Goal: Task Accomplishment & Management: Complete application form

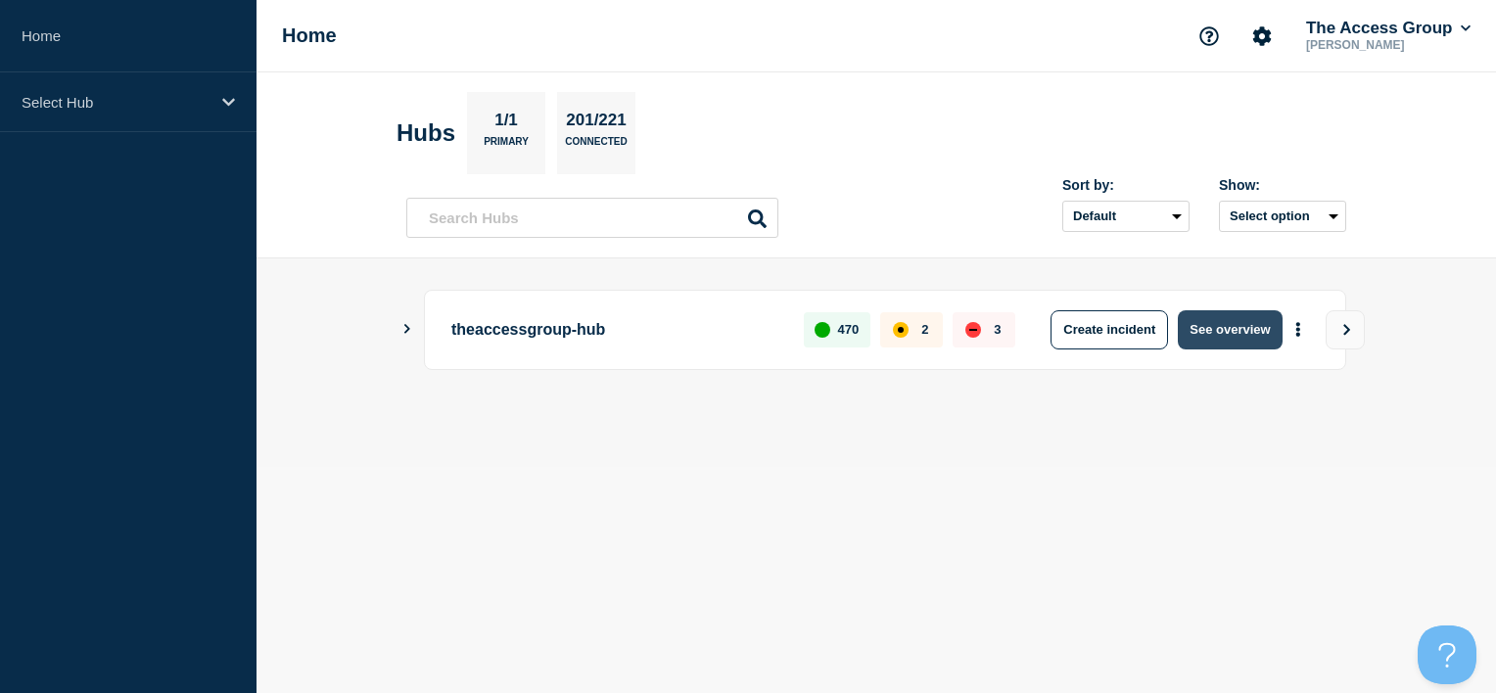
click at [1238, 339] on button "See overview" at bounding box center [1230, 329] width 104 height 39
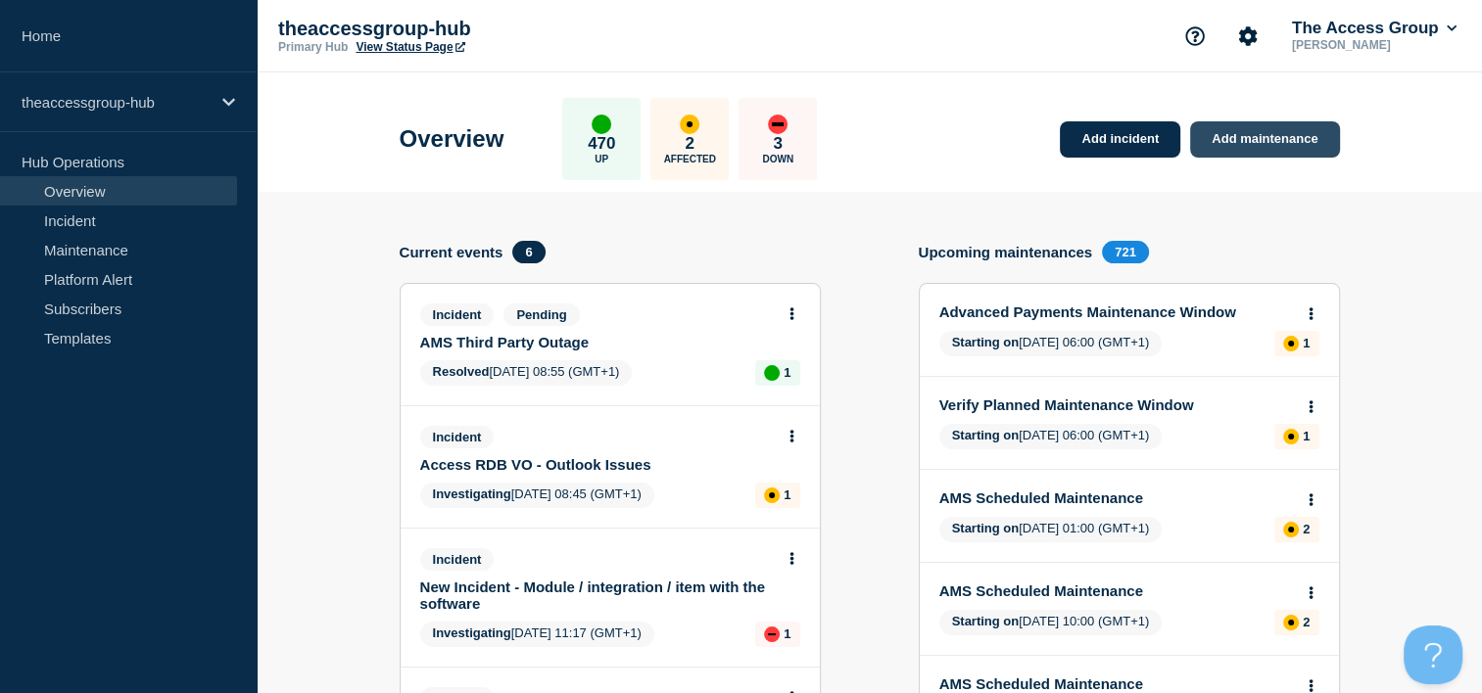
click at [1225, 137] on link "Add maintenance" at bounding box center [1264, 139] width 149 height 36
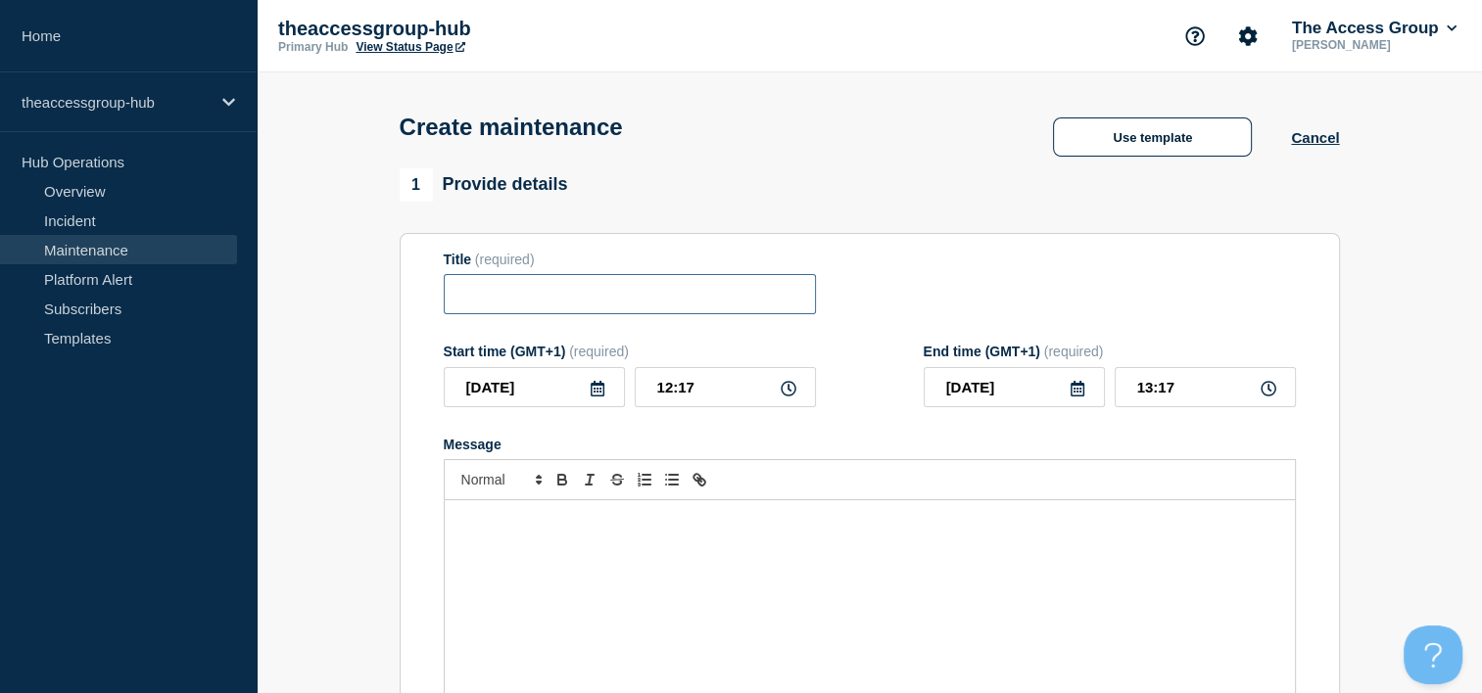
click at [540, 294] on input "Title" at bounding box center [630, 294] width 372 height 40
paste input "Access Care Planning Server Release Notes [TECHNICAL_ID]"
type input "Access Care Planning Server Release Notes [TECHNICAL_ID]"
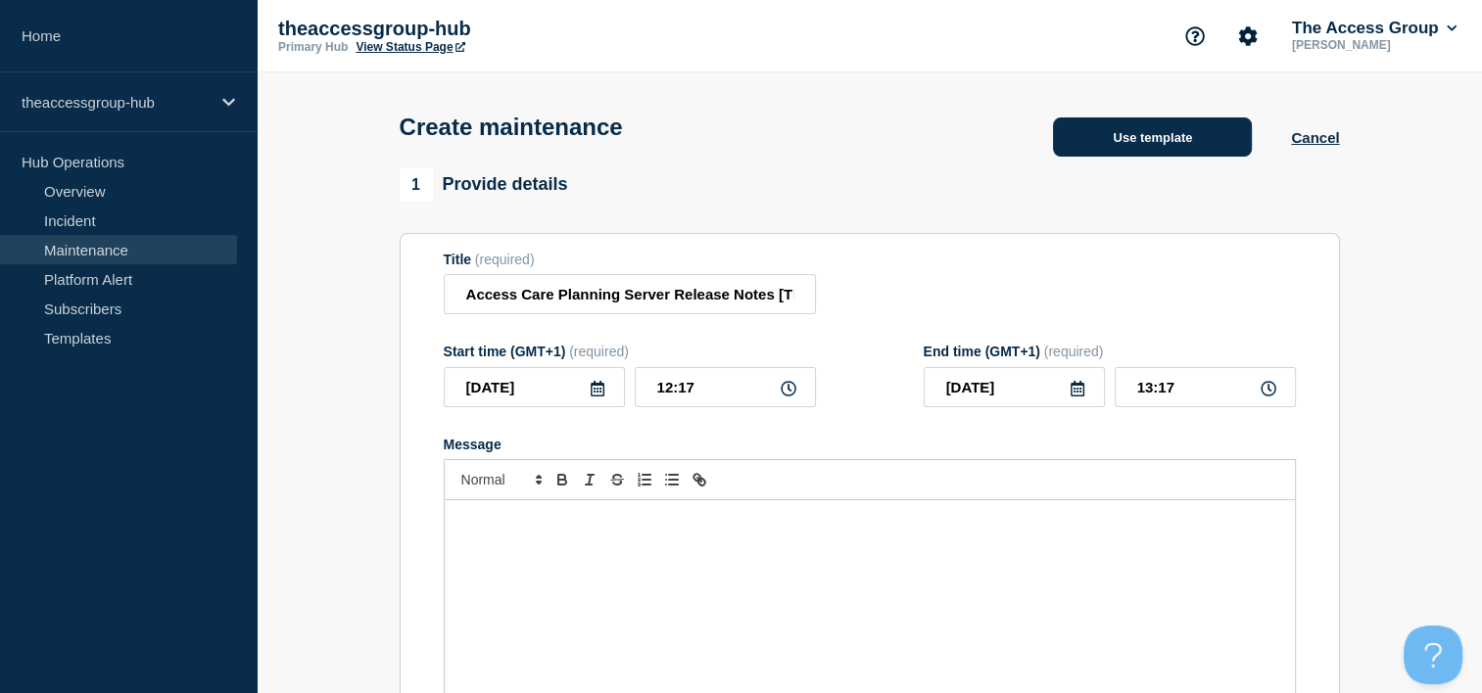
click at [1104, 149] on button "Use template" at bounding box center [1152, 137] width 199 height 39
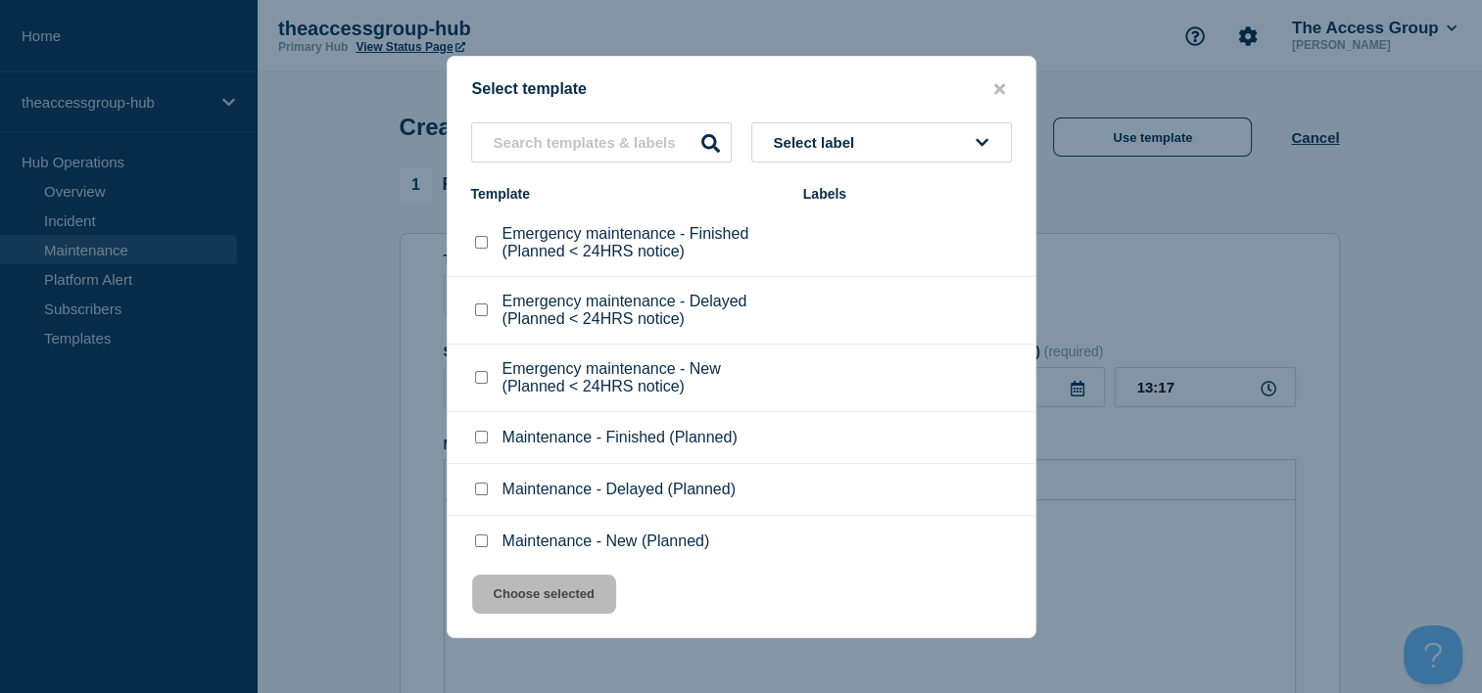
click at [477, 544] on input "Maintenance - New (Planned) checkbox" at bounding box center [481, 541] width 13 height 13
checkbox input "true"
click at [562, 610] on button "Choose selected" at bounding box center [544, 594] width 144 height 39
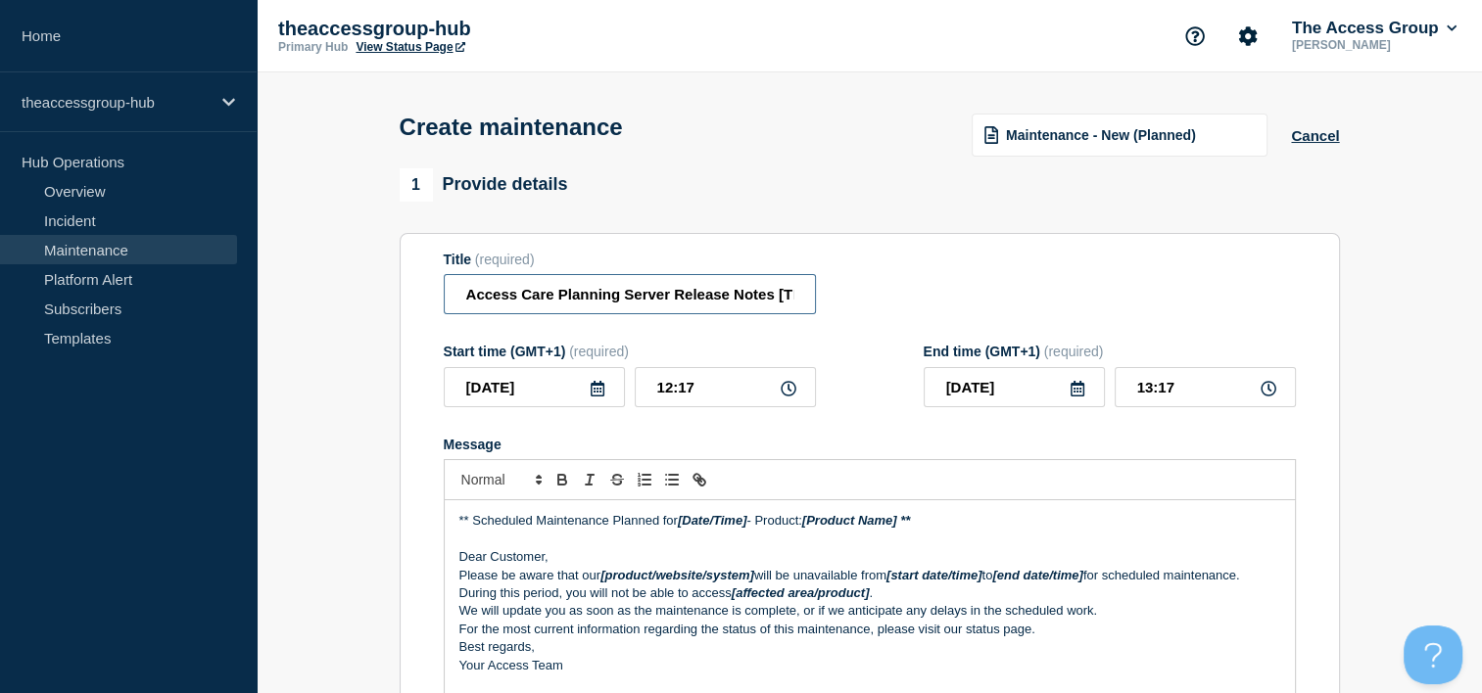
click at [623, 302] on input "Access Care Planning Server Release Notes [TECHNICAL_ID]" at bounding box center [630, 294] width 372 height 40
click at [590, 397] on icon at bounding box center [598, 389] width 16 height 16
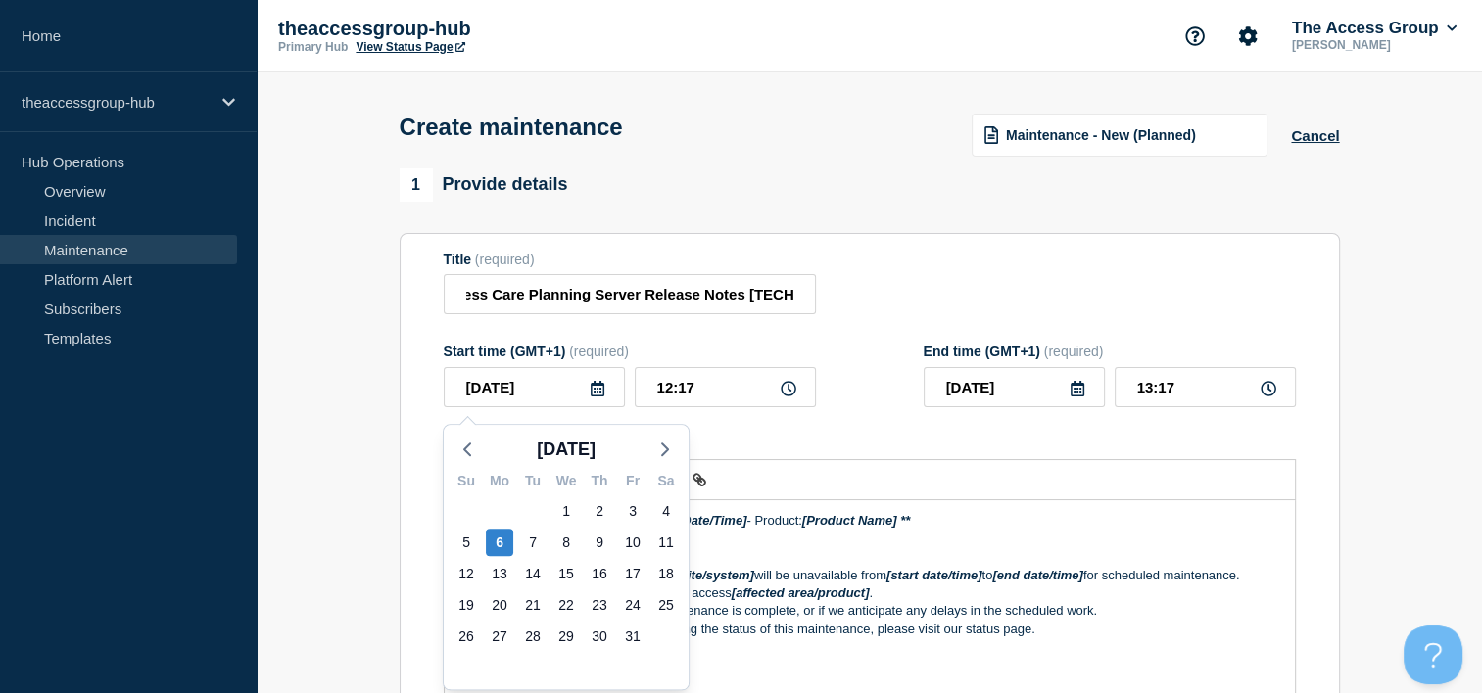
scroll to position [0, 0]
click at [499, 541] on div "6" at bounding box center [499, 542] width 27 height 27
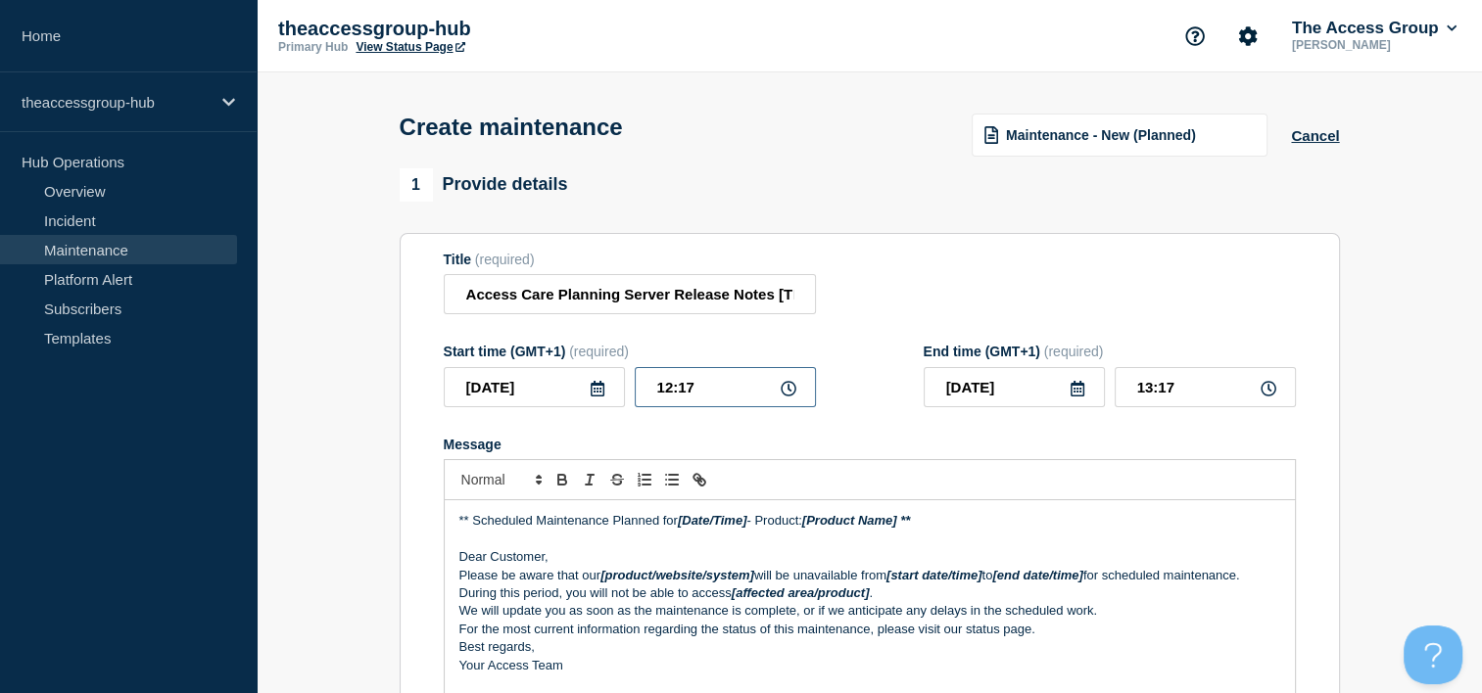
drag, startPoint x: 736, startPoint y: 396, endPoint x: 607, endPoint y: 398, distance: 129.3
click at [607, 398] on div "[DATE] 12:17" at bounding box center [630, 387] width 372 height 40
type input "23:00"
type input "[DATE]"
click at [1261, 393] on icon at bounding box center [1268, 389] width 16 height 16
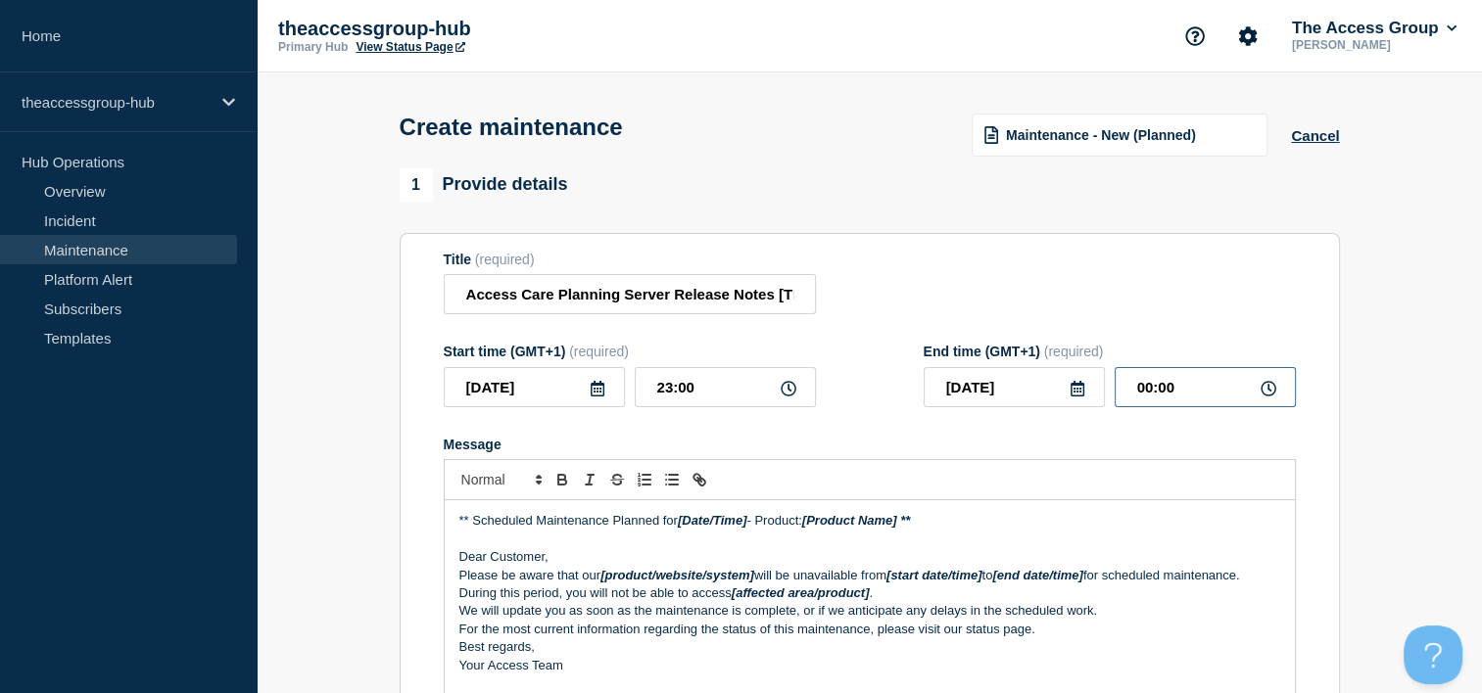
drag, startPoint x: 1136, startPoint y: 389, endPoint x: 1152, endPoint y: 384, distance: 16.4
click at [1152, 384] on input "00:00" at bounding box center [1204, 387] width 181 height 40
click at [1173, 385] on input "23:00" at bounding box center [1204, 387] width 181 height 40
type input "23:30"
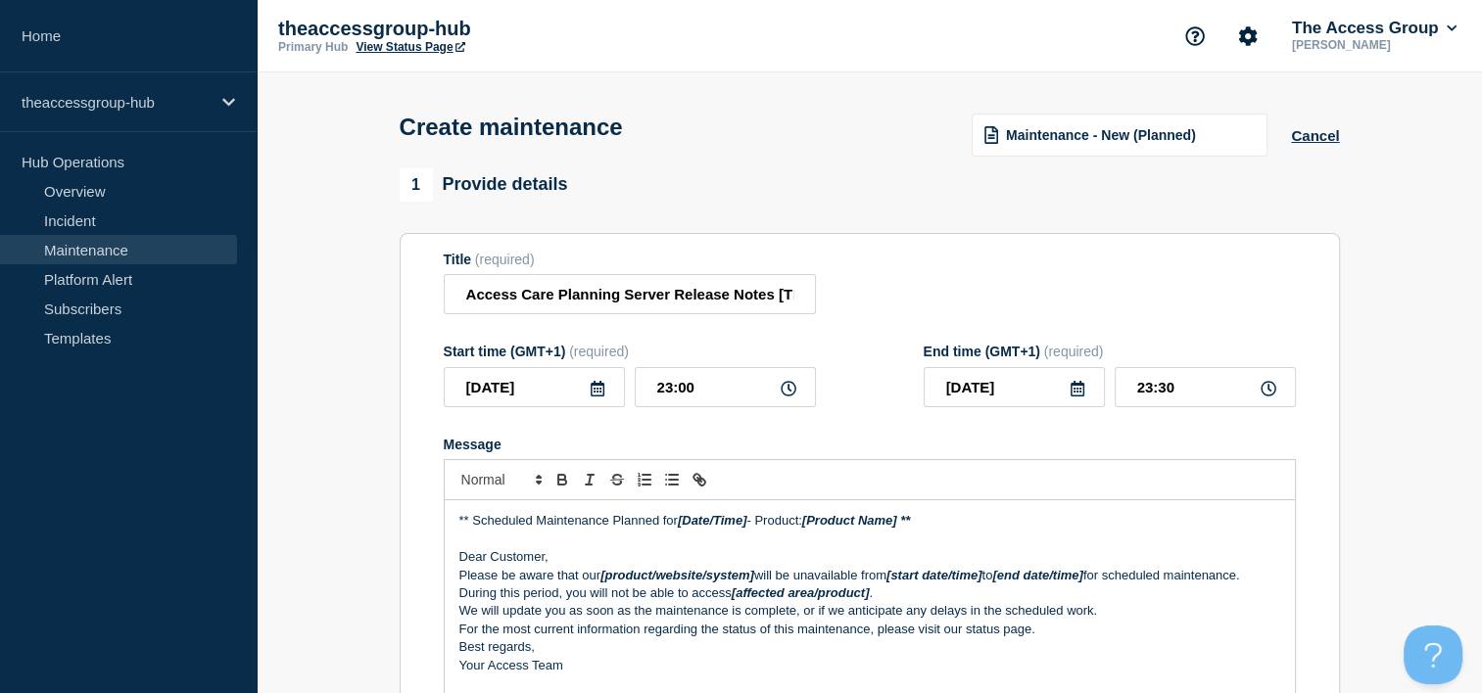
click at [926, 566] on p "Dear Customer," at bounding box center [869, 557] width 821 height 18
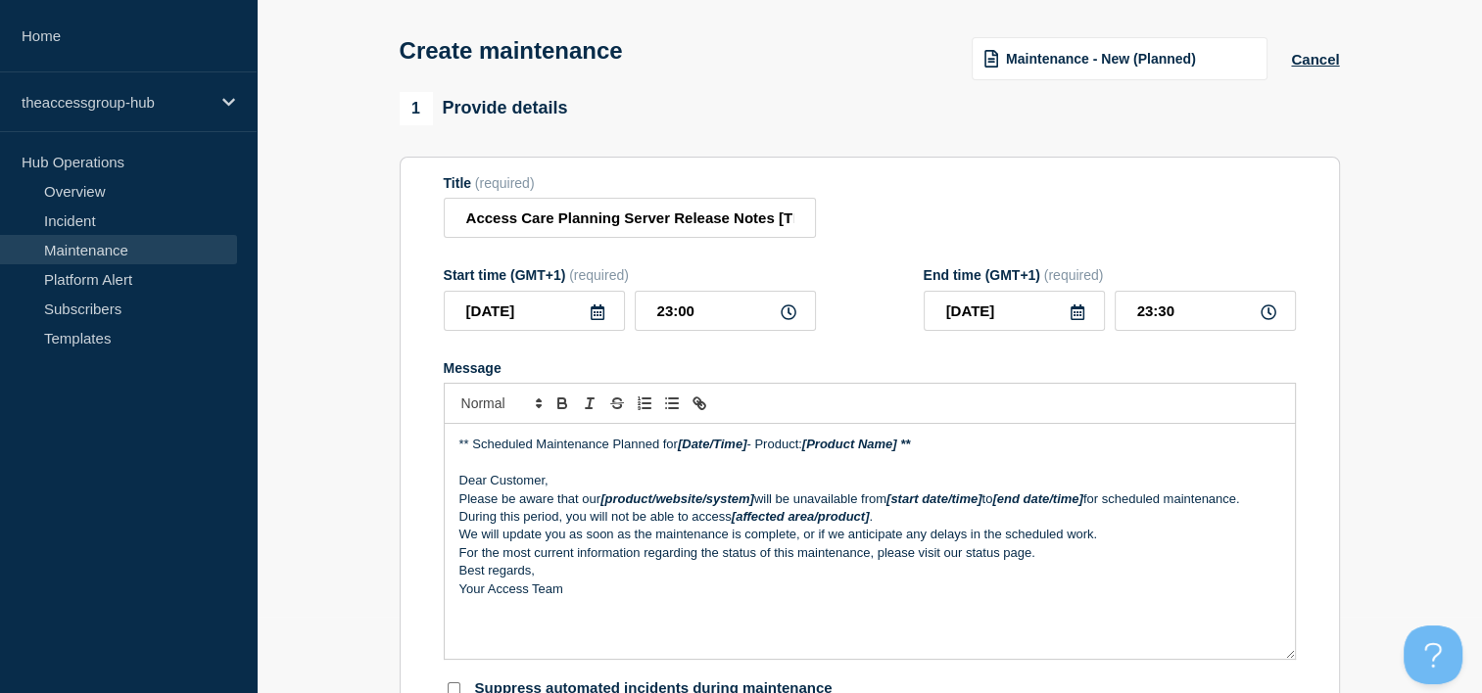
scroll to position [196, 0]
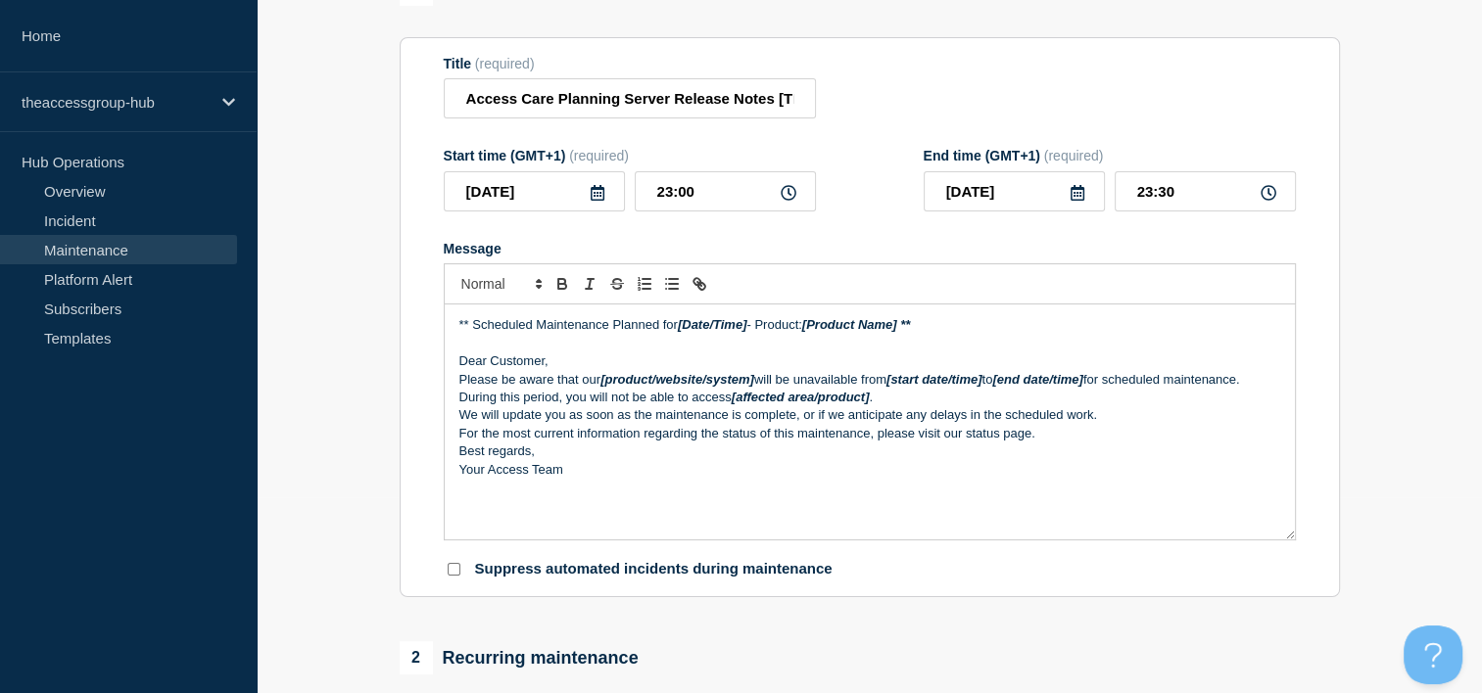
click at [860, 370] on p "Dear Customer," at bounding box center [869, 362] width 821 height 18
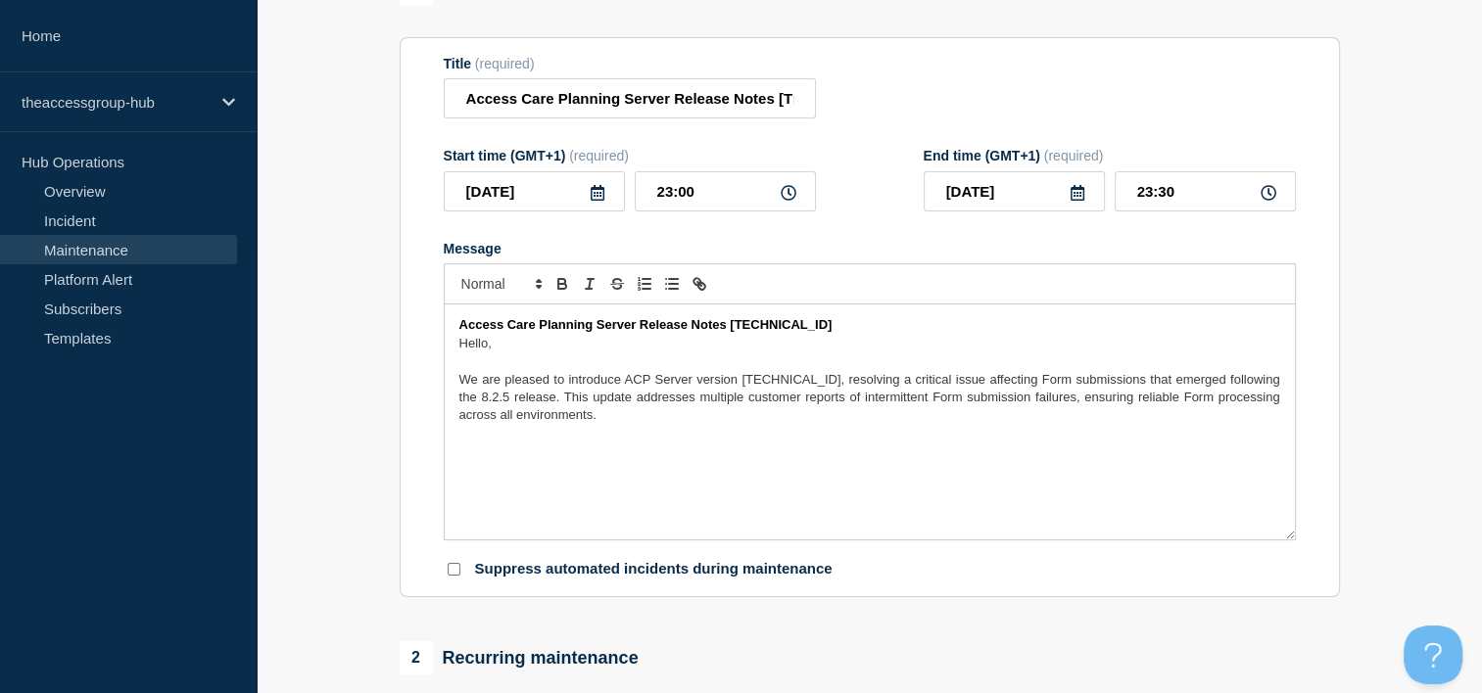
click at [488, 364] on p "Message" at bounding box center [869, 362] width 821 height 18
click at [459, 349] on span "Hello," at bounding box center [475, 343] width 32 height 15
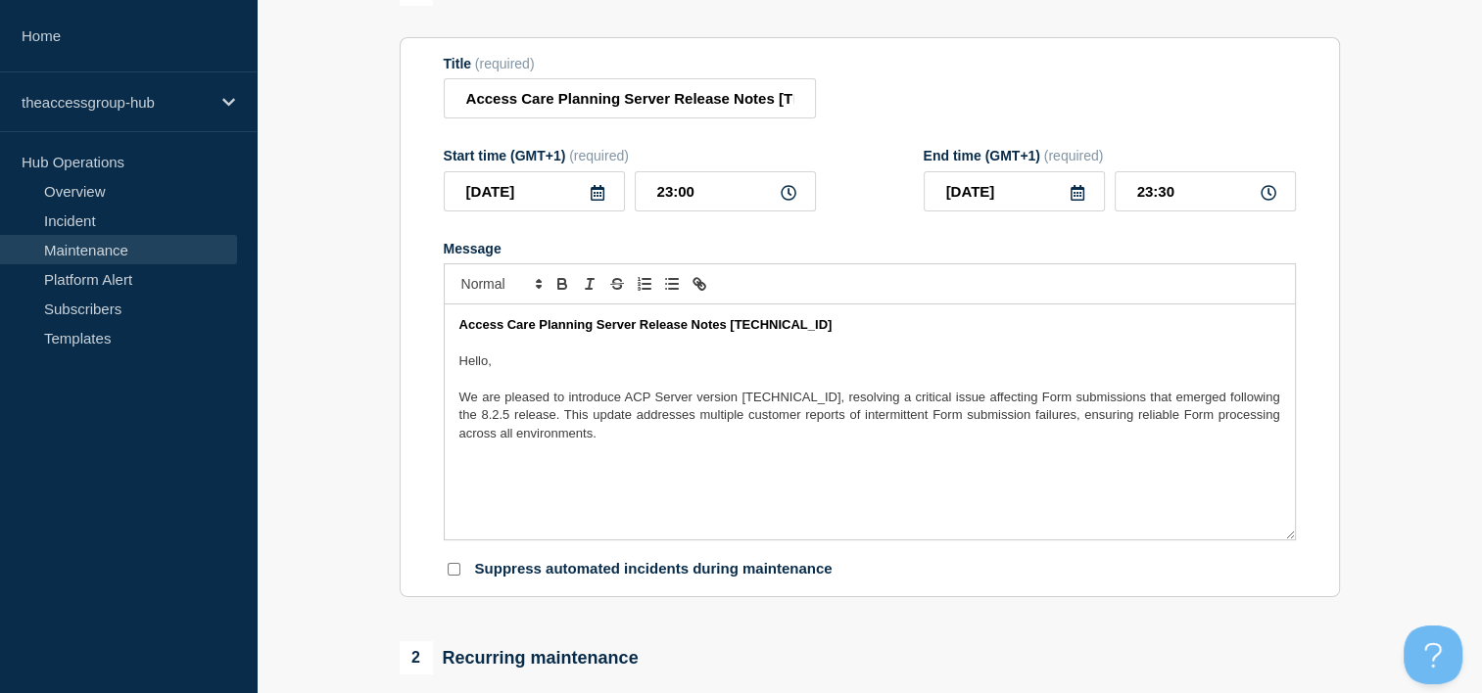
click at [603, 449] on p "Message" at bounding box center [869, 452] width 821 height 18
drag, startPoint x: 571, startPoint y: 462, endPoint x: 423, endPoint y: 462, distance: 147.9
click at [423, 462] on section "Title (required) Access Care Planning Server Release Notes [TECHNICAL_ID] Start…" at bounding box center [870, 317] width 940 height 561
drag, startPoint x: 691, startPoint y: 286, endPoint x: 659, endPoint y: 415, distance: 133.2
click at [691, 286] on icon "Toggle link" at bounding box center [699, 284] width 18 height 18
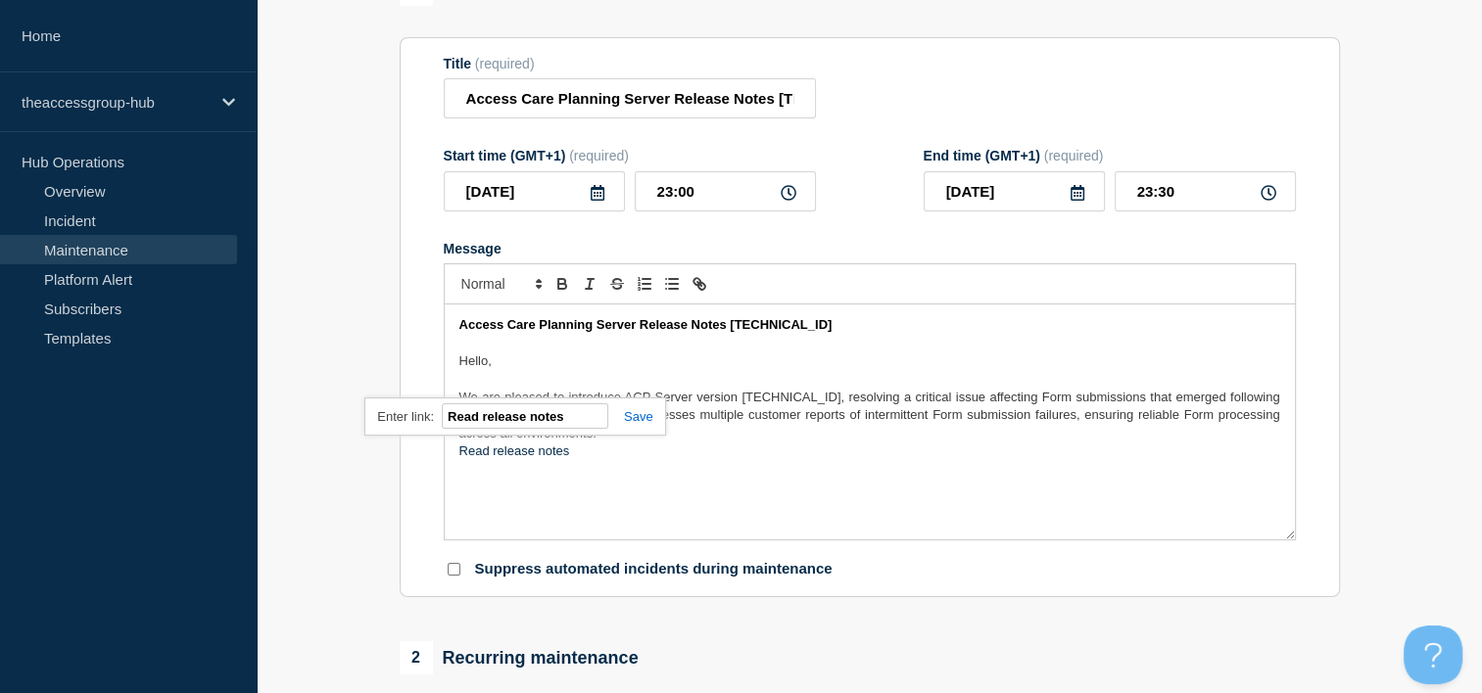
paste input "[URL][DOMAIN_NAME]"
click at [598, 497] on div "Access Care Planning Server Release Notes [TECHNICAL_ID] Hello, We are pleased …" at bounding box center [870, 422] width 850 height 235
drag, startPoint x: 571, startPoint y: 457, endPoint x: 417, endPoint y: 457, distance: 153.7
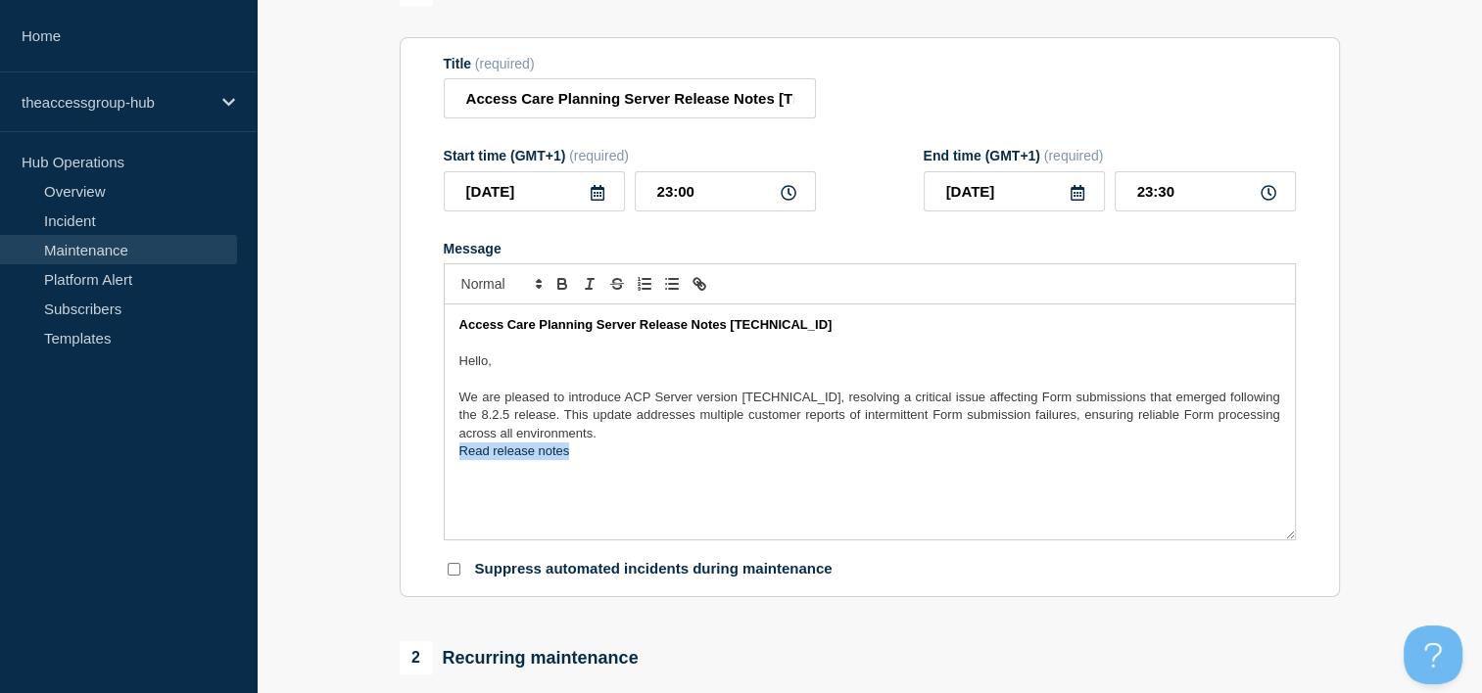
click at [417, 457] on section "Title (required) Access Care Planning Server Release Notes [TECHNICAL_ID] Start…" at bounding box center [870, 317] width 940 height 561
click at [708, 292] on button "Toggle link" at bounding box center [698, 284] width 27 height 24
paste input "[URL][DOMAIN_NAME]"
type input "[URL][DOMAIN_NAME]"
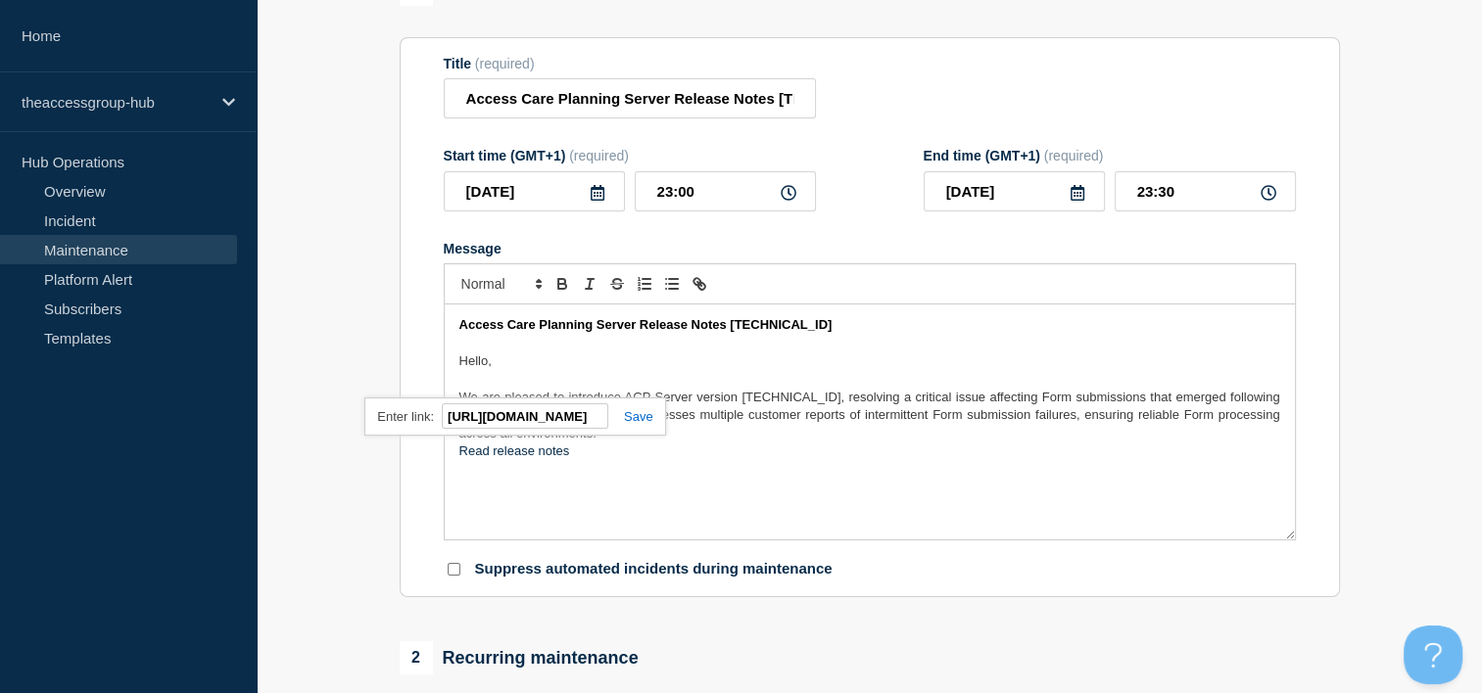
click at [638, 423] on link at bounding box center [630, 416] width 45 height 15
click at [553, 293] on icon "Toggle bold text" at bounding box center [562, 284] width 18 height 18
click at [594, 486] on div "Access Care Planning Server Release Notes [TECHNICAL_ID] Hello, We are pleased …" at bounding box center [870, 422] width 850 height 235
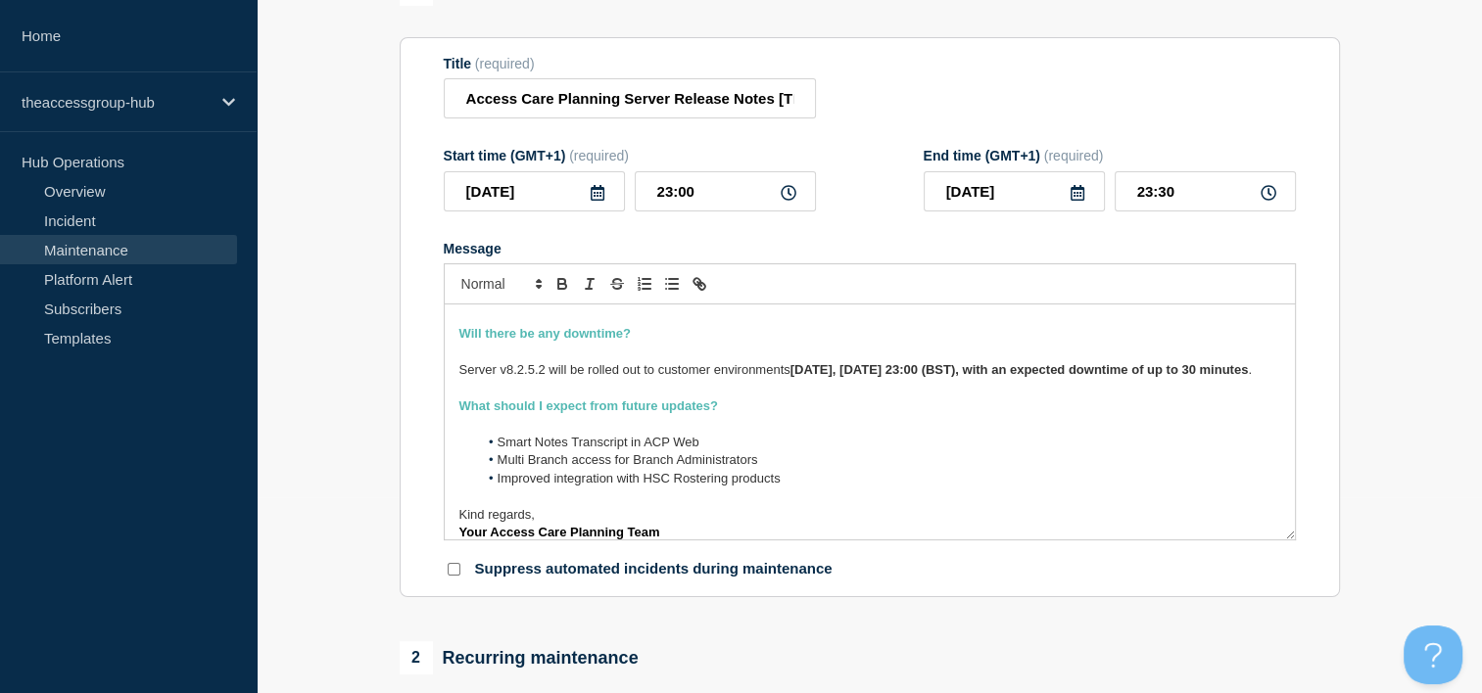
scroll to position [262, 0]
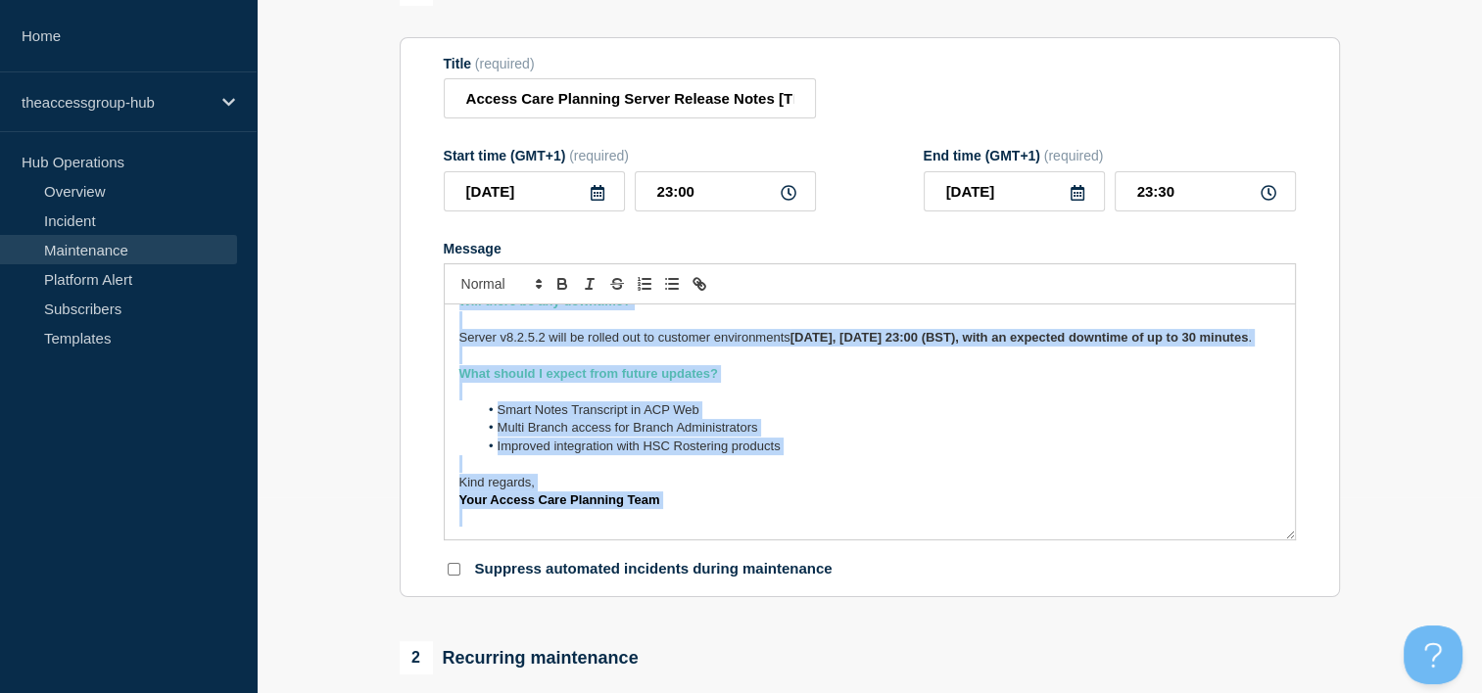
click at [825, 437] on li "Multi Branch access for Branch Administrators" at bounding box center [879, 428] width 802 height 18
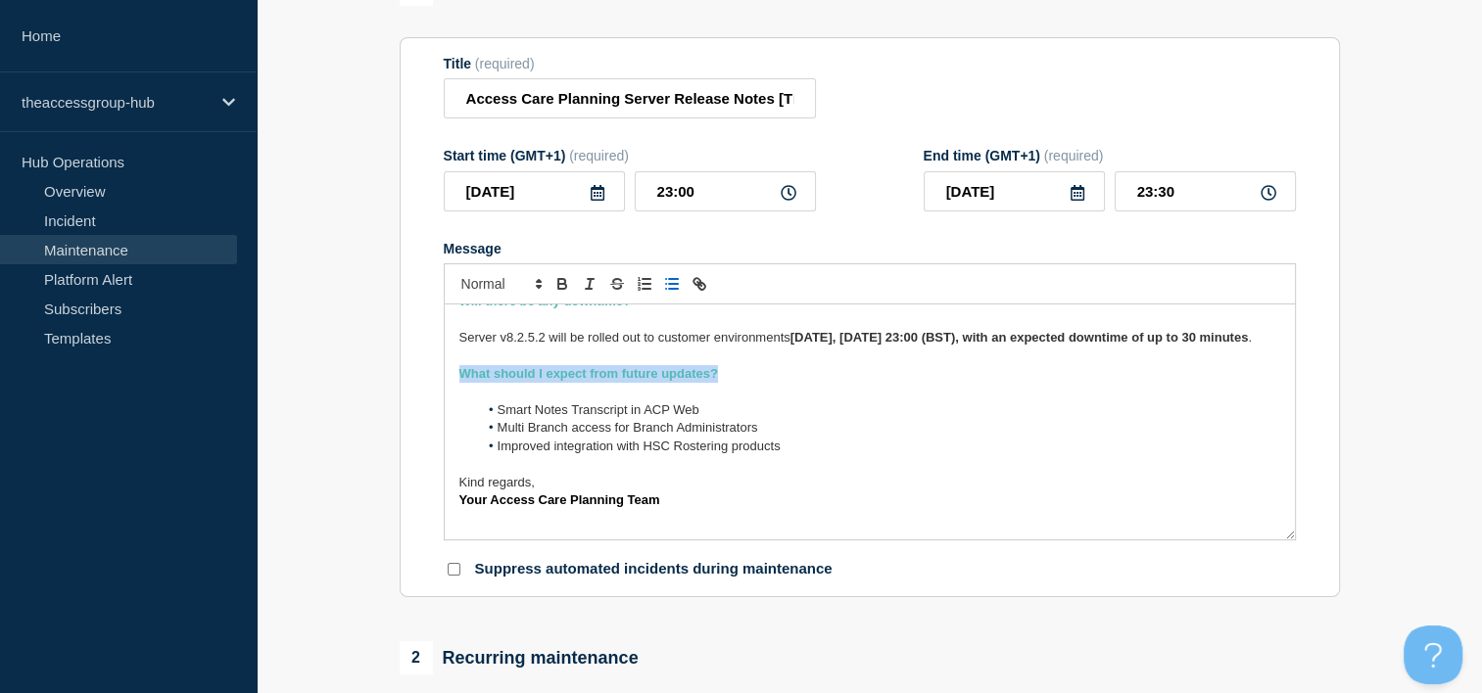
drag, startPoint x: 744, startPoint y: 392, endPoint x: 339, endPoint y: 388, distance: 405.4
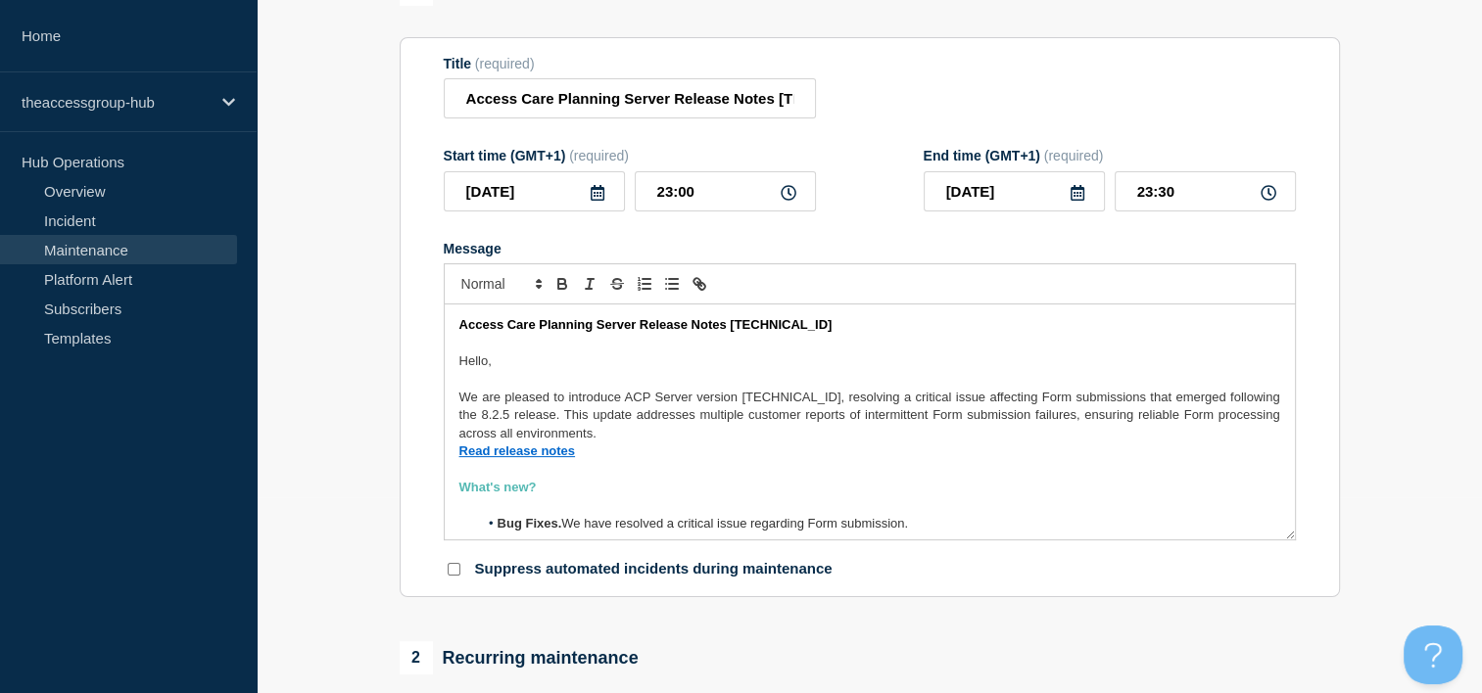
scroll to position [98, 0]
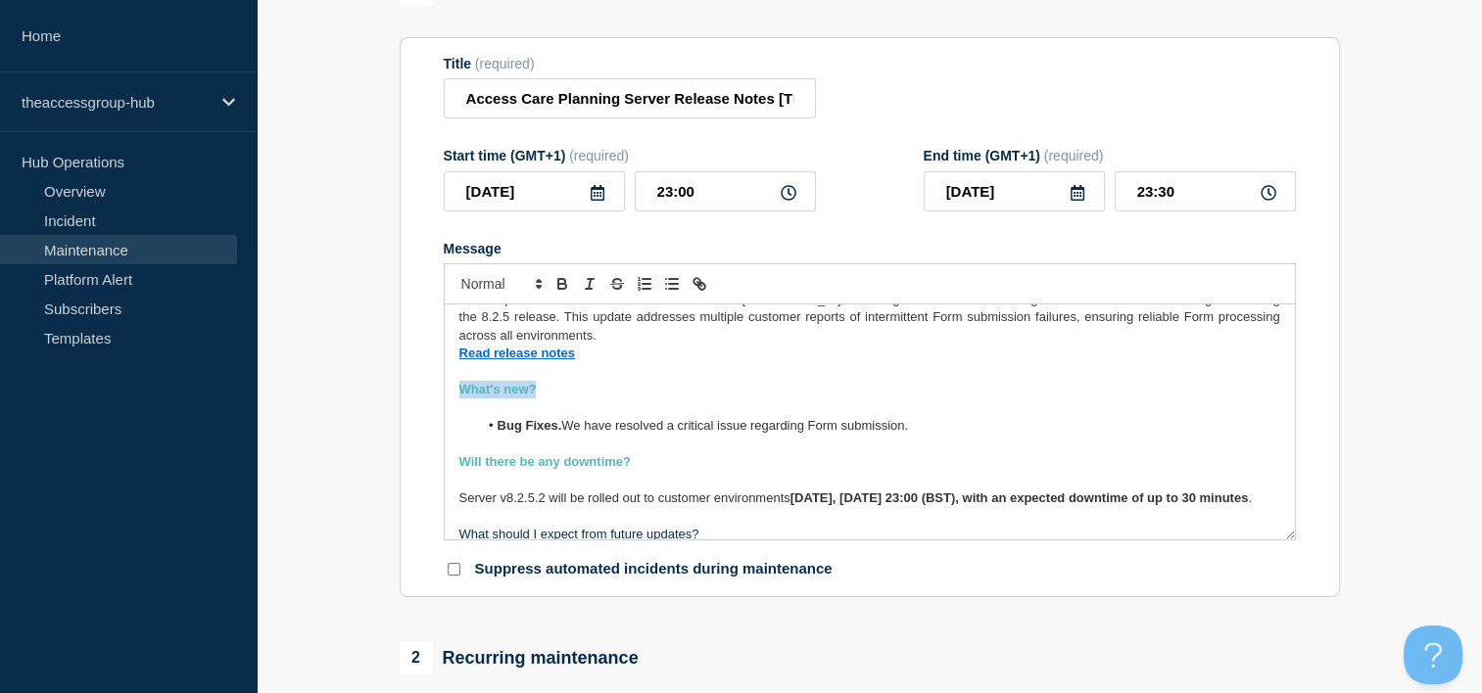
drag, startPoint x: 551, startPoint y: 390, endPoint x: 419, endPoint y: 396, distance: 132.3
click at [419, 396] on section "Title (required) Access Care Planning Server Release Notes [TECHNICAL_ID] Start…" at bounding box center [870, 317] width 940 height 561
drag, startPoint x: 634, startPoint y: 467, endPoint x: 433, endPoint y: 470, distance: 200.8
click at [433, 470] on section "Title (required) Access Care Planning Server Release Notes [TECHNICAL_ID] Start…" at bounding box center [870, 317] width 940 height 561
drag, startPoint x: 543, startPoint y: 394, endPoint x: 329, endPoint y: 397, distance: 214.5
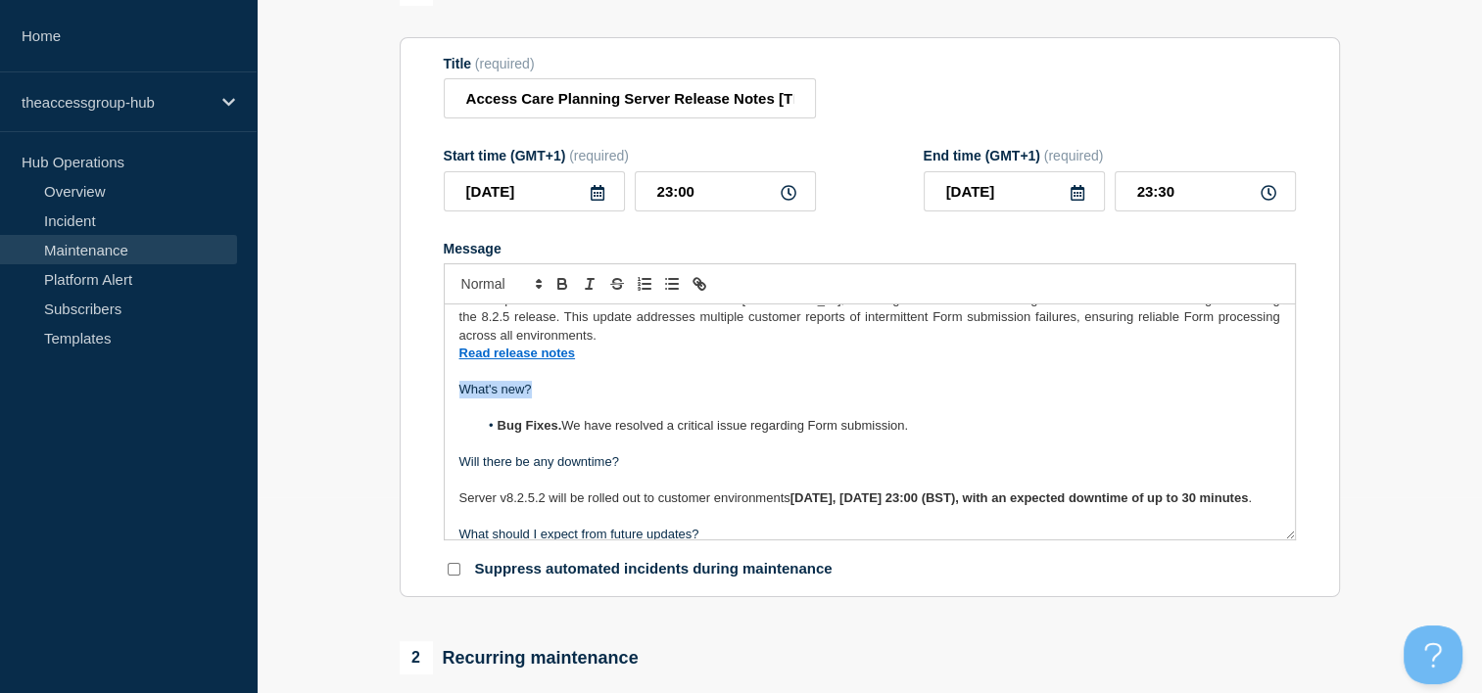
click at [502, 296] on span "Font size" at bounding box center [500, 284] width 96 height 24
click at [506, 372] on span "submenu" at bounding box center [500, 366] width 78 height 30
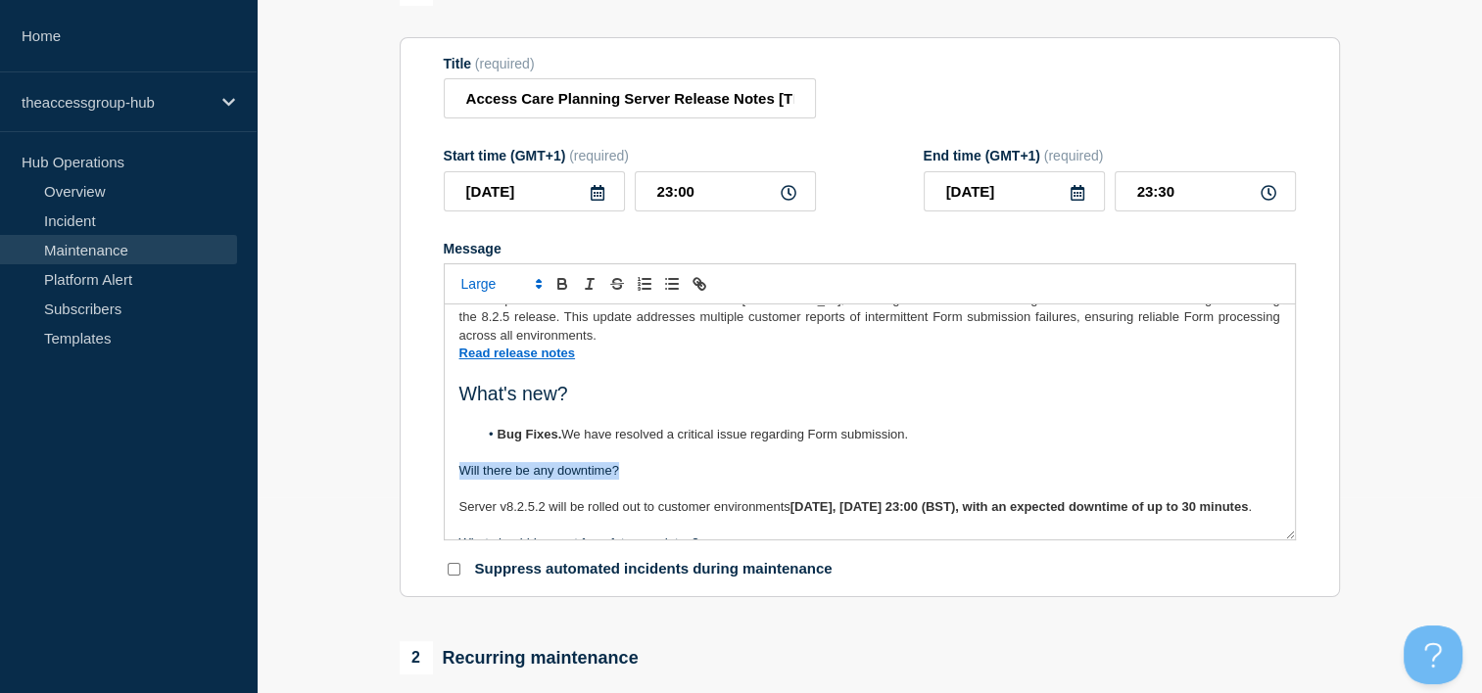
drag, startPoint x: 643, startPoint y: 478, endPoint x: 449, endPoint y: 480, distance: 193.9
click at [449, 480] on div "Access Care Planning Server Release Notes [TECHNICAL_ID] Hello, We are pleased …" at bounding box center [870, 422] width 850 height 235
click at [495, 276] on div at bounding box center [870, 283] width 852 height 41
click at [494, 282] on span "Font size" at bounding box center [500, 284] width 96 height 24
click at [491, 380] on span "submenu" at bounding box center [500, 366] width 78 height 30
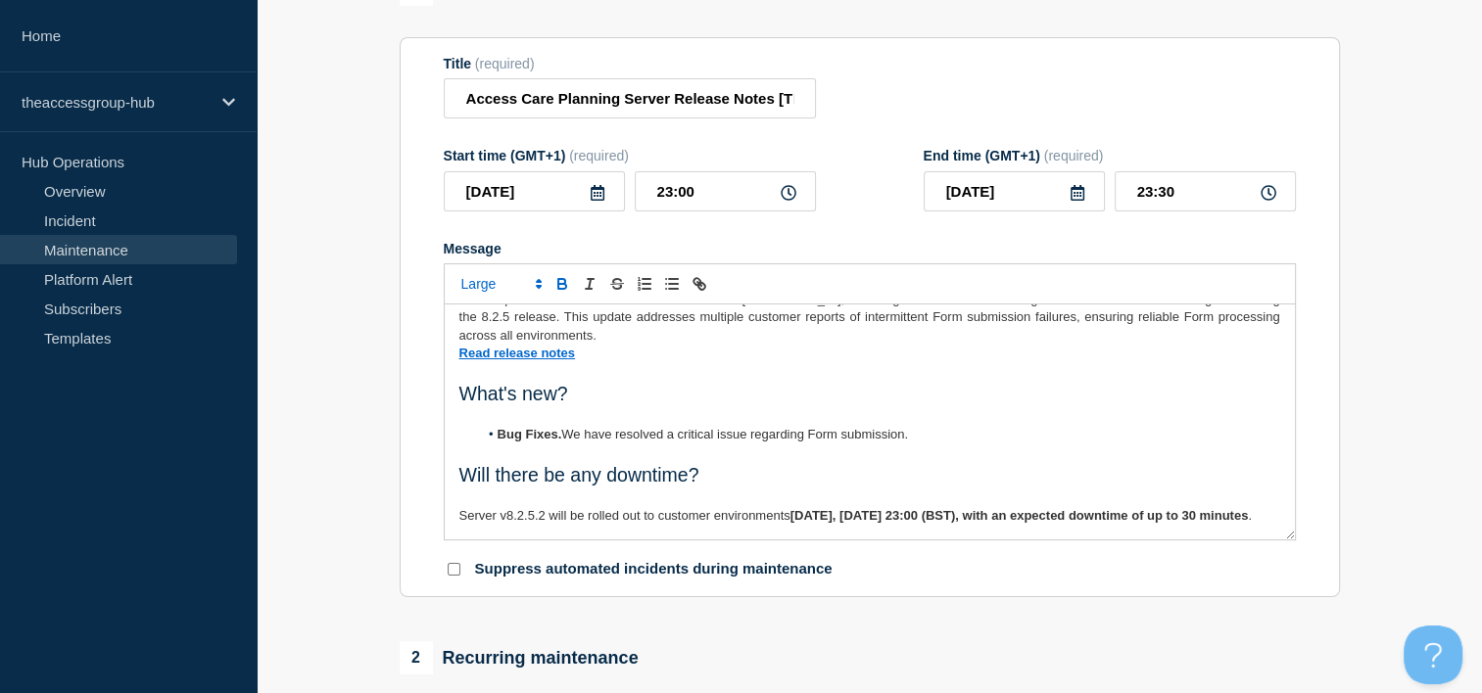
click at [564, 284] on icon "Toggle bold text" at bounding box center [561, 281] width 7 height 5
drag, startPoint x: 573, startPoint y: 407, endPoint x: 425, endPoint y: 399, distance: 148.1
click at [425, 399] on section "Title (required) Access Care Planning Server Release Notes [TECHNICAL_ID] Start…" at bounding box center [870, 317] width 940 height 561
click at [555, 292] on icon "Toggle bold text" at bounding box center [562, 284] width 18 height 18
click at [560, 337] on p "We are pleased to introduce ACP Server version [TECHNICAL_ID], resolving a crit…" at bounding box center [869, 318] width 821 height 54
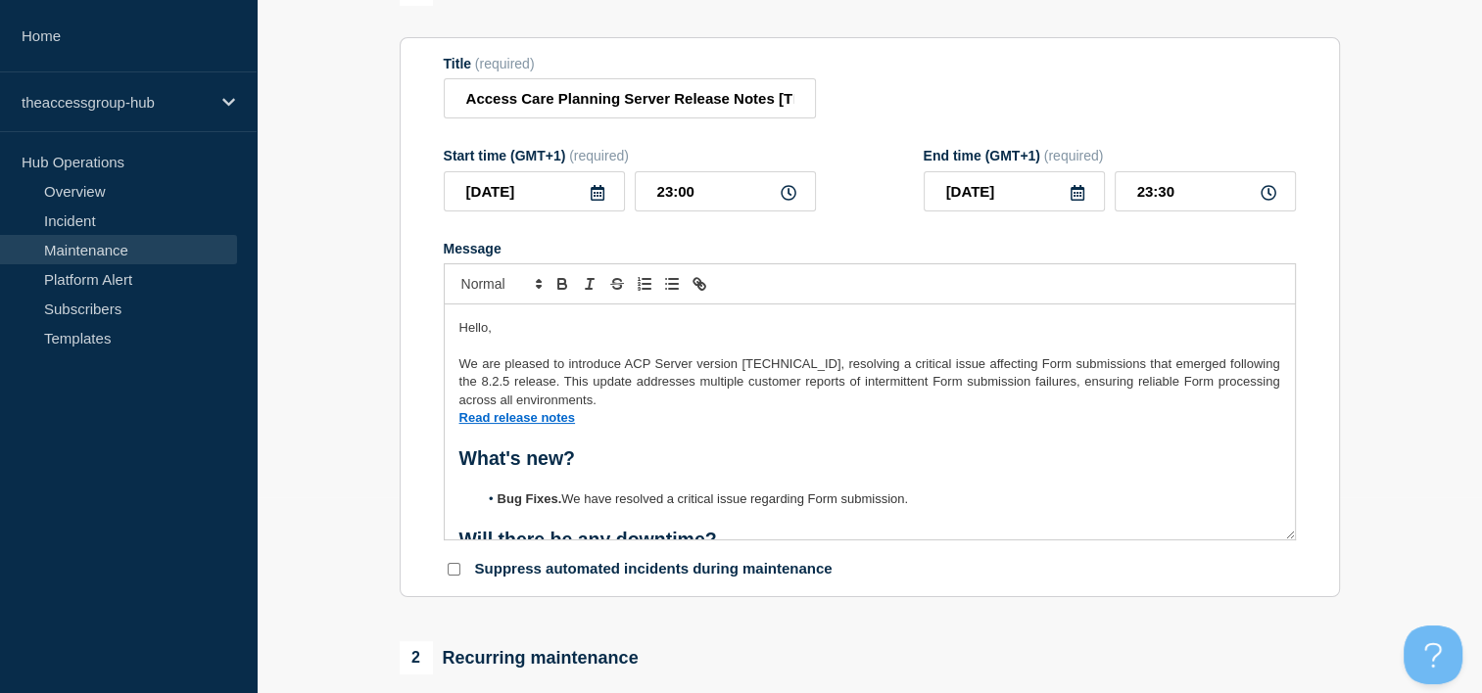
scroll to position [0, 0]
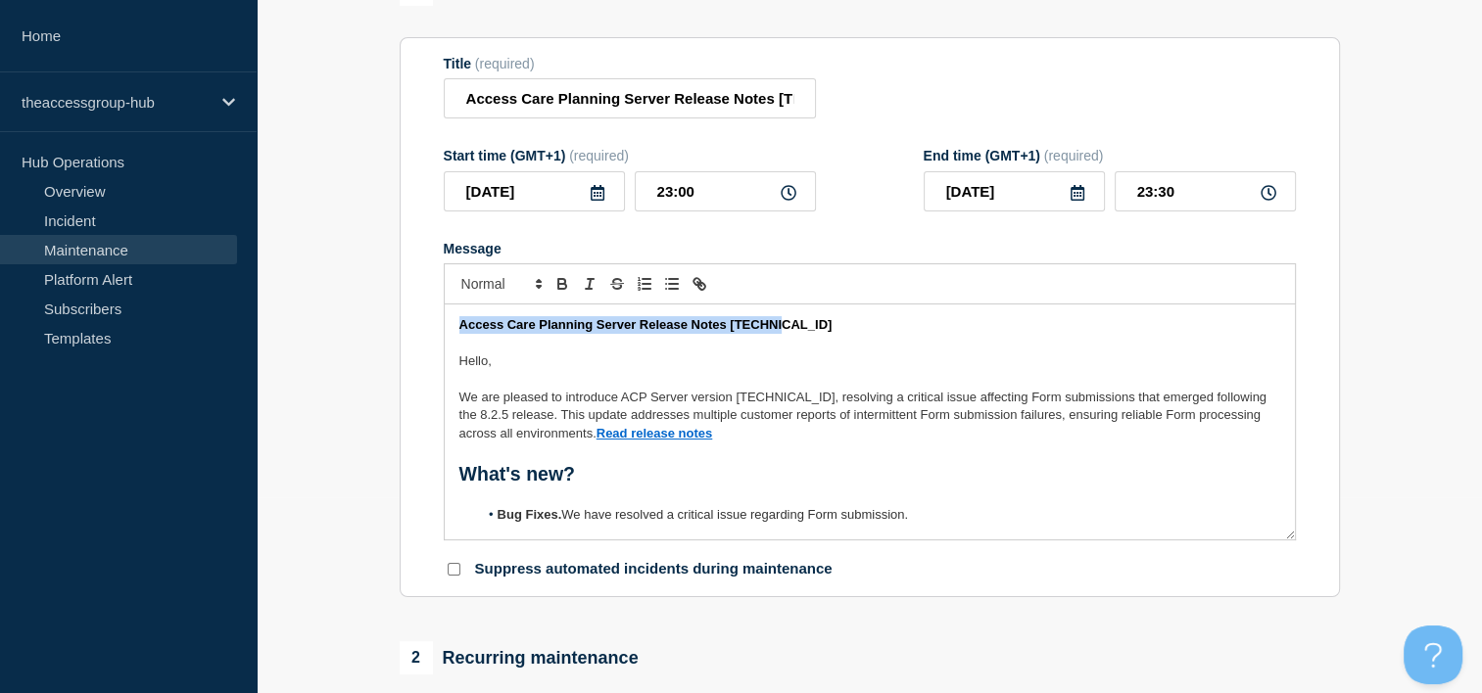
drag, startPoint x: 730, startPoint y: 335, endPoint x: 383, endPoint y: 325, distance: 346.8
click at [515, 282] on span "Font size" at bounding box center [500, 284] width 96 height 24
drag, startPoint x: 508, startPoint y: 368, endPoint x: 517, endPoint y: 376, distance: 11.8
click at [508, 368] on span "submenu" at bounding box center [500, 366] width 78 height 30
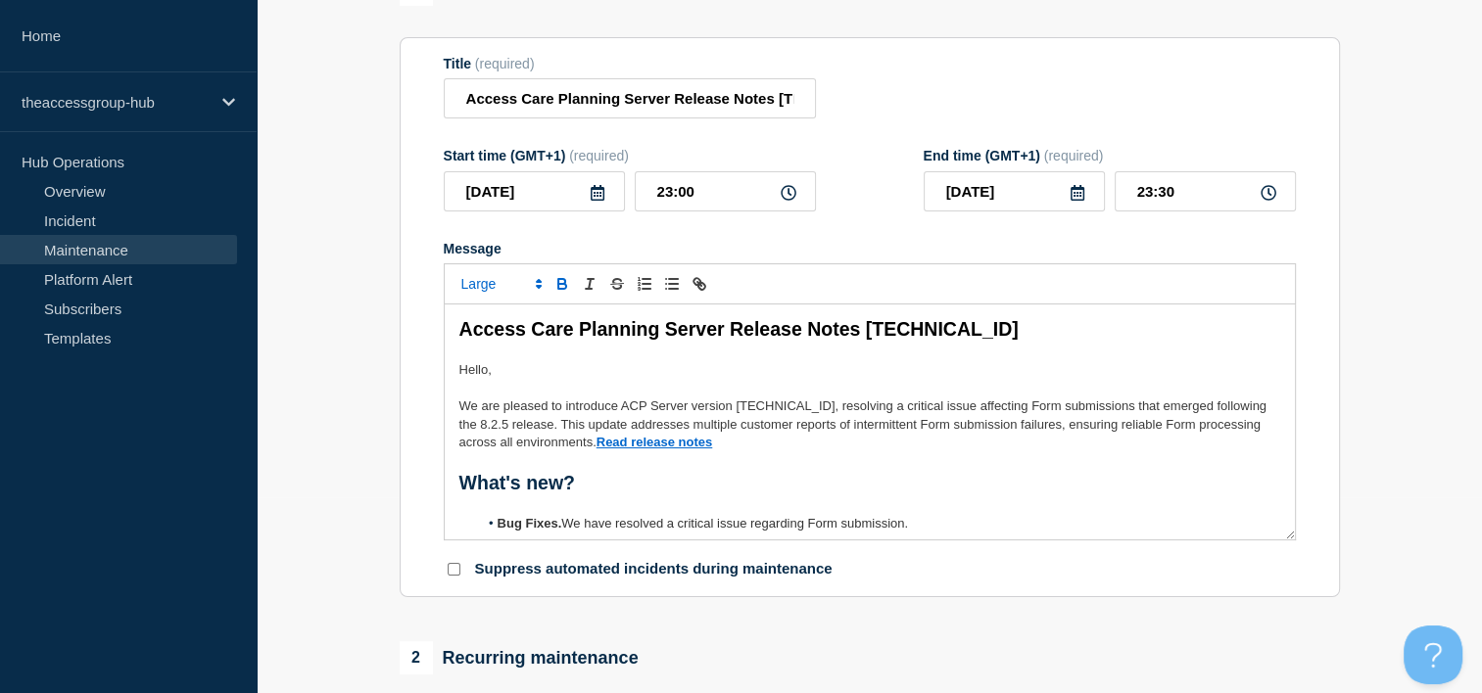
click at [805, 470] on p "Message" at bounding box center [869, 461] width 821 height 18
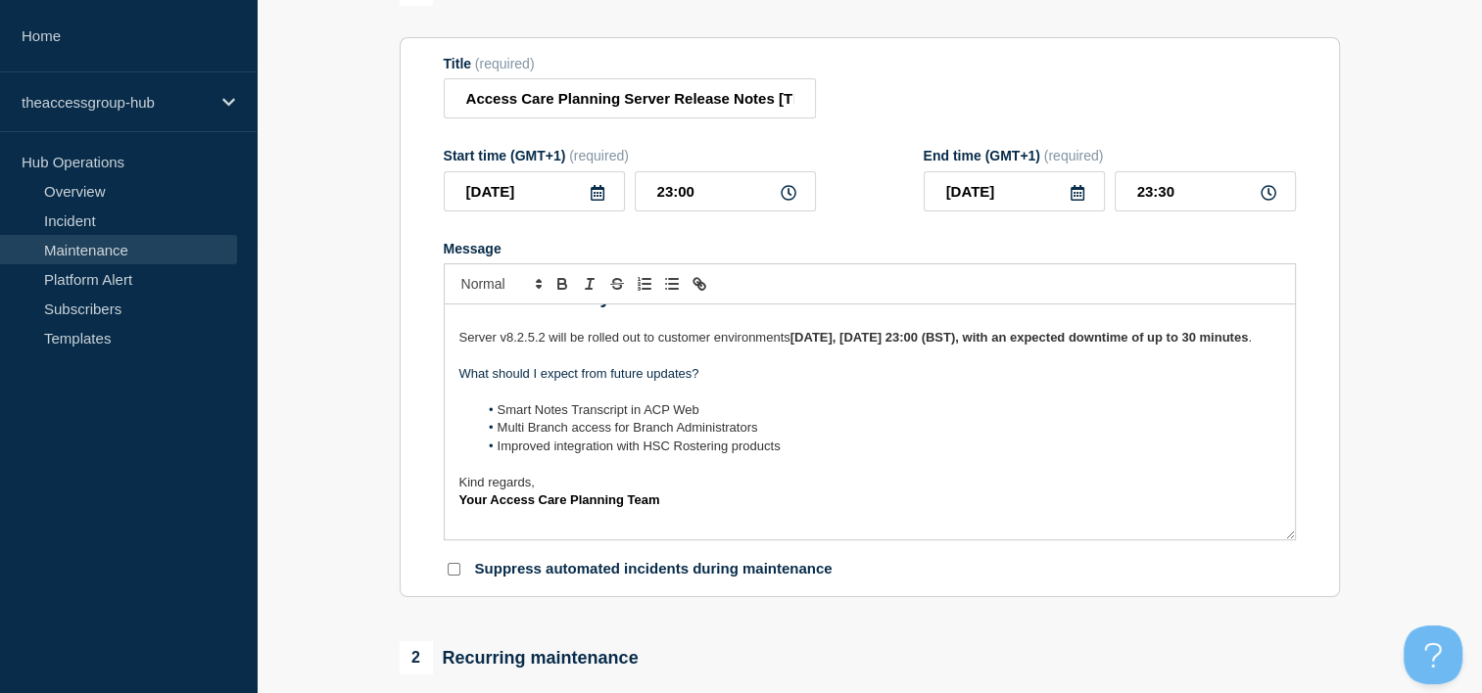
scroll to position [188, 0]
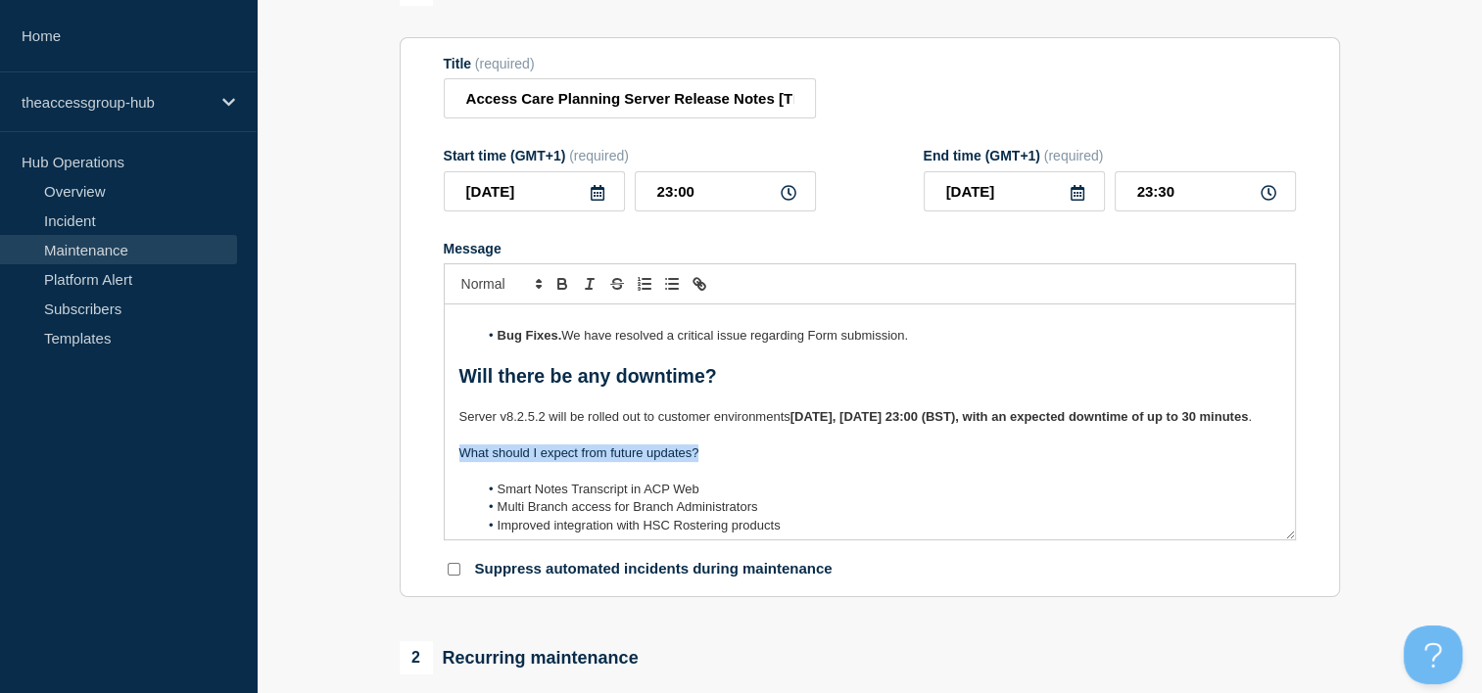
drag, startPoint x: 706, startPoint y: 474, endPoint x: 397, endPoint y: 481, distance: 309.5
click at [482, 295] on span "Font size" at bounding box center [500, 284] width 96 height 24
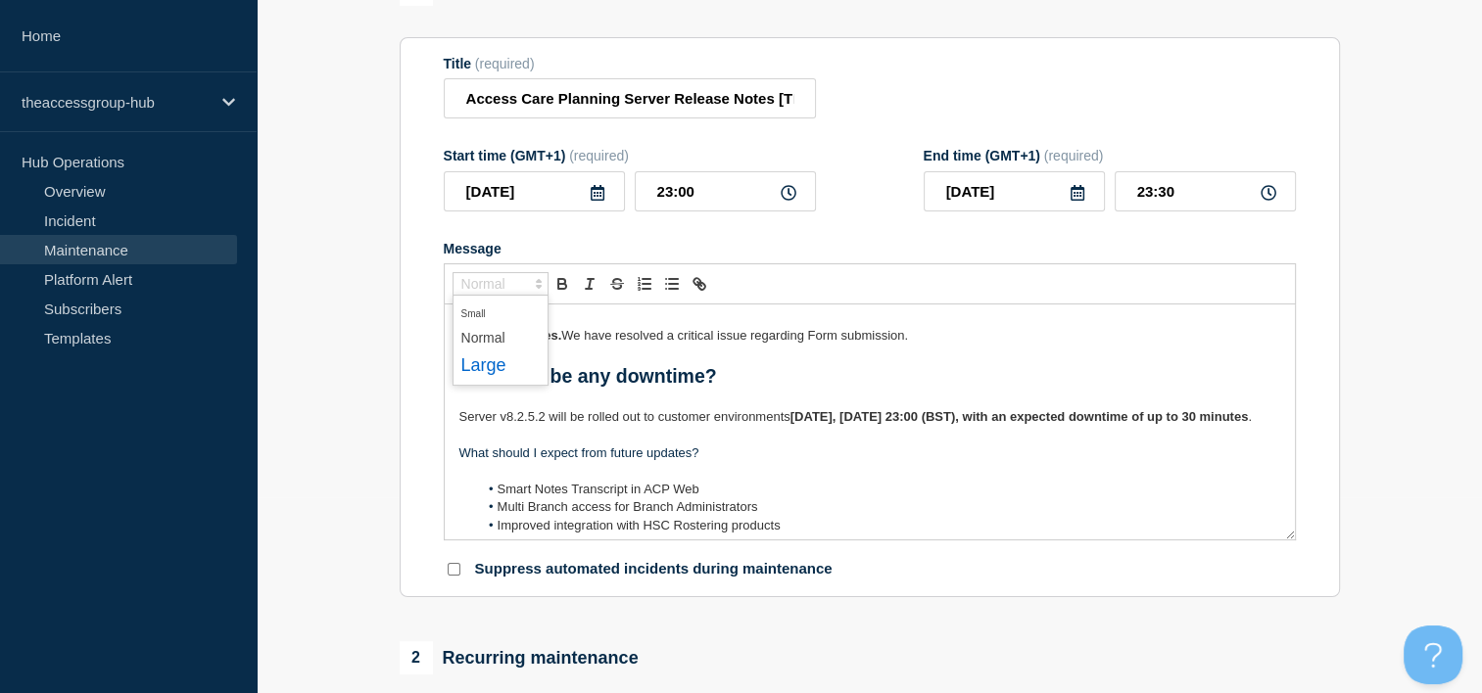
click at [497, 364] on span "submenu" at bounding box center [500, 366] width 78 height 30
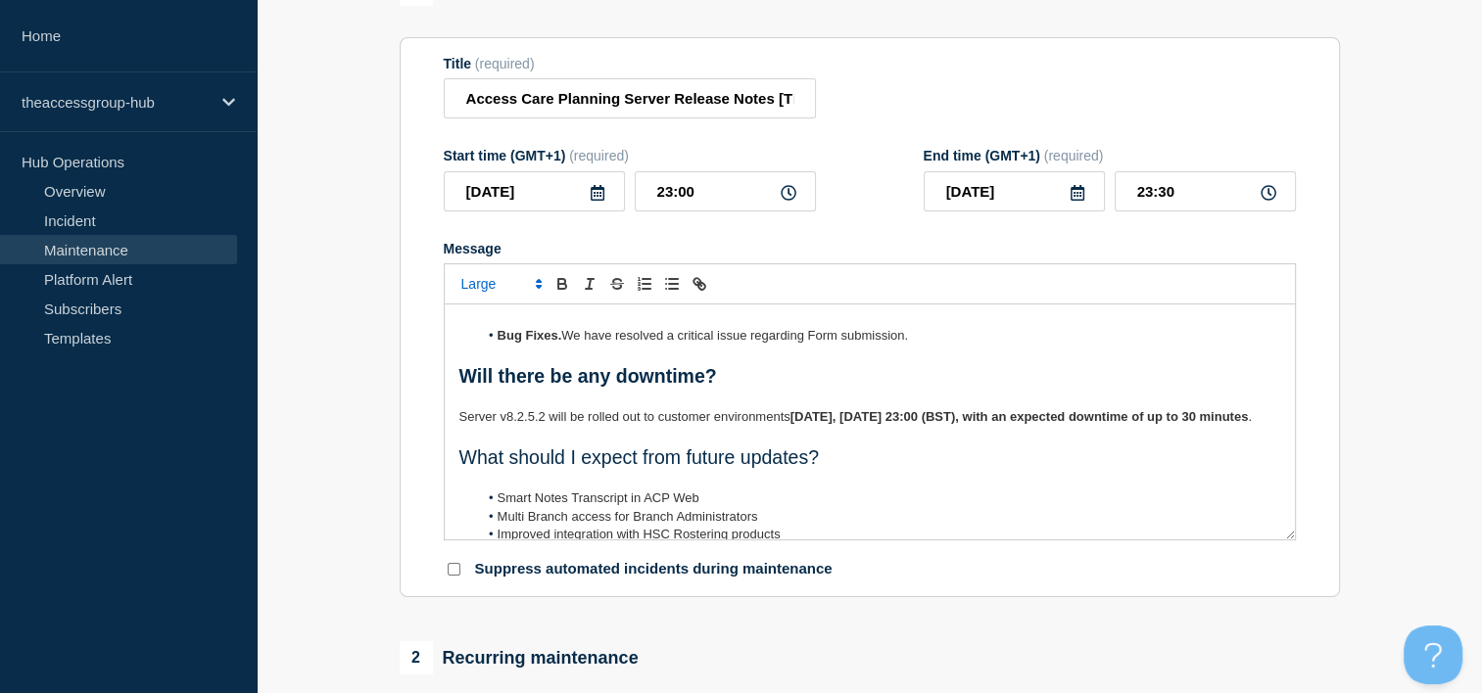
click at [910, 490] on p "Message" at bounding box center [869, 481] width 821 height 18
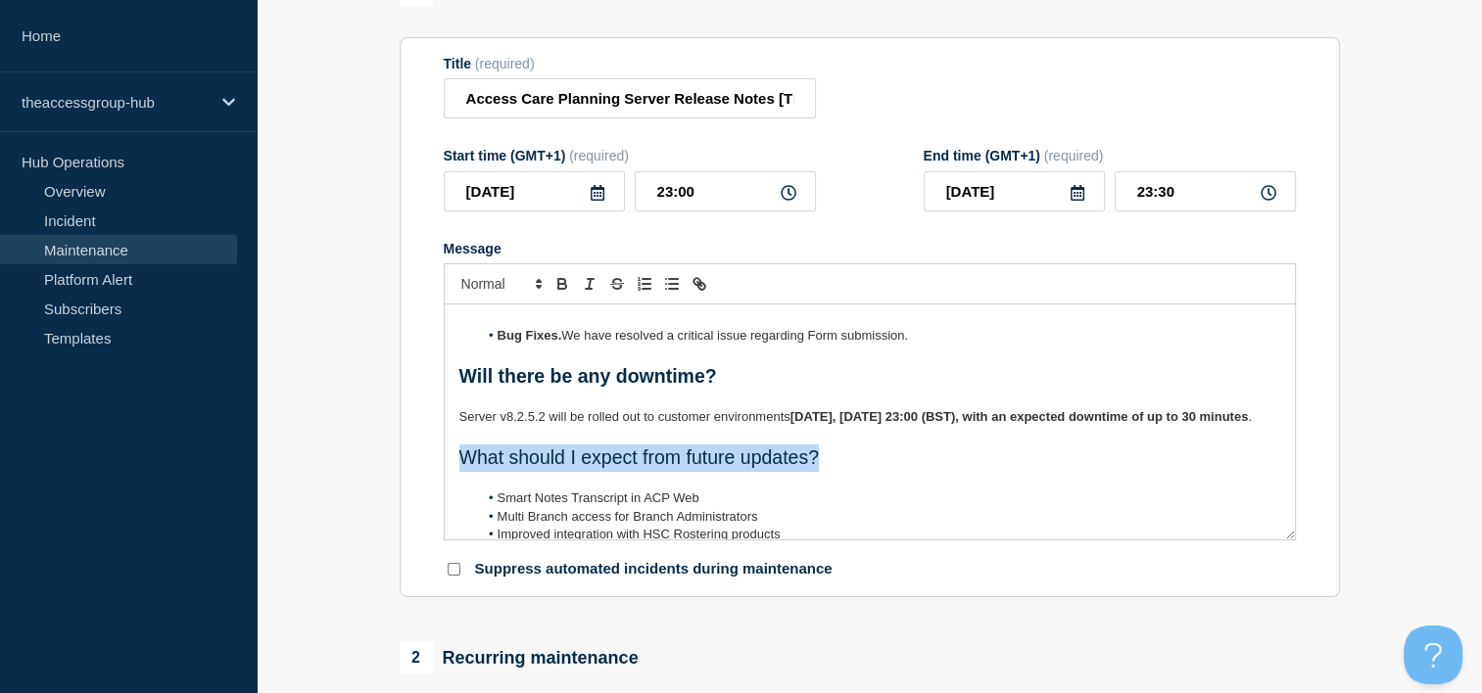
drag, startPoint x: 791, startPoint y: 485, endPoint x: 443, endPoint y: 485, distance: 348.6
click at [445, 485] on div "Access Care Planning Server Release Notes [TECHNICAL_ID] Hello, We are pleased …" at bounding box center [870, 422] width 850 height 235
click at [564, 289] on icon "Toggle bold text" at bounding box center [562, 286] width 8 height 5
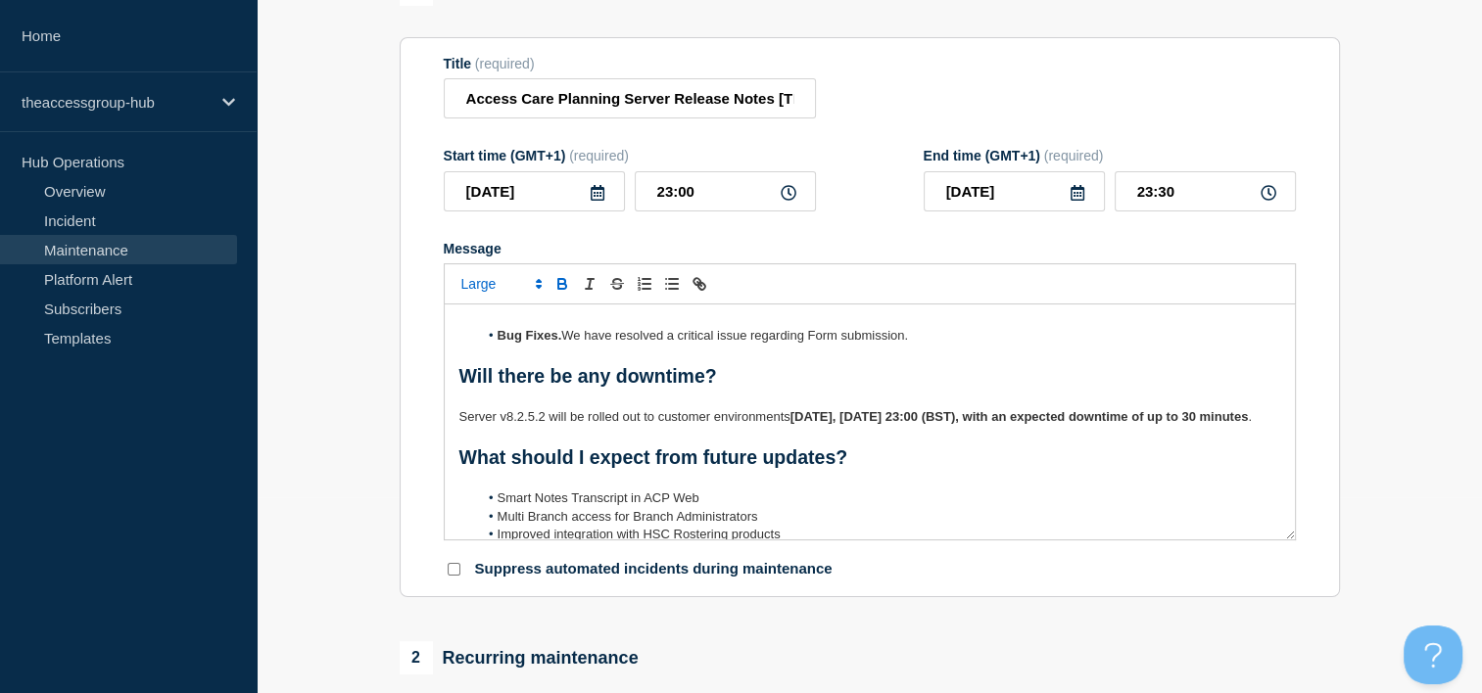
click at [958, 490] on p "Message" at bounding box center [869, 481] width 821 height 18
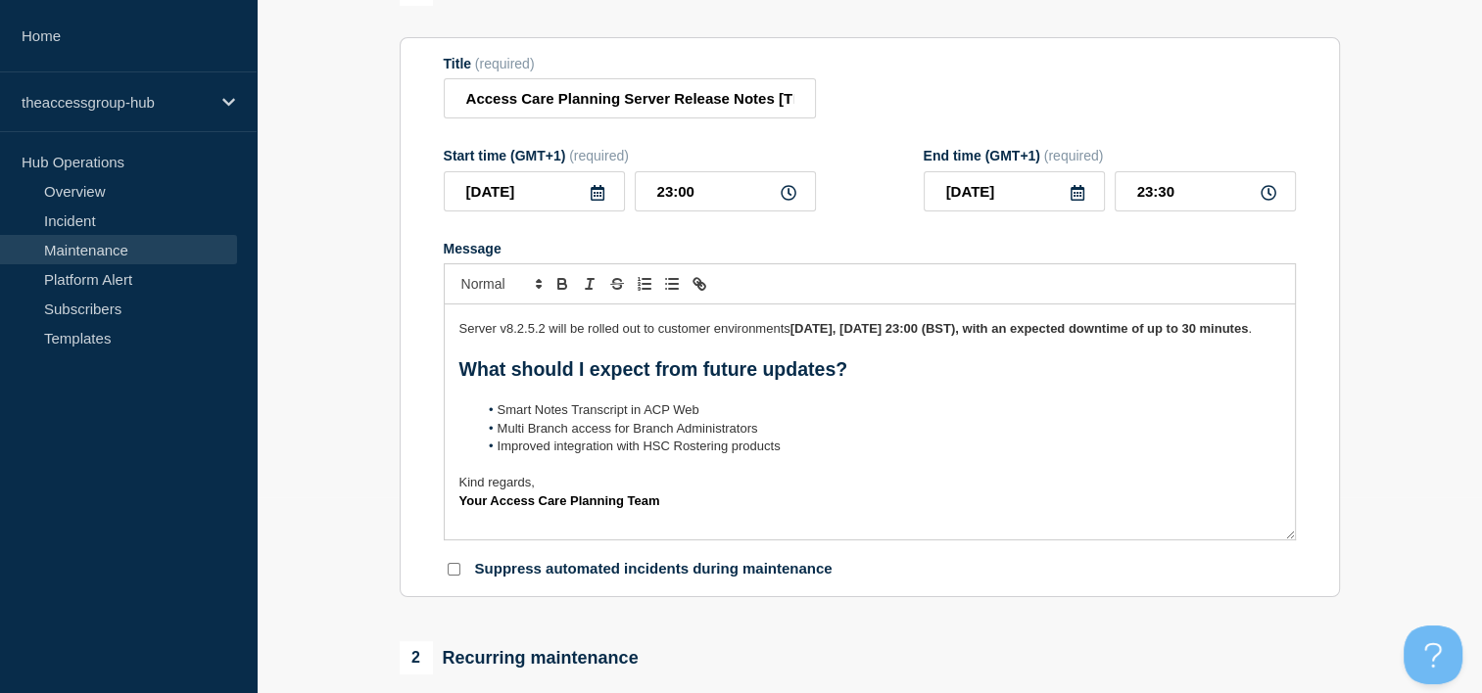
click at [719, 510] on p "Your Access Care Planning Team" at bounding box center [869, 502] width 821 height 18
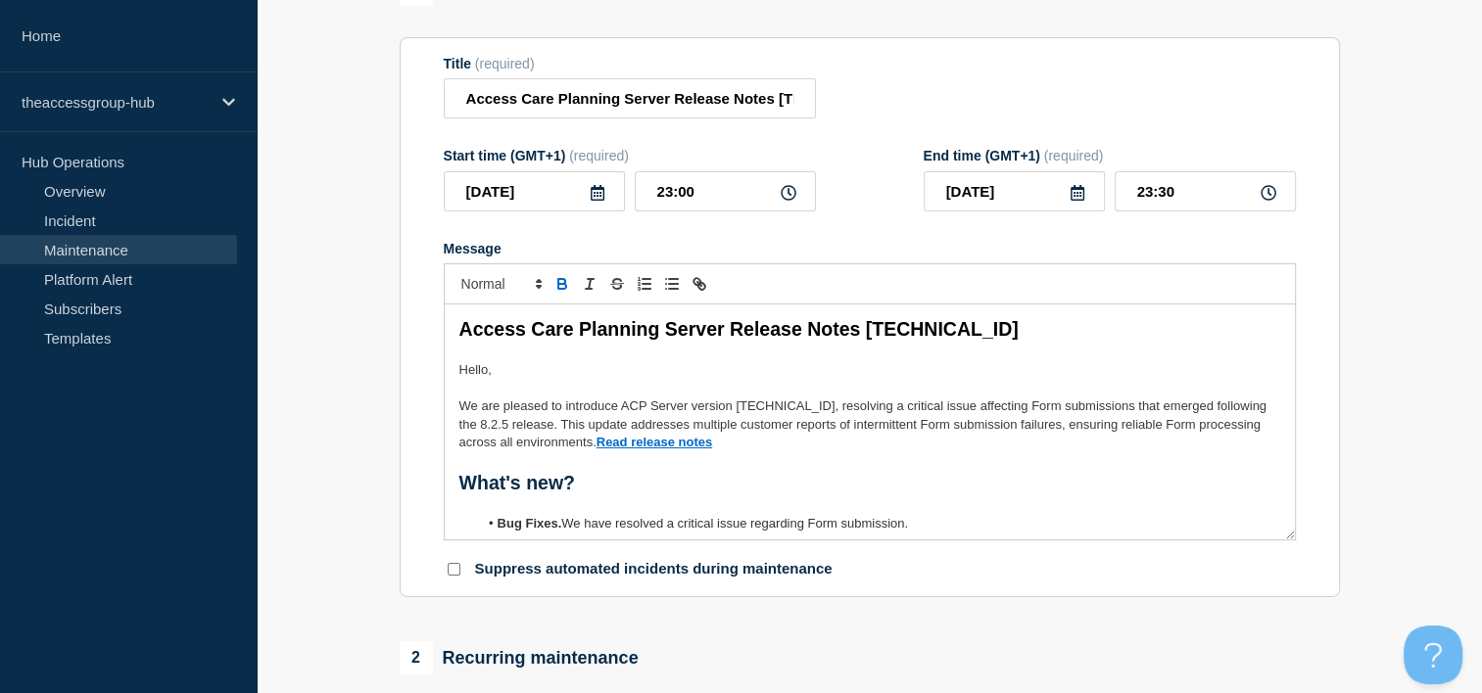
scroll to position [0, 0]
drag, startPoint x: 661, startPoint y: 447, endPoint x: 543, endPoint y: 447, distance: 117.5
click at [543, 447] on p "We are pleased to introduce ACP Server version [TECHNICAL_ID], resolving a crit…" at bounding box center [869, 425] width 821 height 54
click at [535, 293] on icon "Font size" at bounding box center [539, 284] width 18 height 18
click at [509, 372] on span "submenu" at bounding box center [500, 366] width 78 height 30
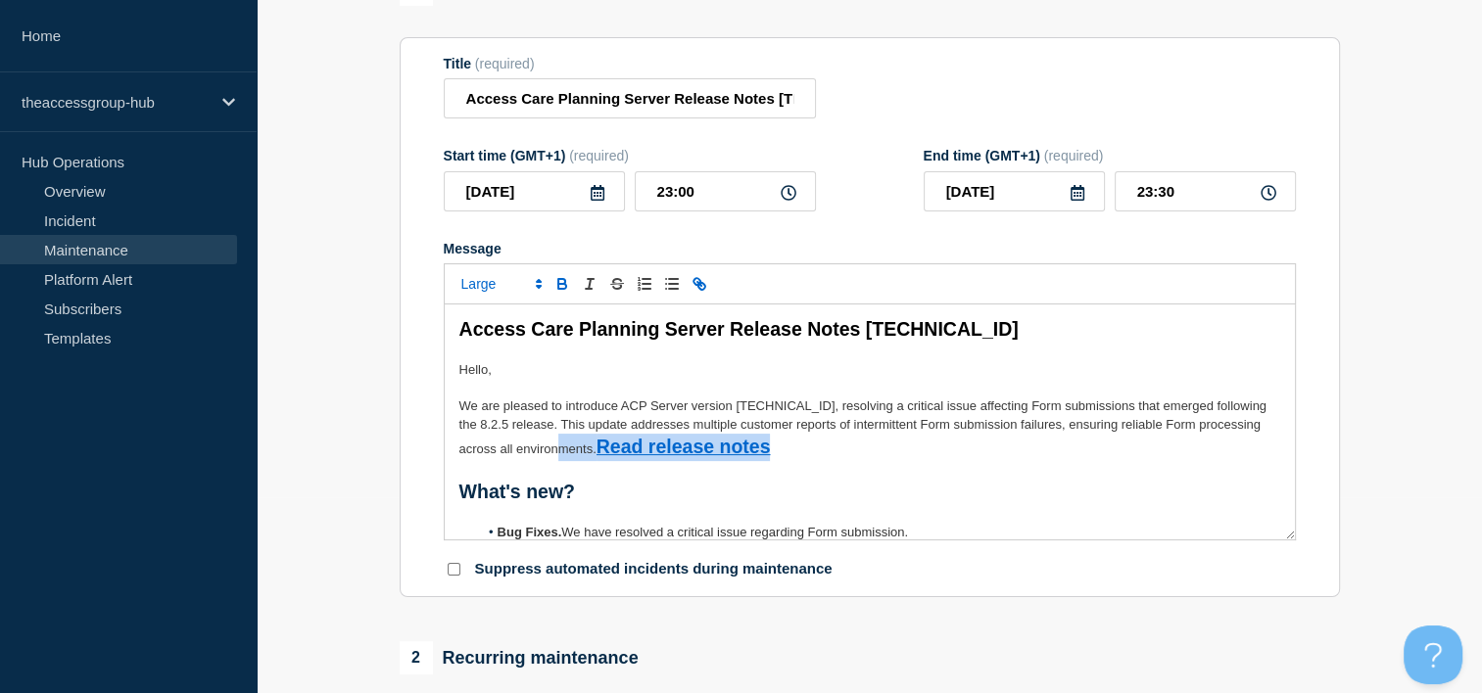
click at [786, 473] on p "Message" at bounding box center [869, 470] width 821 height 18
click at [541, 453] on span "We are pleased to introduce ACP Server version [TECHNICAL_ID], resolving a crit…" at bounding box center [864, 428] width 811 height 58
click at [596, 452] on link "Read release notes" at bounding box center [683, 447] width 174 height 22
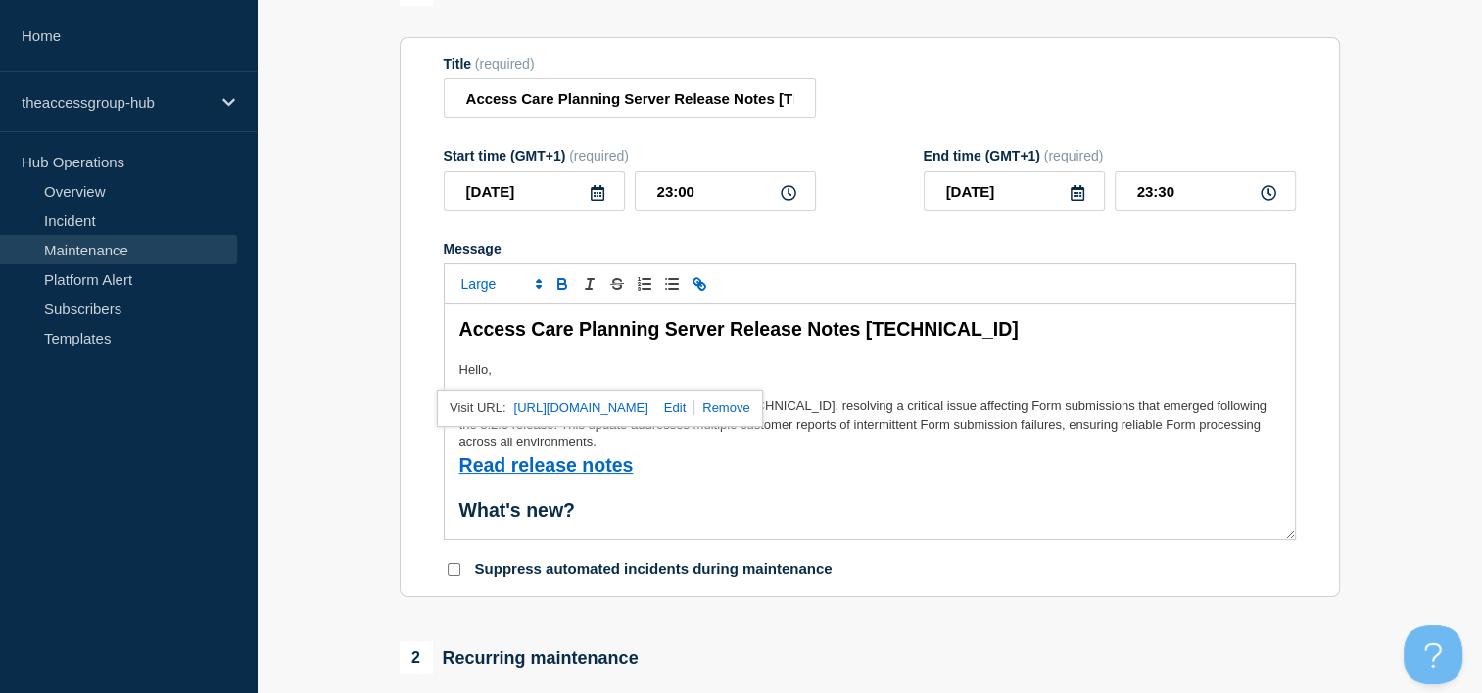
click at [709, 475] on p "Read release notes" at bounding box center [869, 465] width 821 height 27
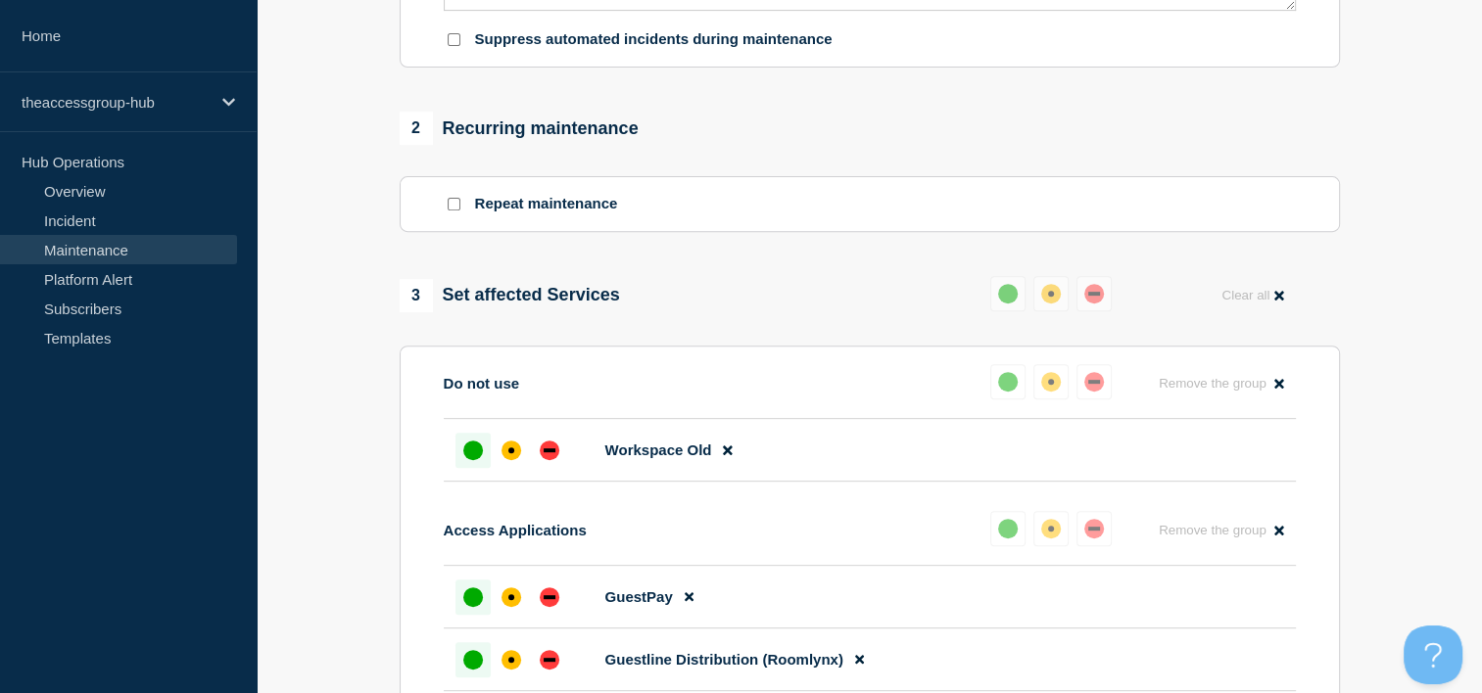
scroll to position [783, 0]
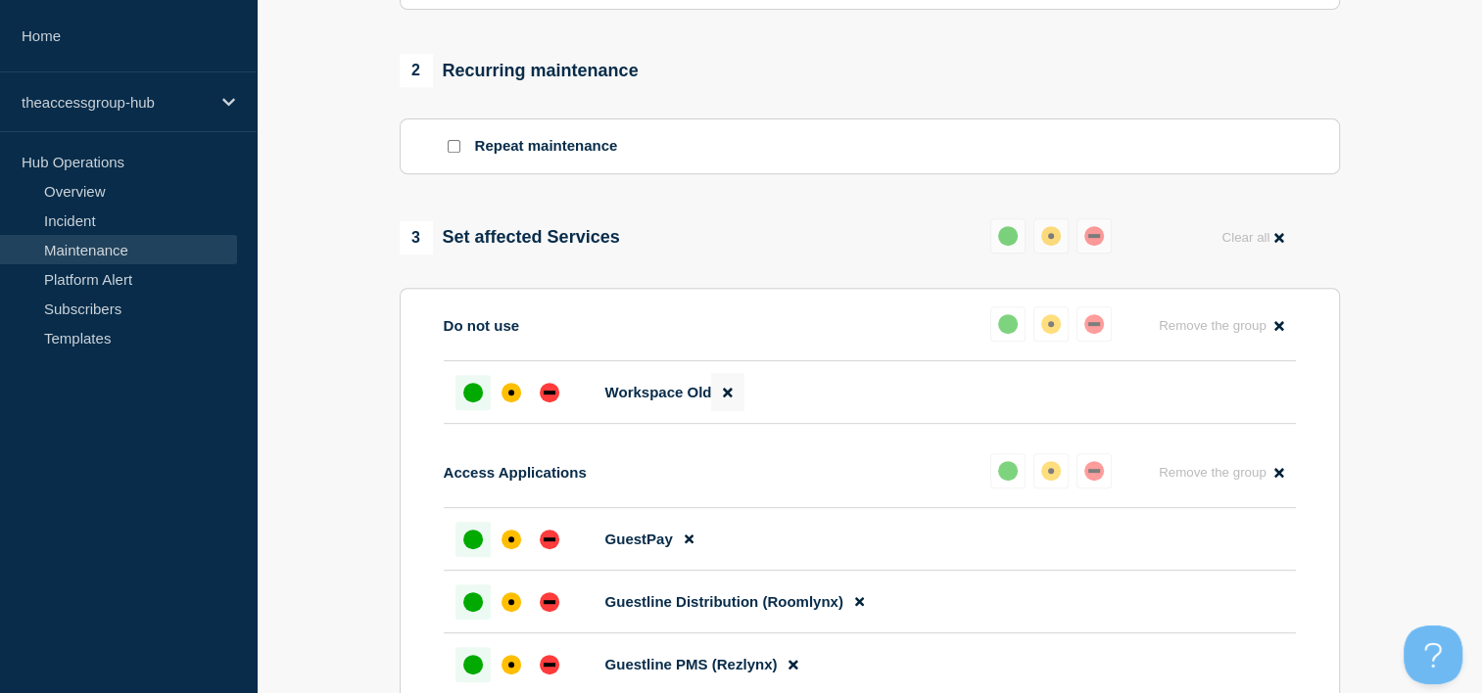
click at [726, 398] on icon at bounding box center [727, 393] width 9 height 9
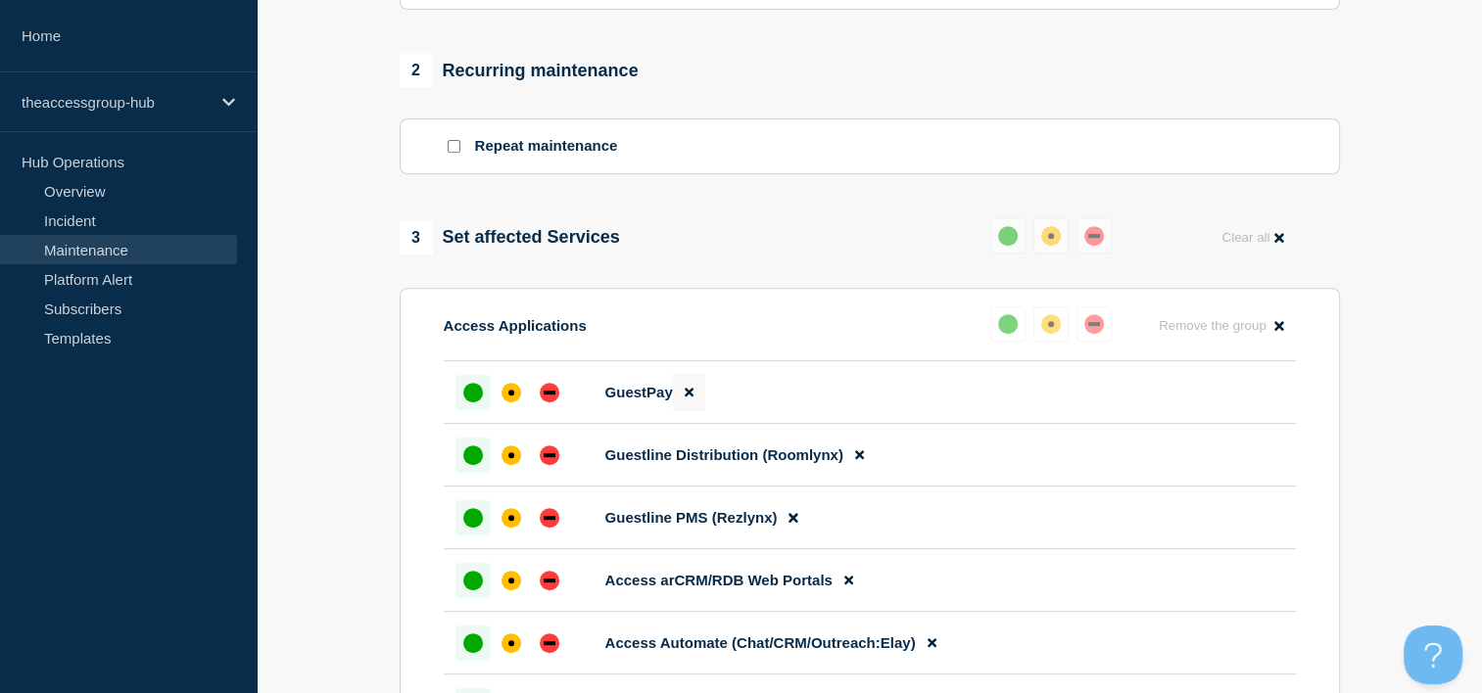
click at [694, 401] on button at bounding box center [689, 392] width 32 height 38
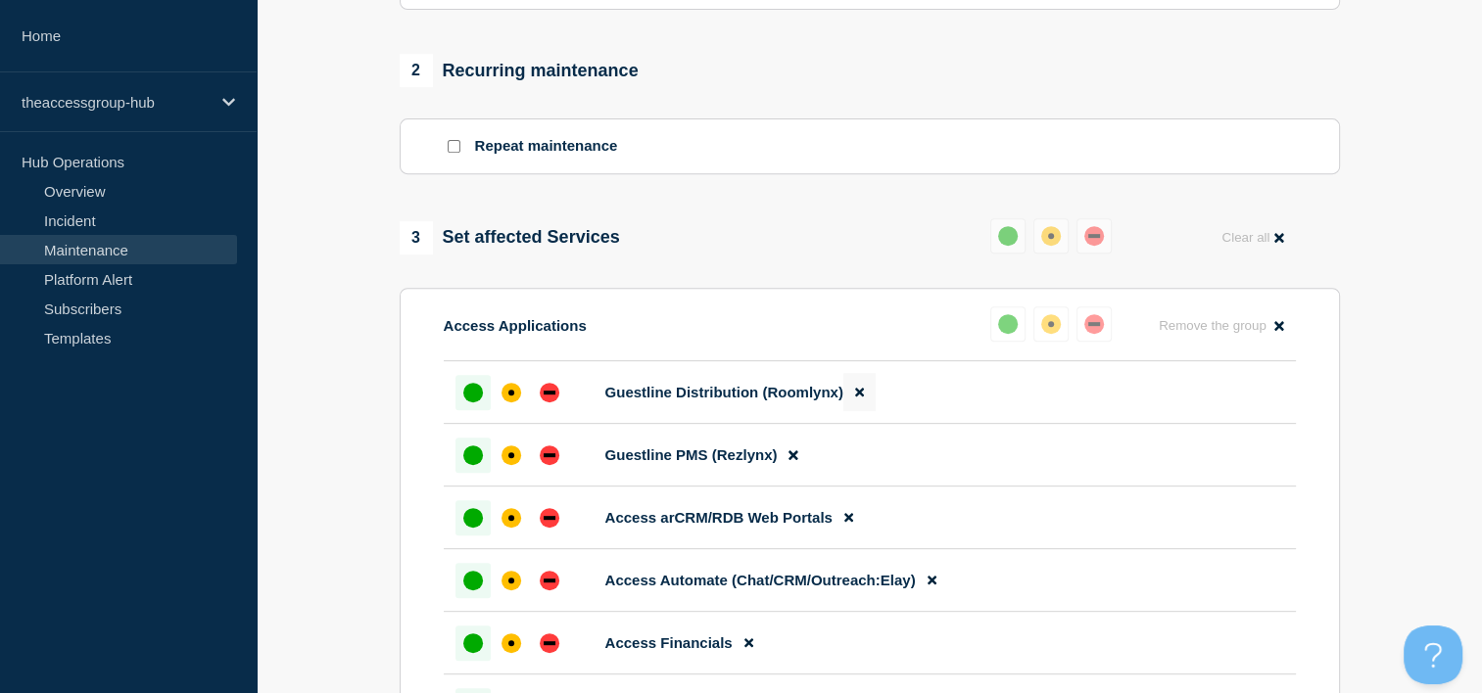
click at [865, 396] on button at bounding box center [859, 392] width 32 height 38
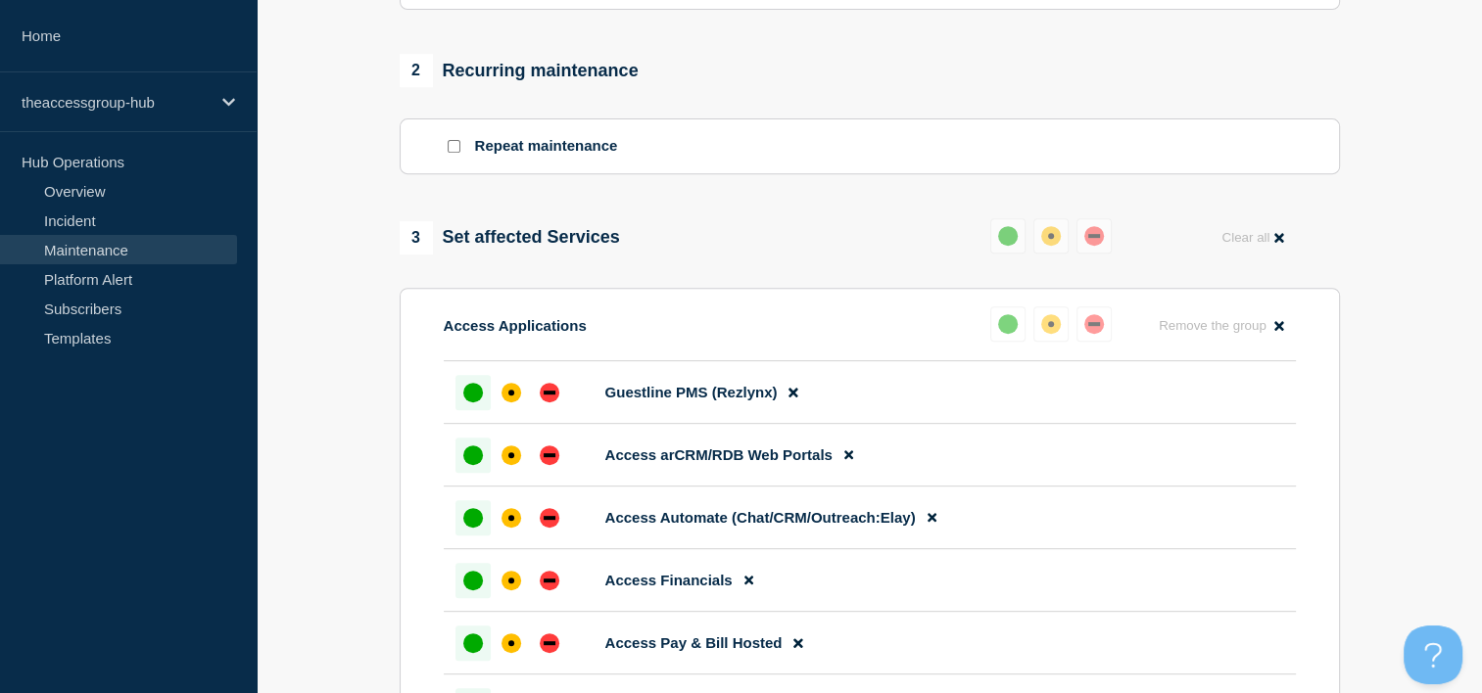
click at [802, 401] on button at bounding box center [793, 392] width 32 height 38
click at [848, 399] on icon at bounding box center [848, 392] width 9 height 13
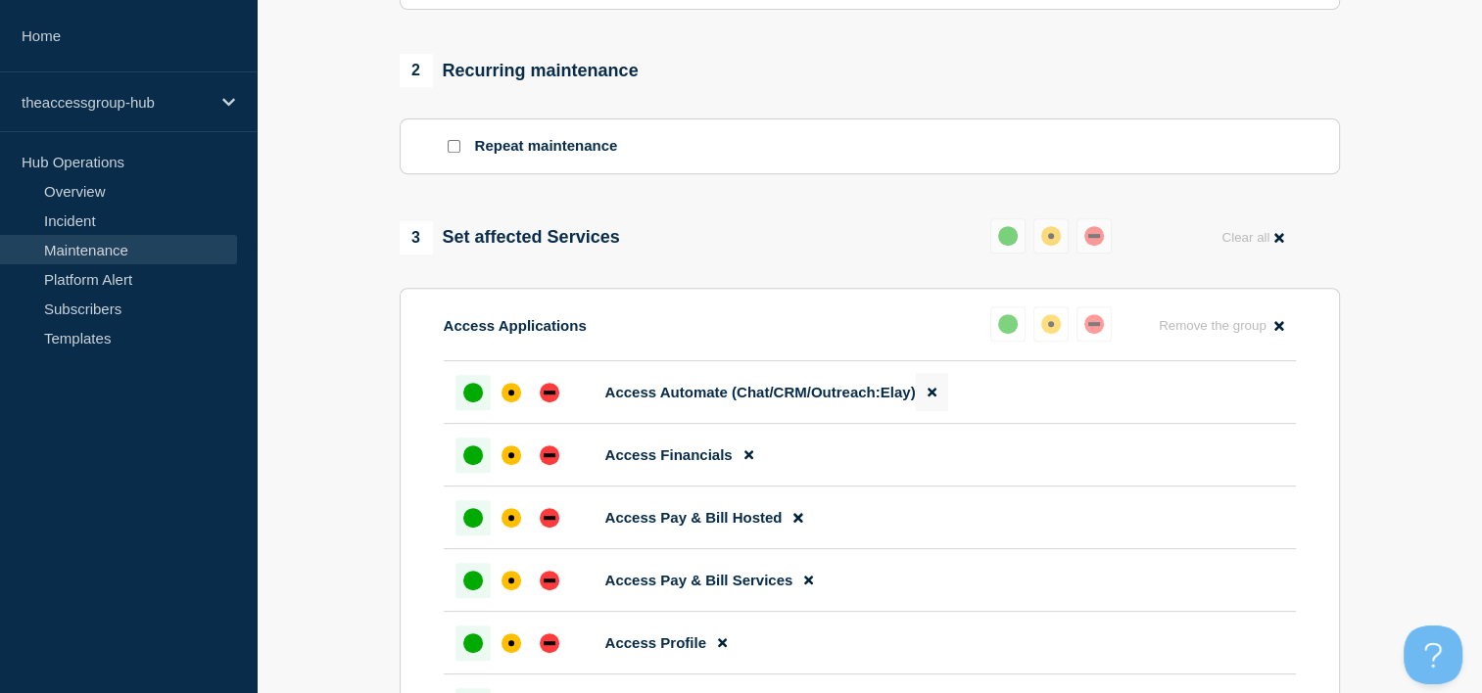
click at [931, 398] on icon at bounding box center [931, 393] width 9 height 9
click at [747, 399] on icon at bounding box center [748, 392] width 9 height 13
click at [787, 400] on button at bounding box center [797, 392] width 32 height 38
click at [801, 400] on button at bounding box center [808, 392] width 32 height 38
click at [726, 399] on icon at bounding box center [722, 392] width 9 height 13
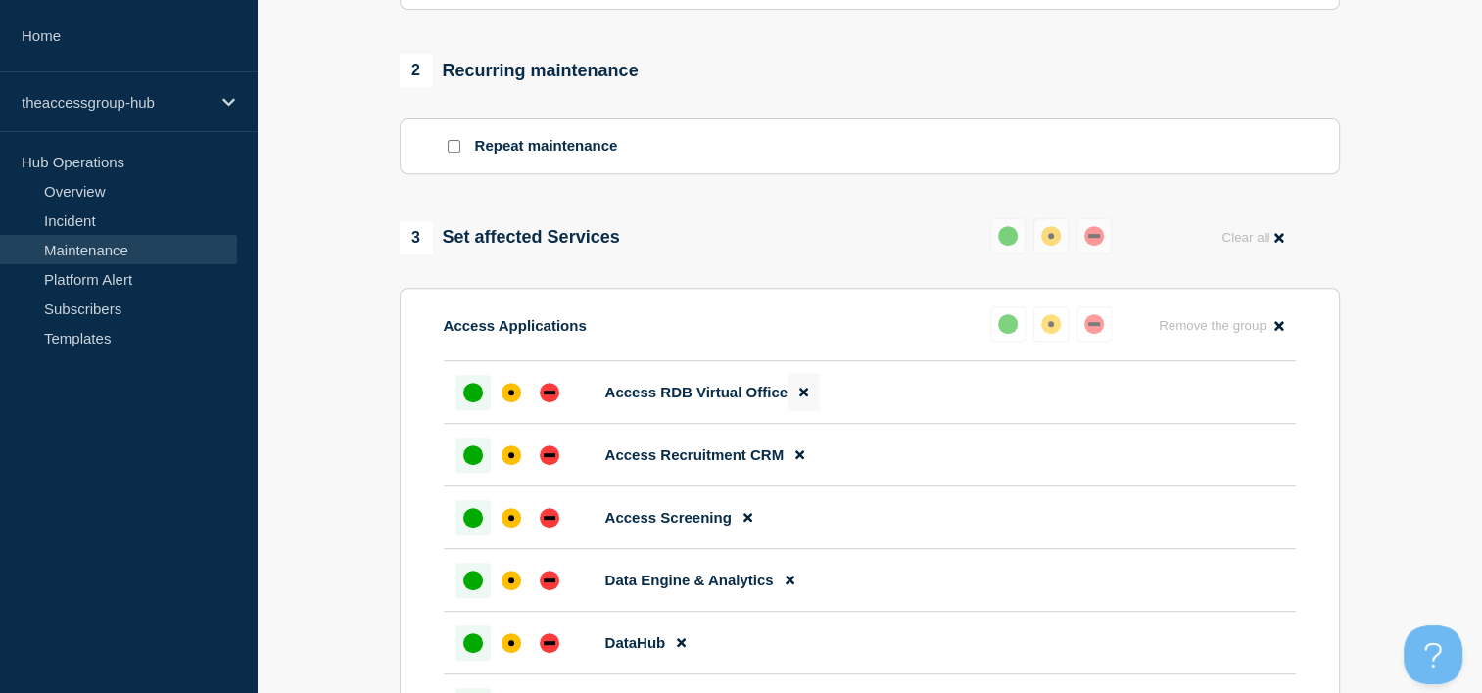
click at [799, 395] on button at bounding box center [803, 392] width 32 height 38
click at [799, 395] on button at bounding box center [799, 392] width 32 height 38
click at [799, 395] on li "Access Screening" at bounding box center [870, 392] width 852 height 63
click at [756, 397] on button at bounding box center [748, 392] width 32 height 38
click at [1264, 327] on span "Remove the group" at bounding box center [1212, 325] width 108 height 15
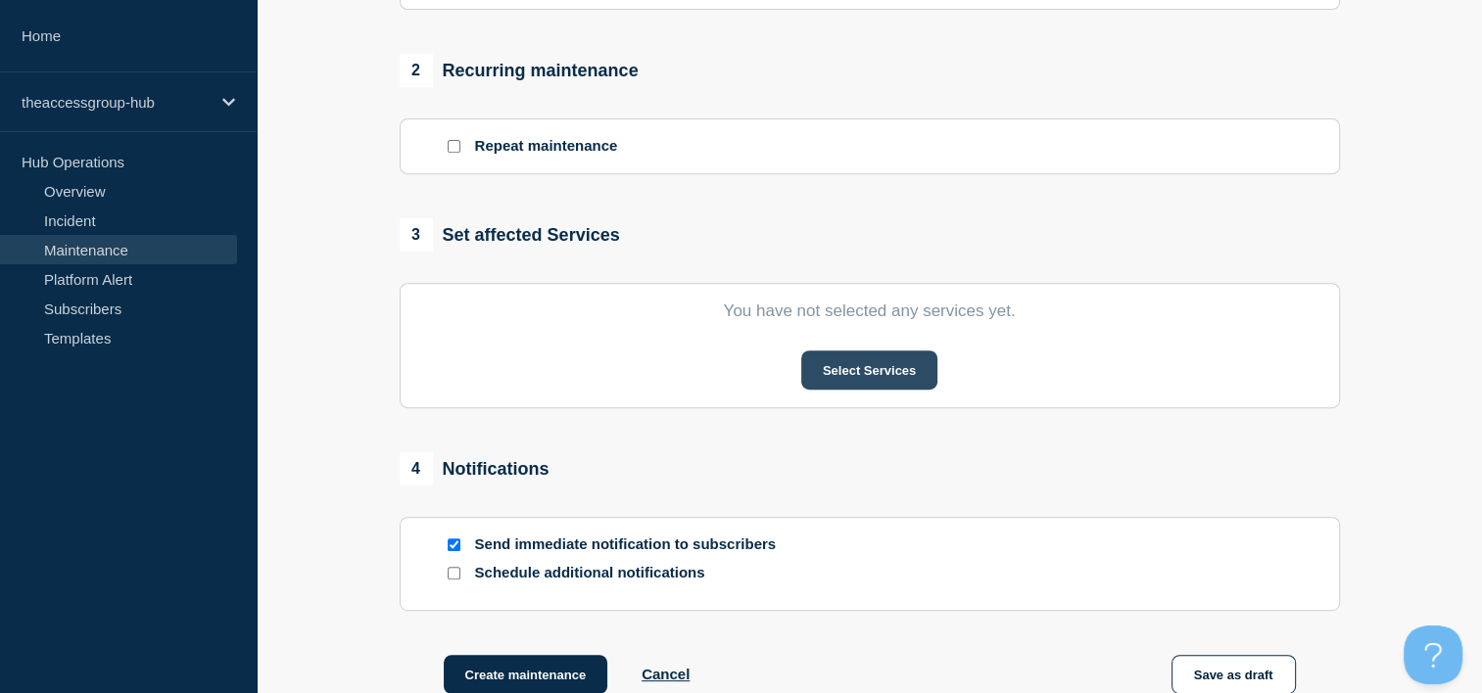
click at [877, 369] on button "Select Services" at bounding box center [869, 370] width 136 height 39
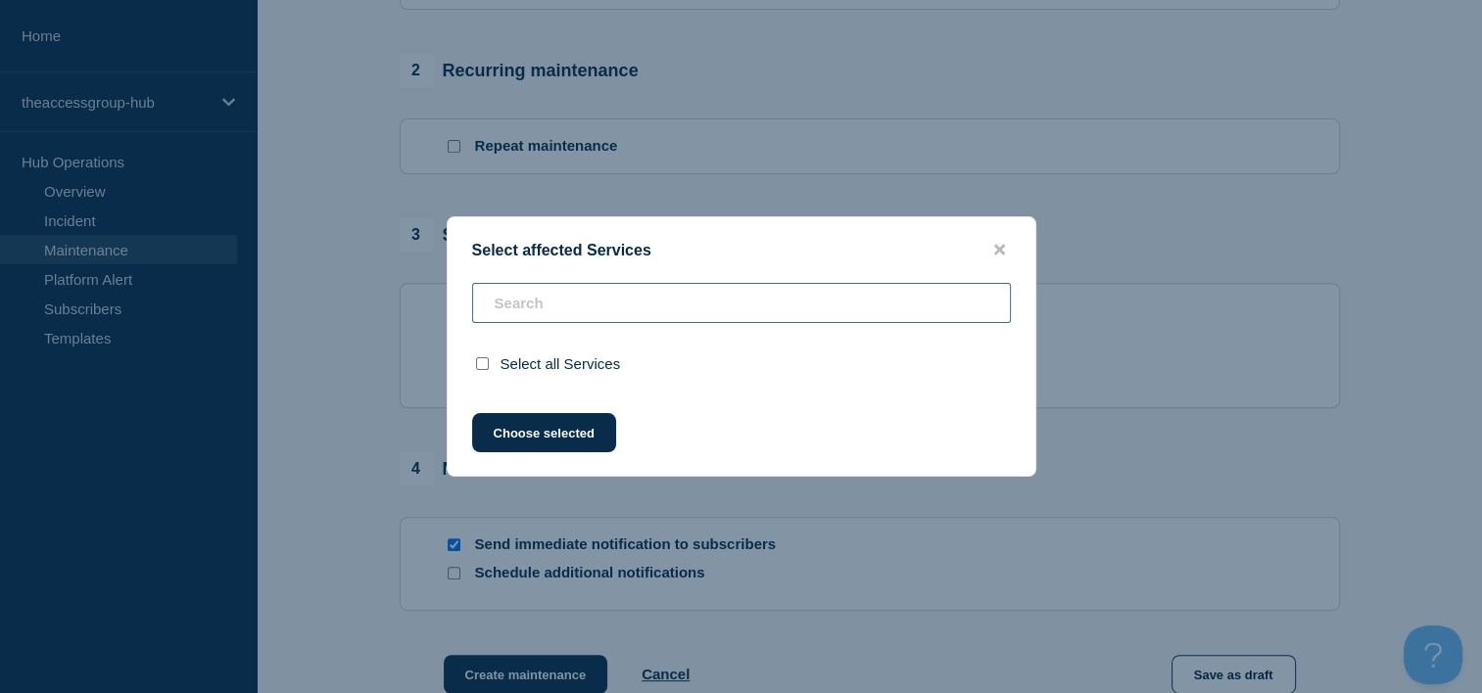
click at [672, 303] on input "text" at bounding box center [741, 303] width 539 height 40
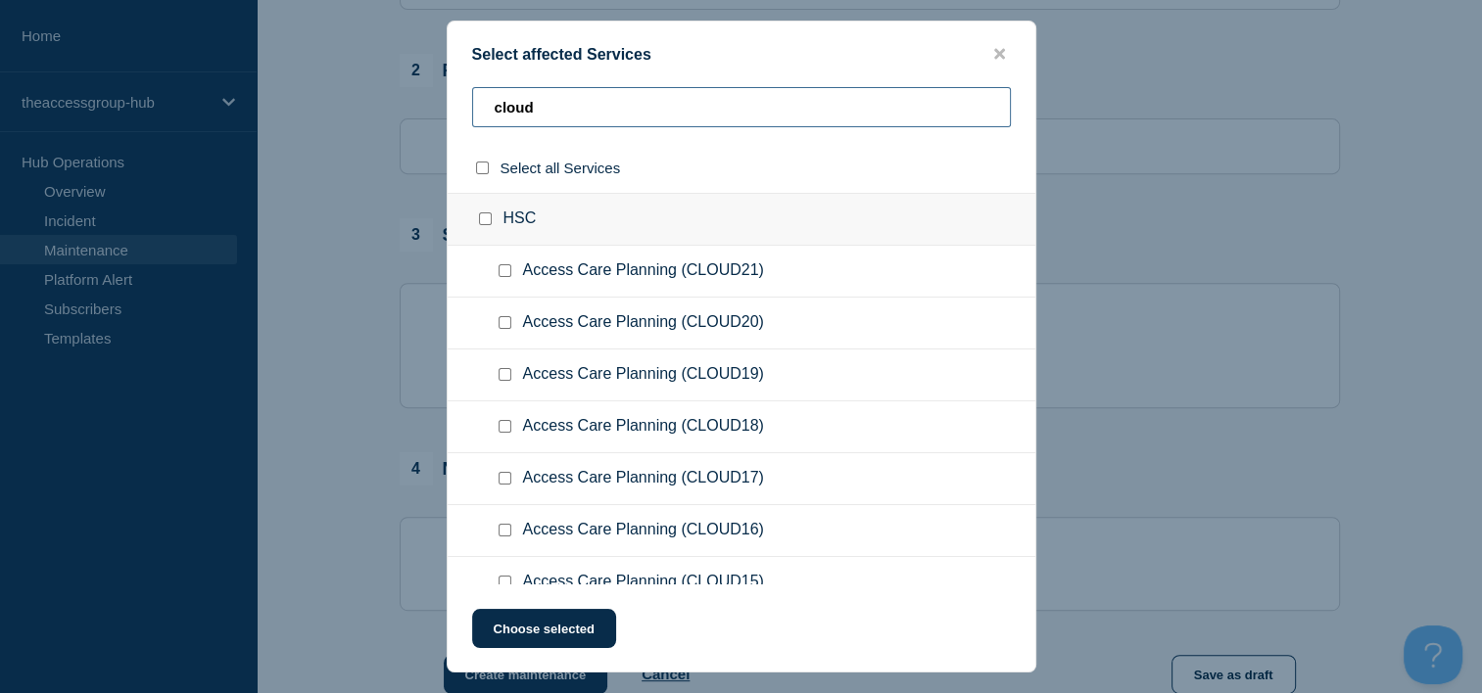
type input "cloud"
click at [501, 266] on input "Access Care Planning (CLOUD21) checkbox" at bounding box center [504, 270] width 13 height 13
checkbox input "true"
click at [507, 323] on input "Access Care Planning (CLOUD20) checkbox" at bounding box center [504, 322] width 13 height 13
checkbox input "true"
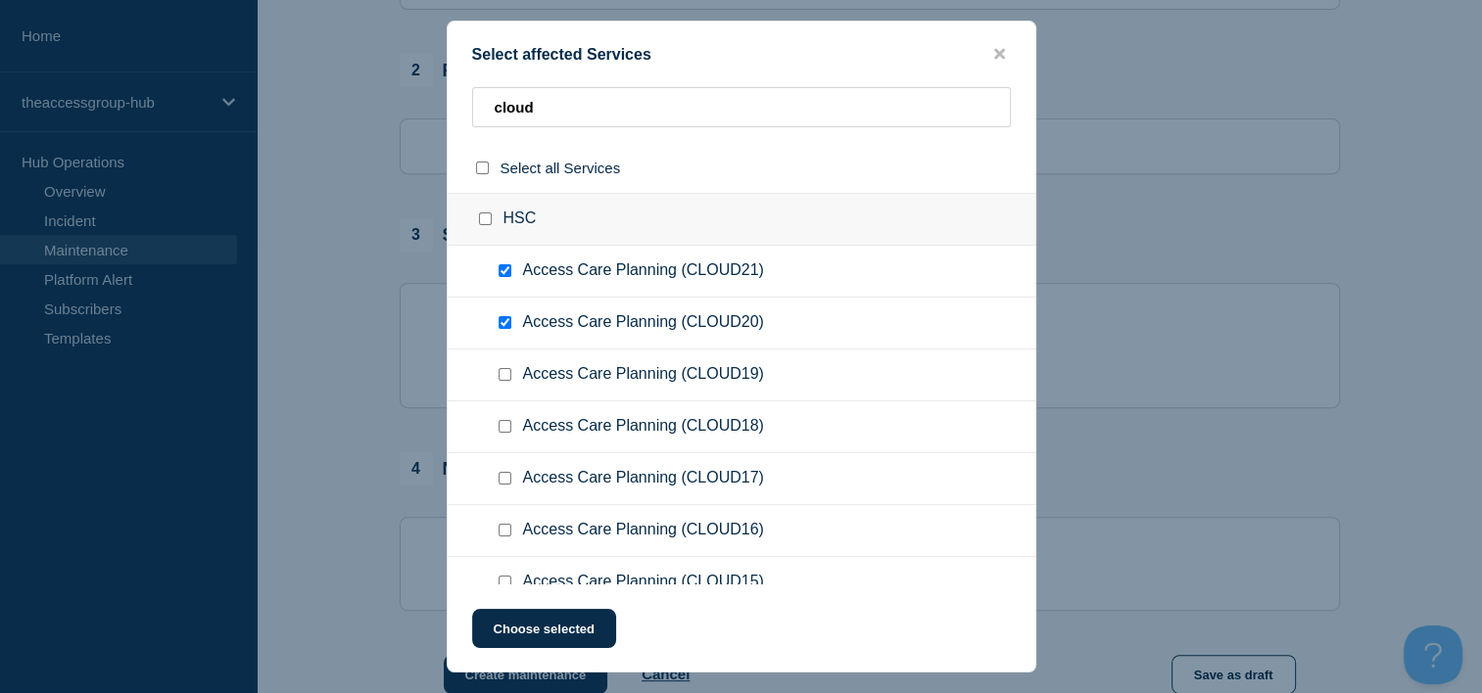
click at [503, 376] on input "Access Care Planning (CLOUD19) checkbox" at bounding box center [504, 374] width 13 height 13
checkbox input "true"
click at [500, 423] on input "Access Care Planning (CLOUD18) checkbox" at bounding box center [504, 426] width 13 height 13
checkbox input "true"
click at [501, 483] on input "Access Care Planning (CLOUD17) checkbox" at bounding box center [504, 478] width 13 height 13
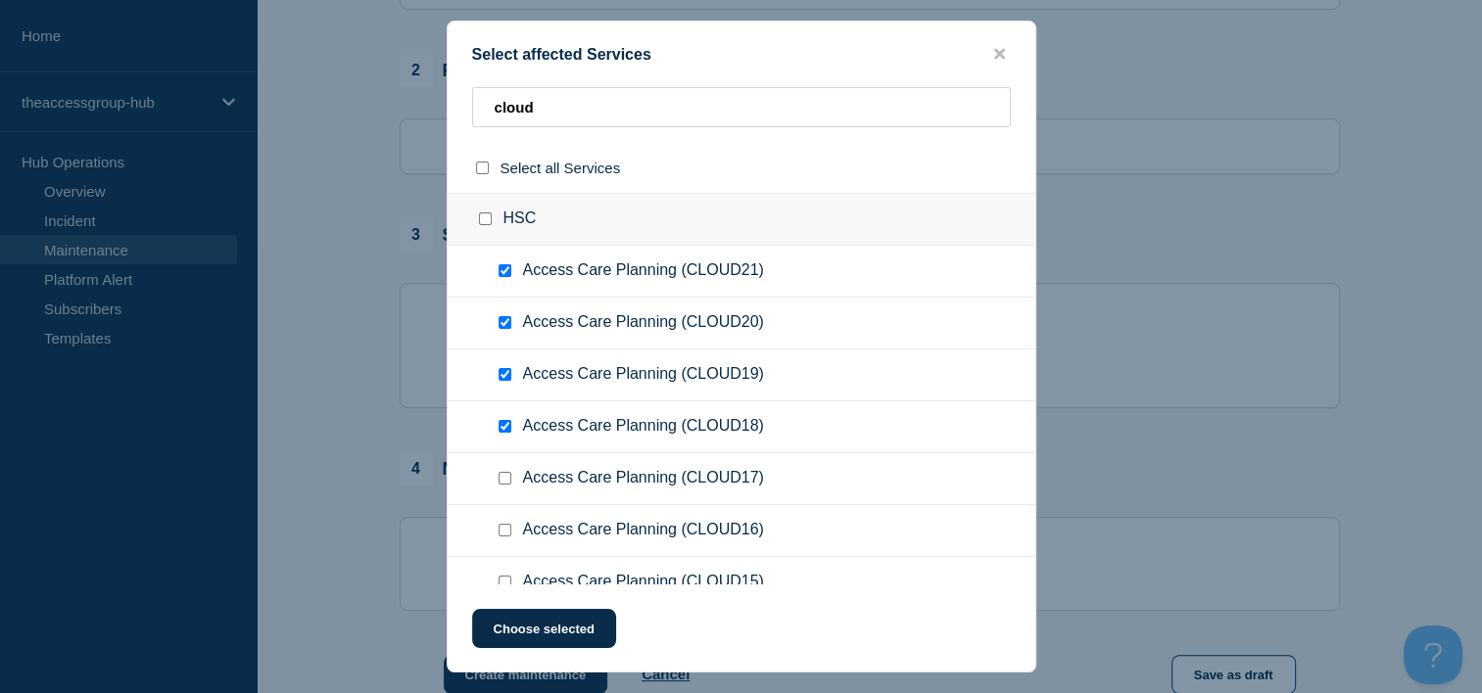
checkbox input "true"
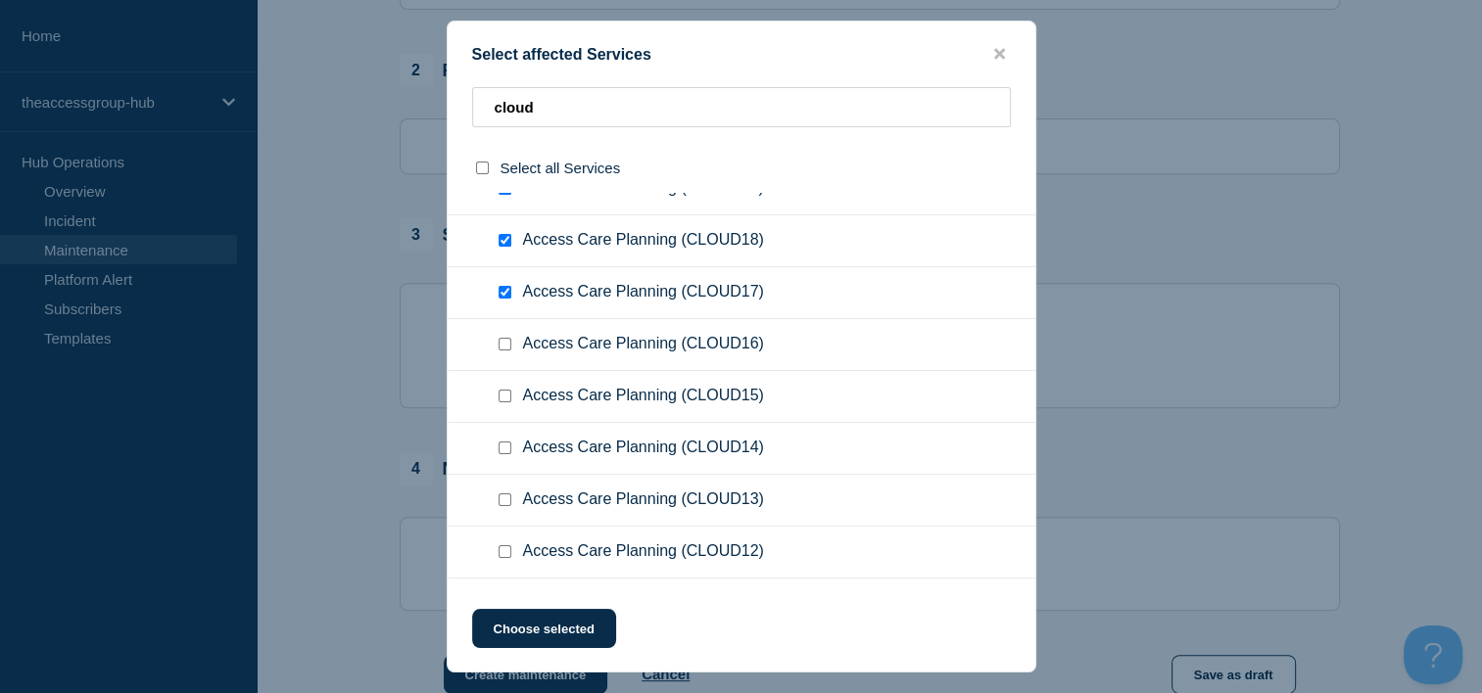
scroll to position [196, 0]
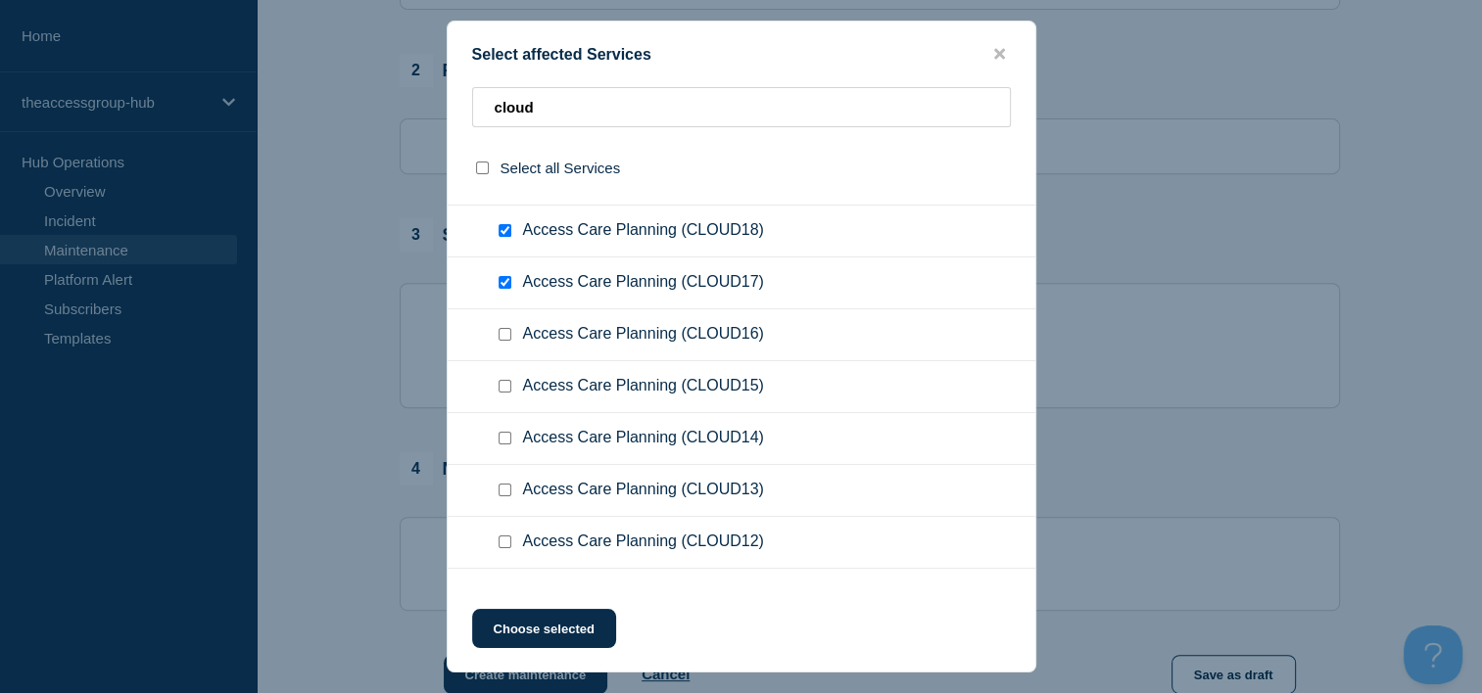
click at [496, 330] on div at bounding box center [509, 335] width 28 height 20
click at [502, 329] on input "Access Care Planning (CLOUD16) checkbox" at bounding box center [504, 334] width 13 height 13
checkbox input "true"
click at [504, 387] on input "Access Care Planning (CLOUD15) checkbox" at bounding box center [504, 386] width 13 height 13
checkbox input "true"
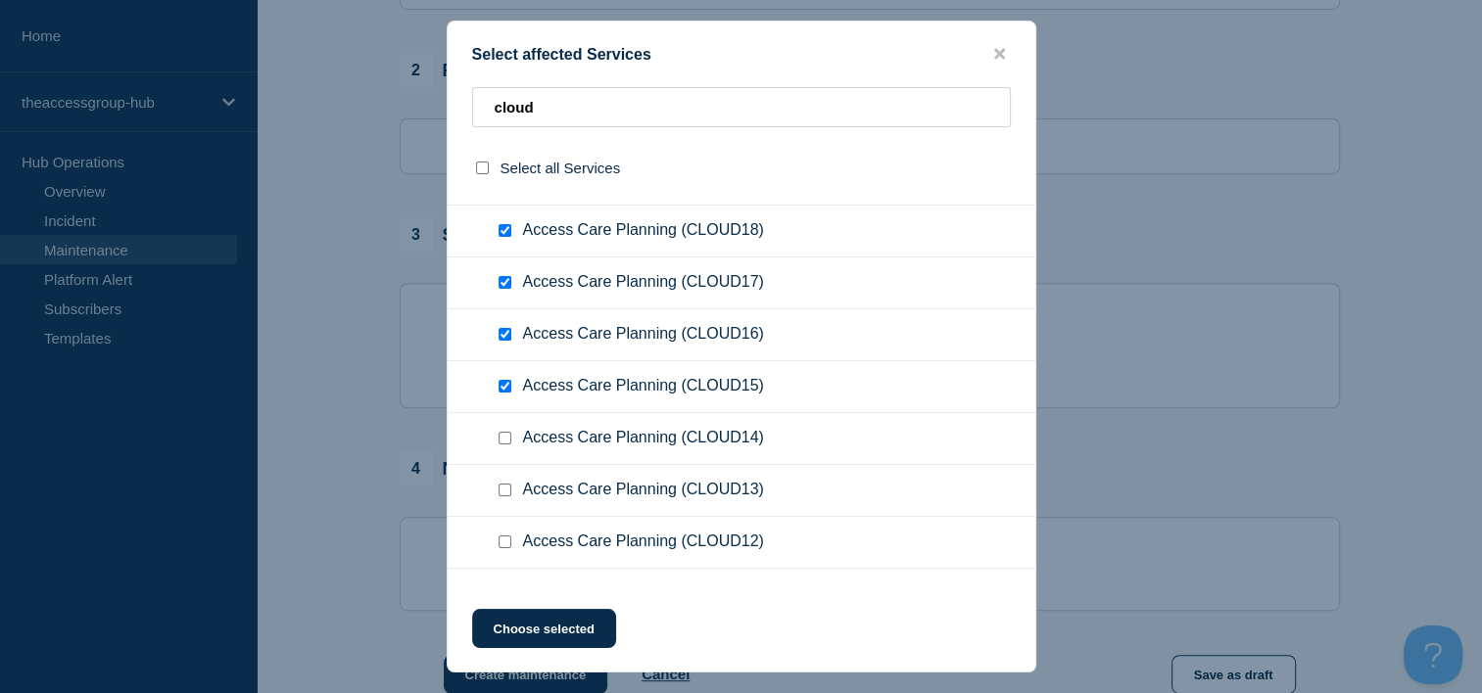
click at [505, 443] on input "Access Care Planning (CLOUD14) checkbox" at bounding box center [504, 438] width 13 height 13
checkbox input "true"
click at [499, 485] on input "Access Care Planning (CLOUD13) checkbox" at bounding box center [504, 490] width 13 height 13
checkbox input "true"
click at [507, 540] on input "Access Care Planning (CLOUD12) checkbox" at bounding box center [504, 542] width 13 height 13
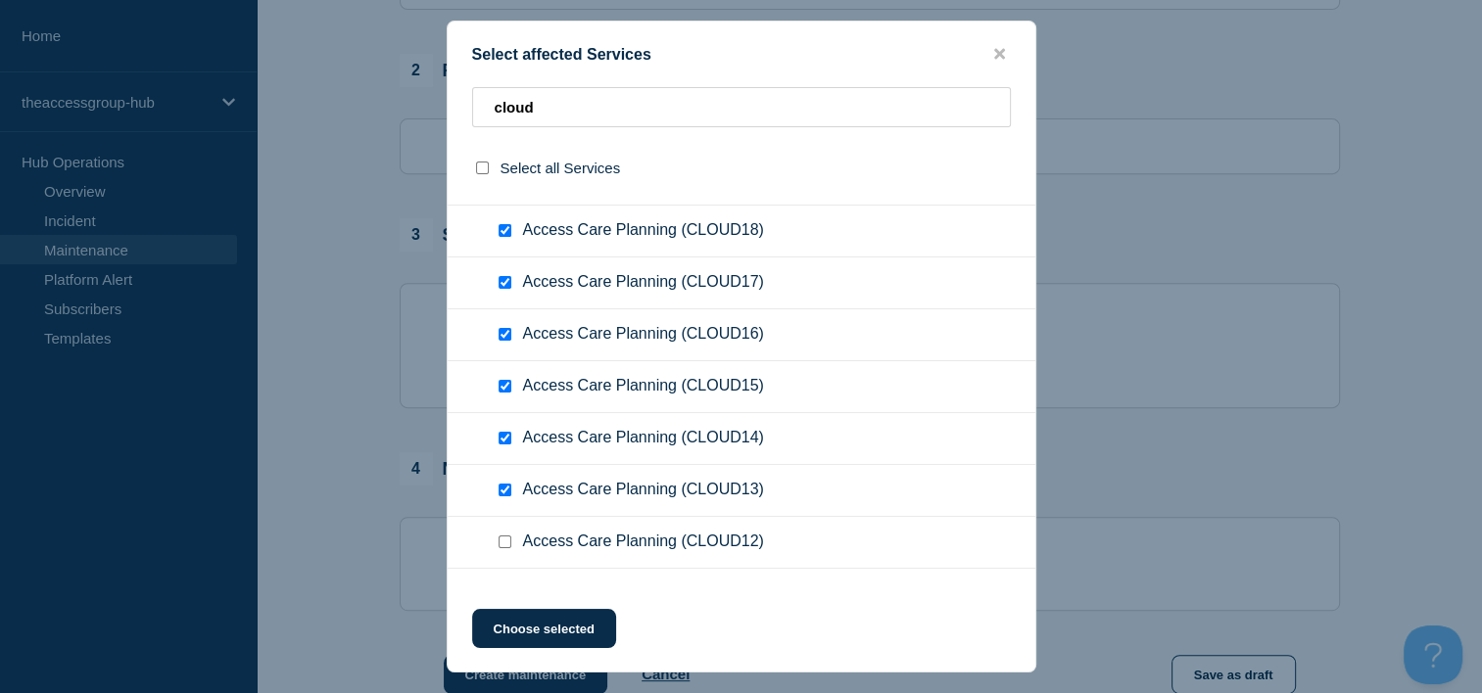
checkbox input "true"
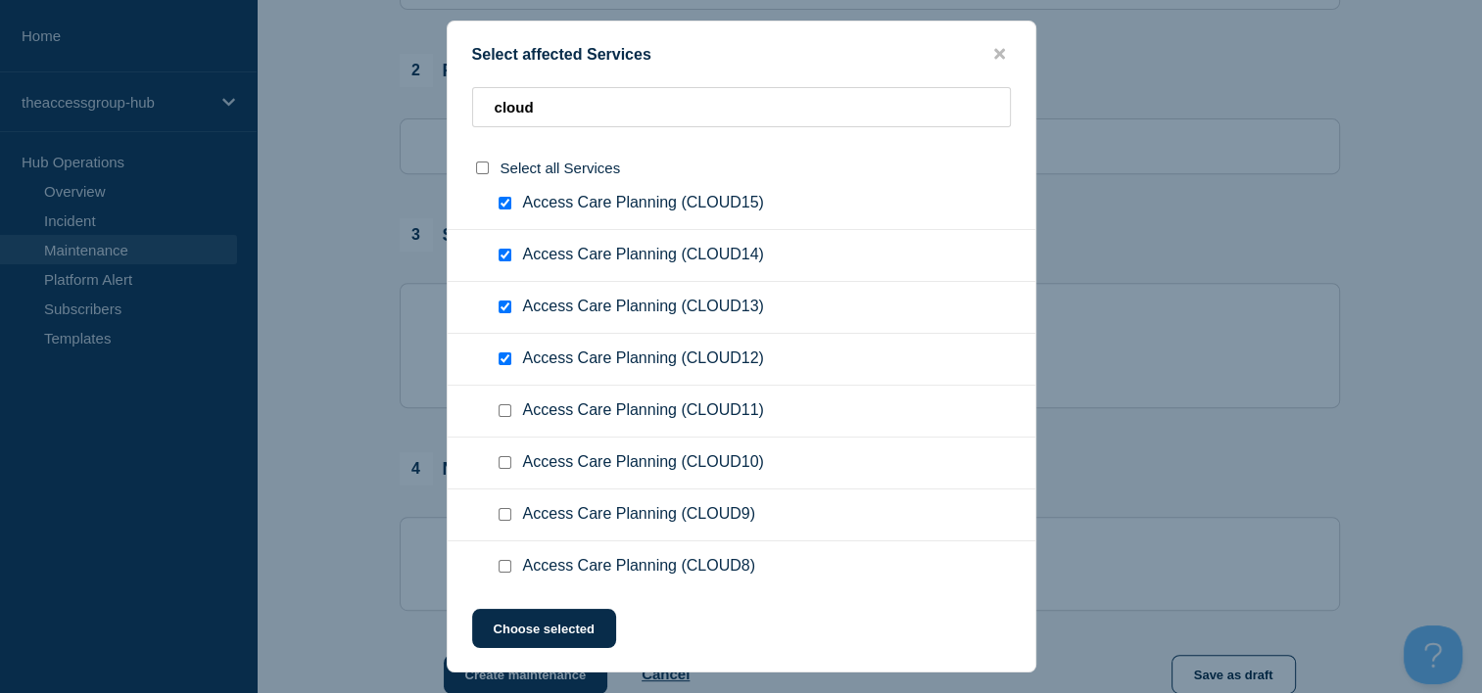
scroll to position [392, 0]
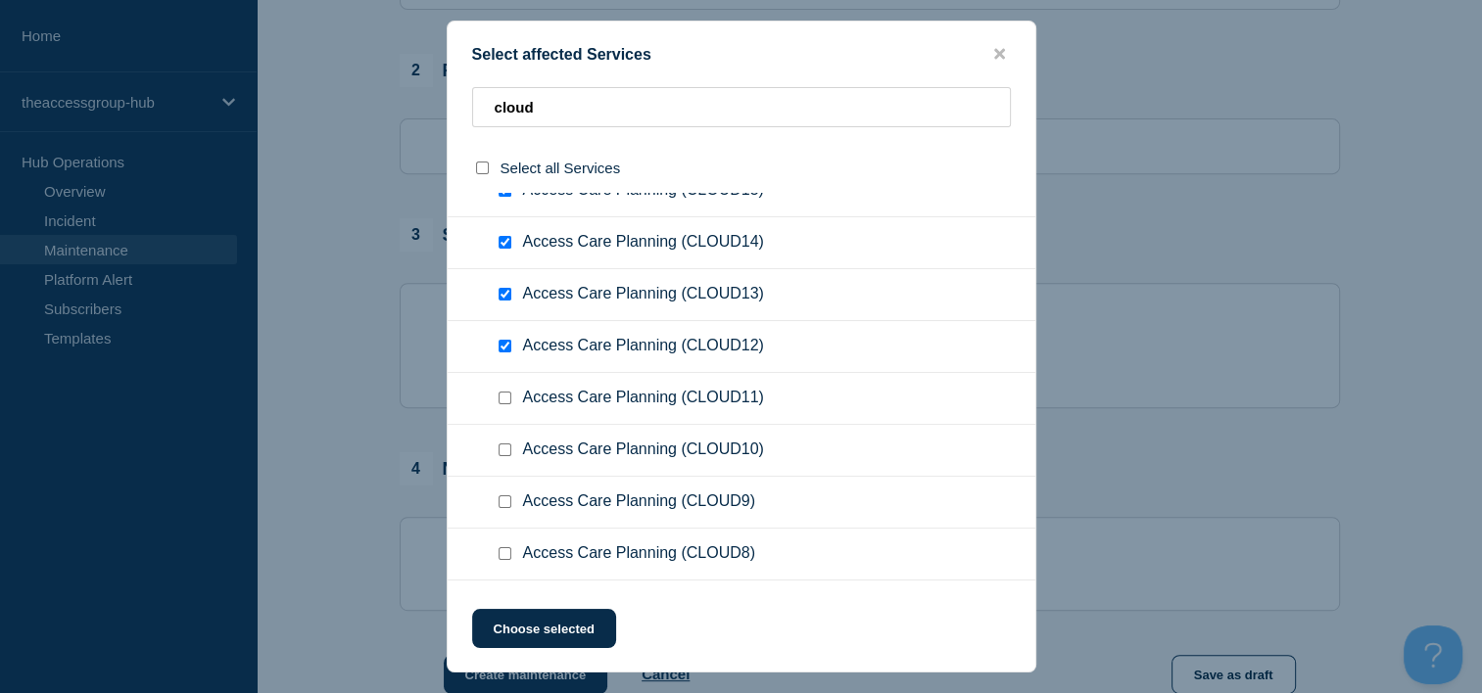
click at [505, 396] on input "Access Care Planning (CLOUD11) checkbox" at bounding box center [504, 398] width 13 height 13
checkbox input "true"
click at [509, 451] on input "Access Care Planning (CLOUD10) checkbox" at bounding box center [504, 450] width 13 height 13
checkbox input "true"
click at [505, 496] on input "Access Care Planning (CLOUD9) checkbox" at bounding box center [504, 502] width 13 height 13
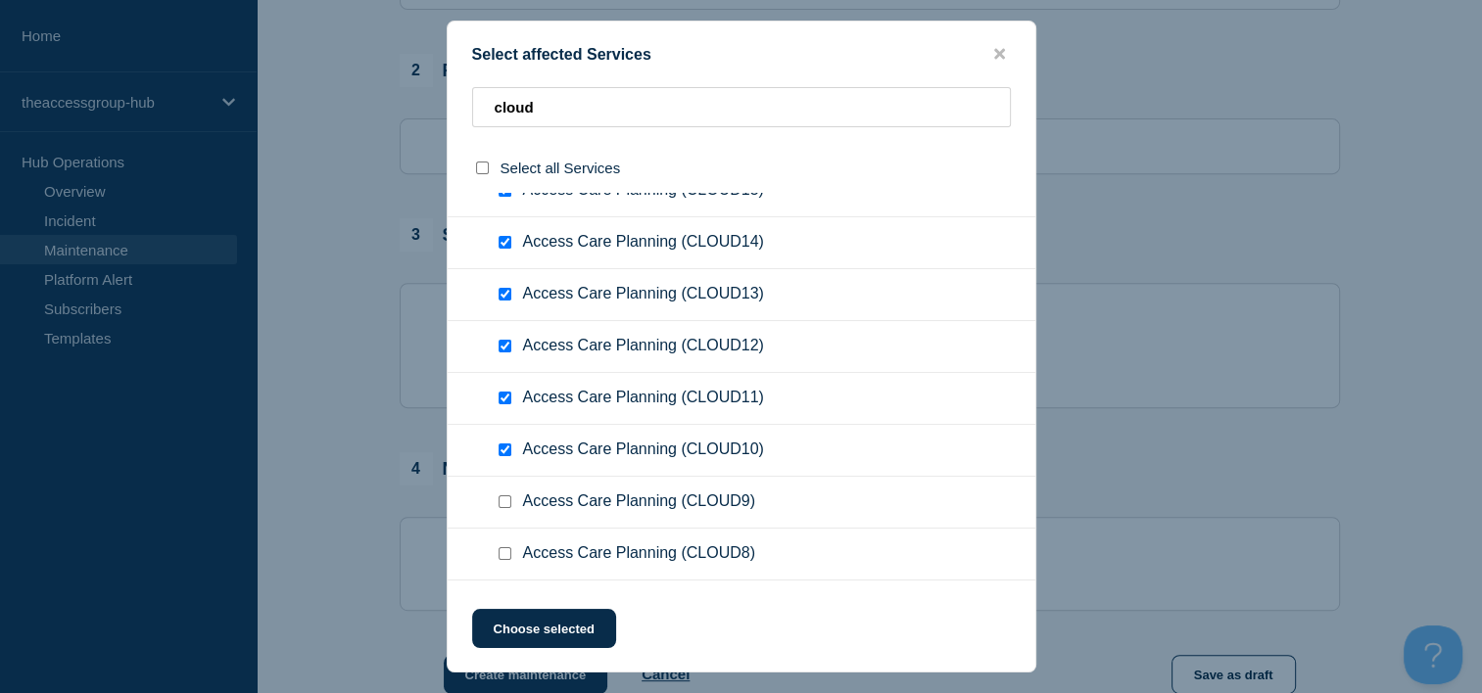
checkbox input "true"
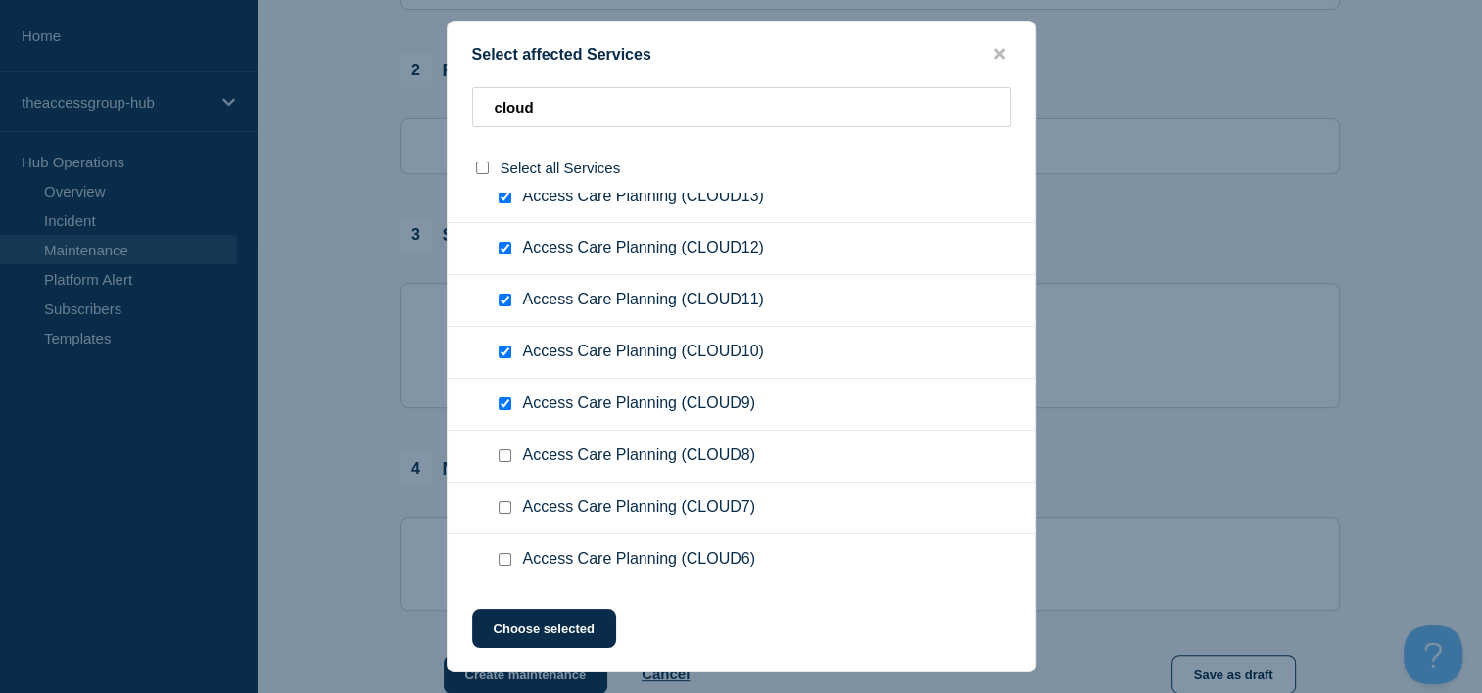
click at [507, 457] on input "Access Care Planning (CLOUD8) checkbox" at bounding box center [504, 455] width 13 height 13
checkbox input "true"
click at [505, 511] on input "Access Care Planning (CLOUD7) checkbox" at bounding box center [504, 507] width 13 height 13
checkbox input "true"
click at [504, 557] on input "Access Care Planning (CLOUD6) checkbox" at bounding box center [504, 559] width 13 height 13
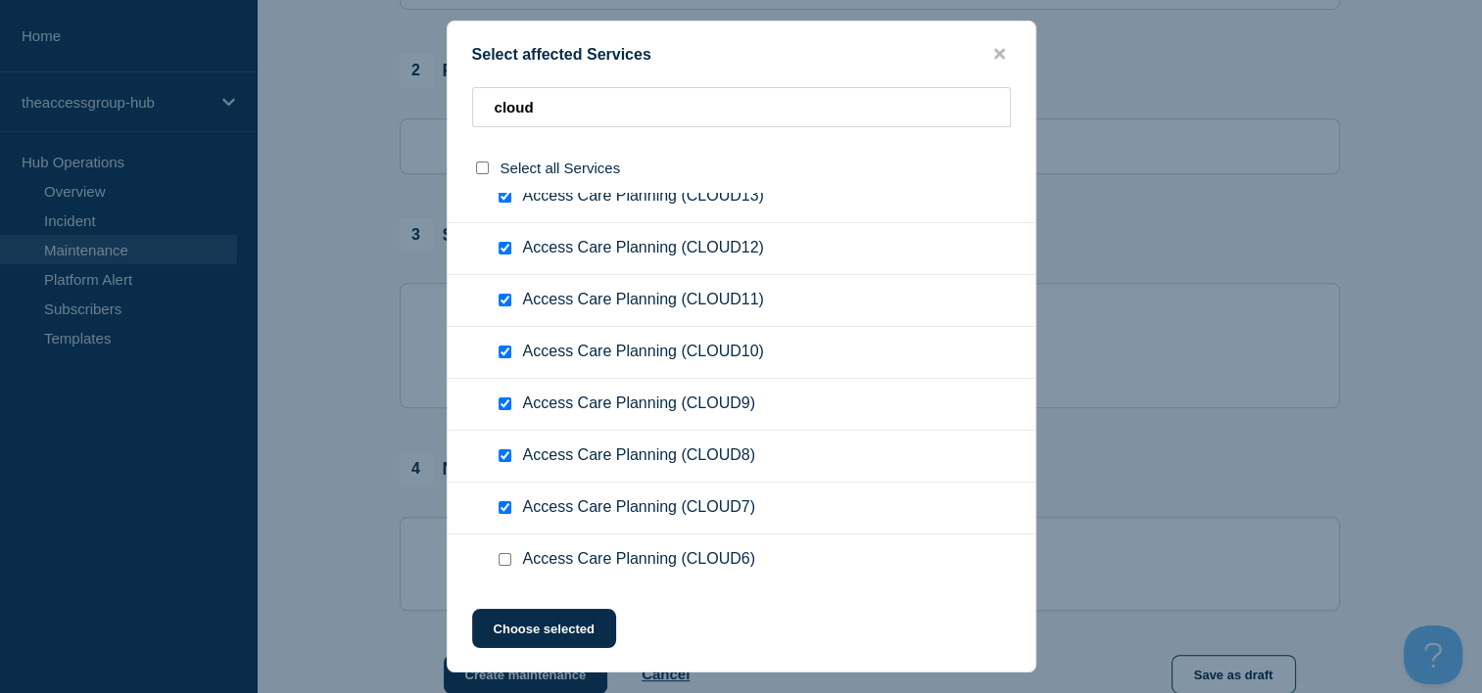
checkbox input "true"
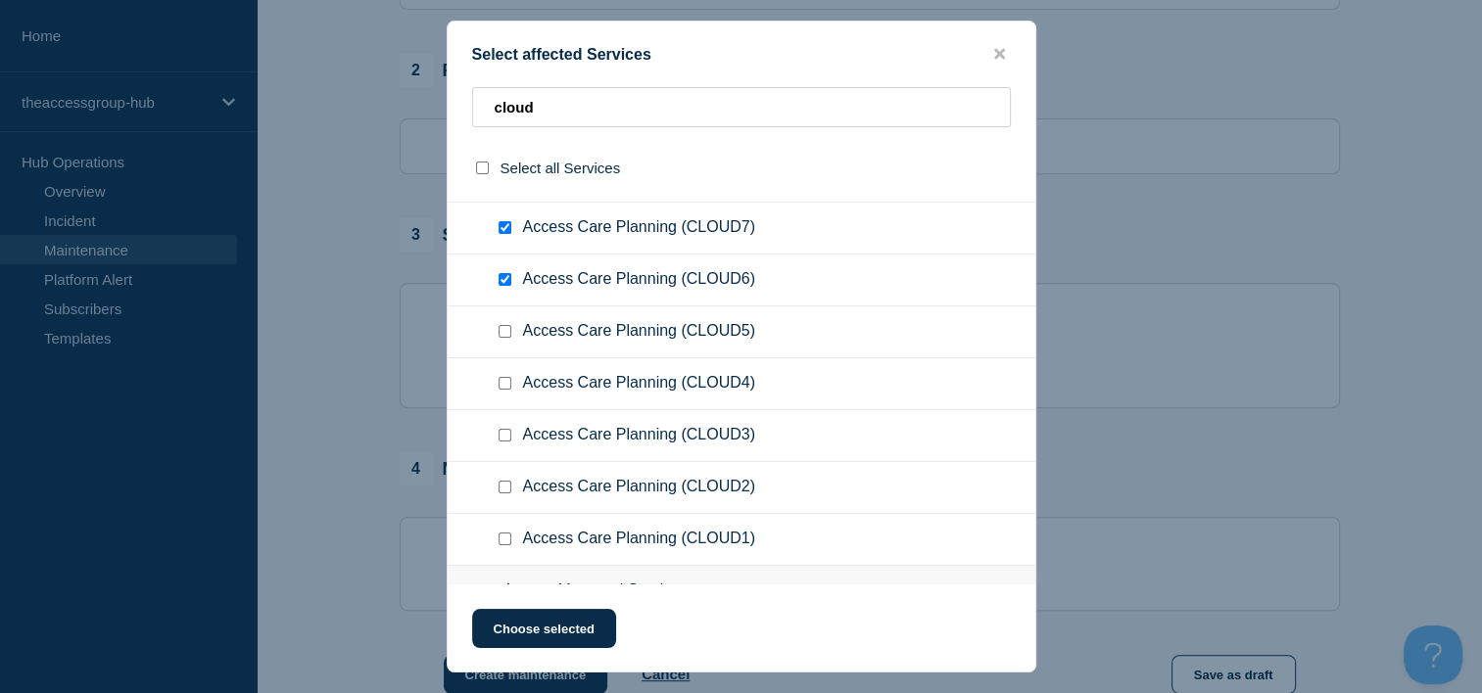
scroll to position [783, 0]
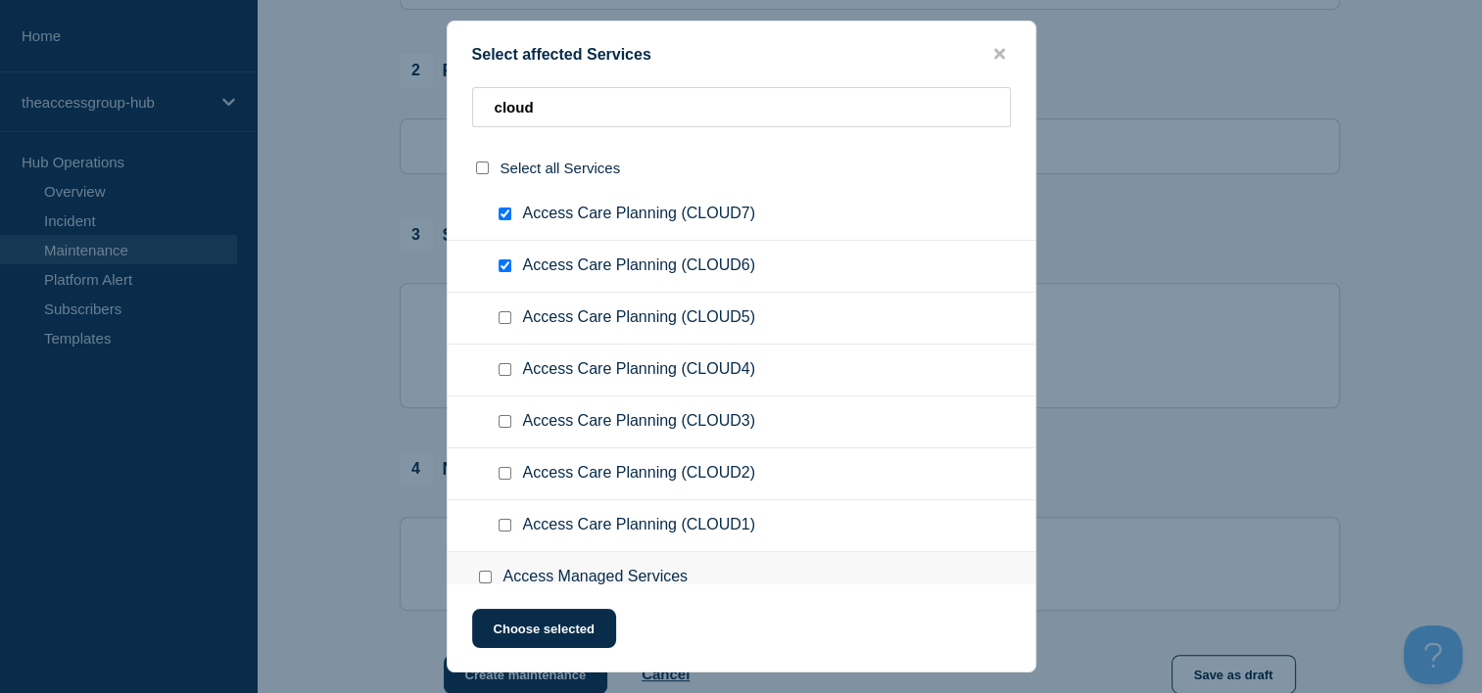
click at [504, 317] on input "Access Care Planning (CLOUD5) checkbox" at bounding box center [504, 317] width 13 height 13
checkbox input "true"
click at [498, 372] on input "Access Care Planning (CLOUD4) checkbox" at bounding box center [504, 369] width 13 height 13
checkbox input "true"
drag, startPoint x: 501, startPoint y: 419, endPoint x: 515, endPoint y: 466, distance: 49.0
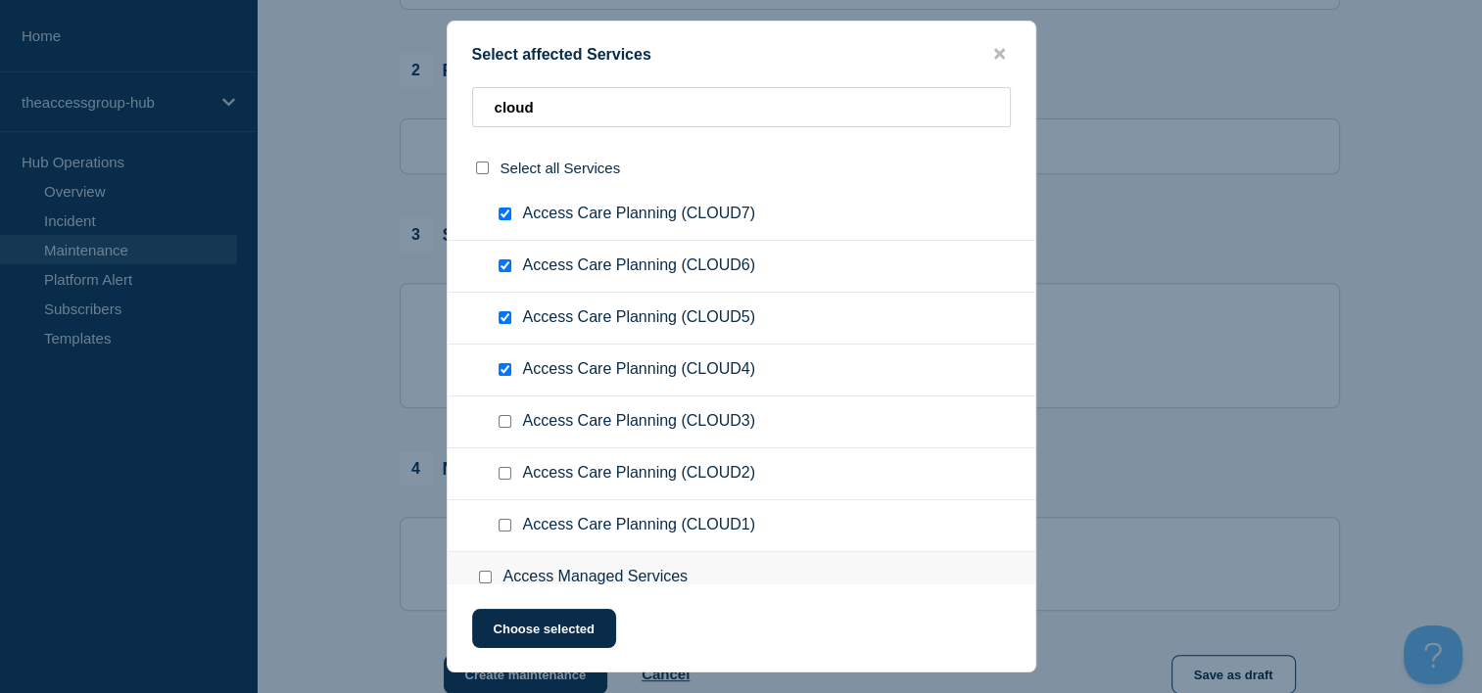
click at [501, 419] on input "Access Care Planning (CLOUD3) checkbox" at bounding box center [504, 421] width 13 height 13
checkbox input "true"
click at [503, 476] on input "Access Care Planning (CLOUD2) checkbox" at bounding box center [504, 473] width 13 height 13
checkbox input "true"
click at [504, 525] on input "Access Care Planning (CLOUD1) checkbox" at bounding box center [504, 525] width 13 height 13
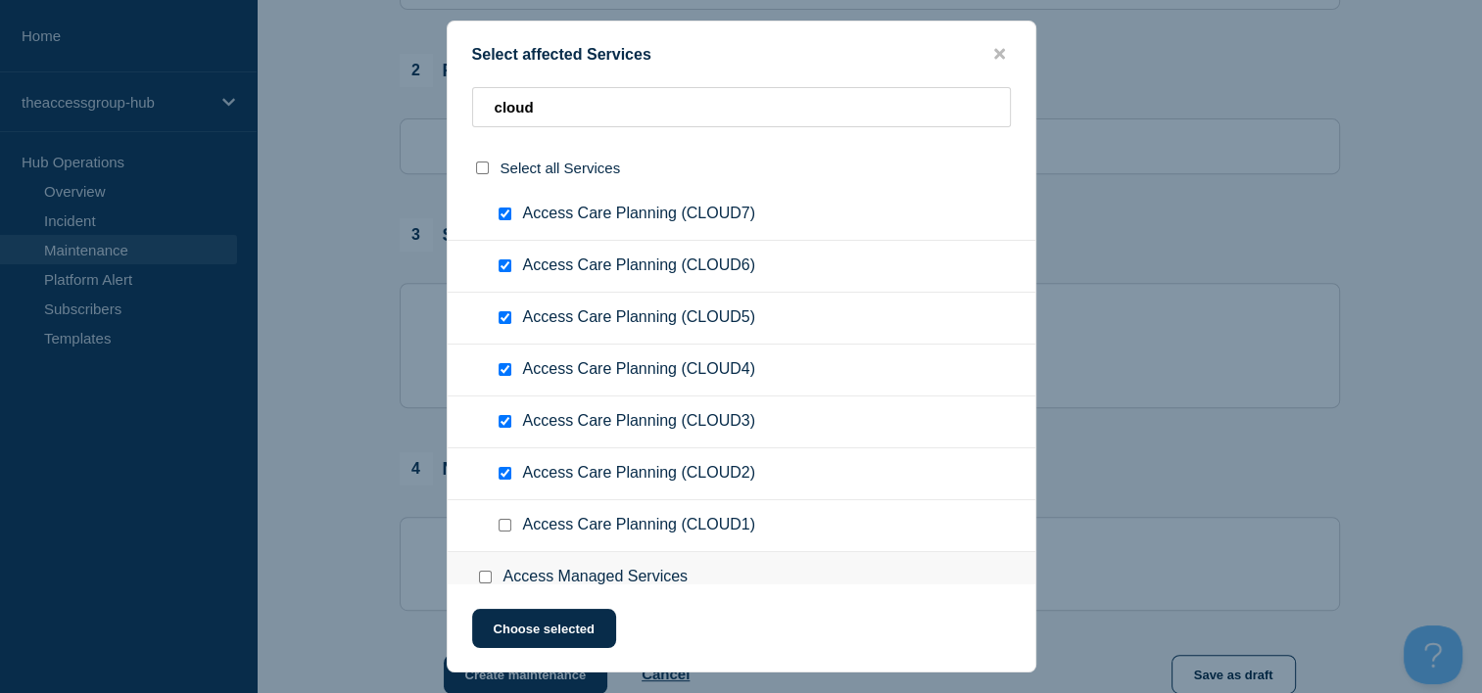
checkbox input "true"
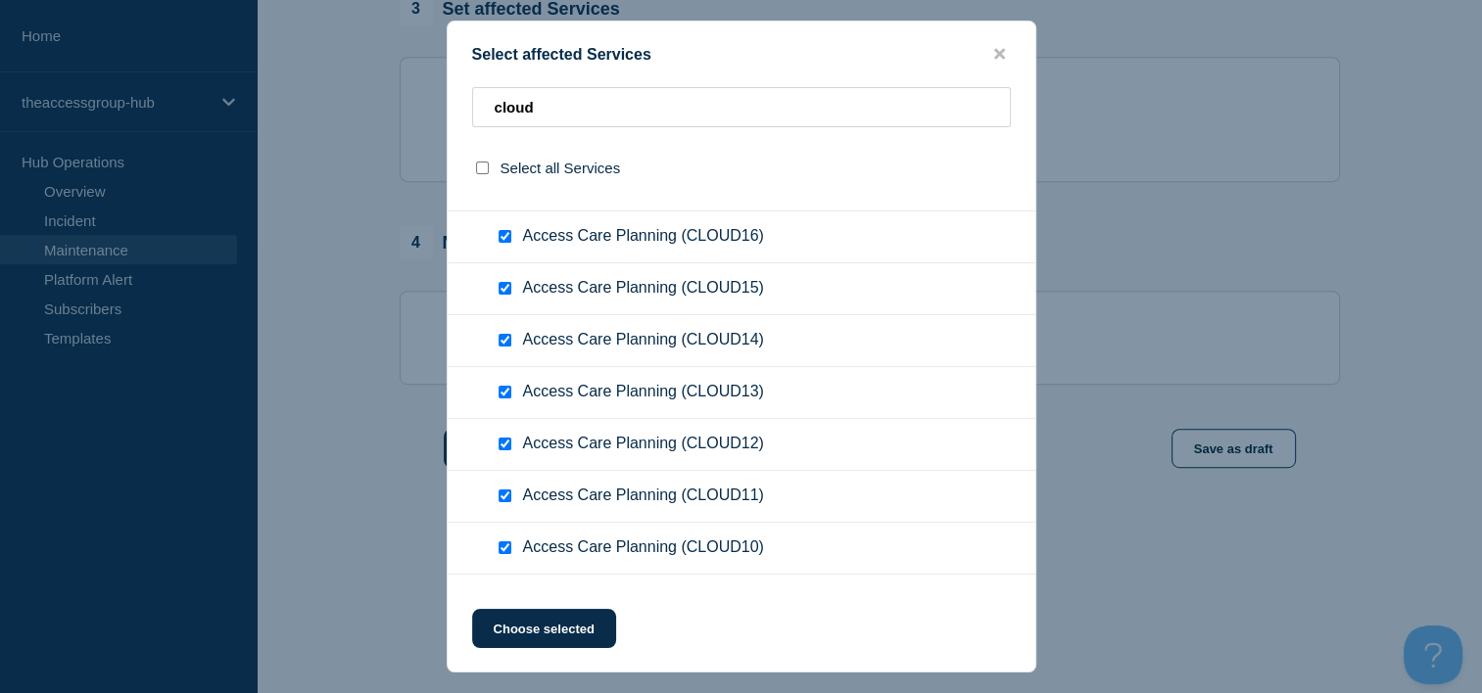
scroll to position [0, 0]
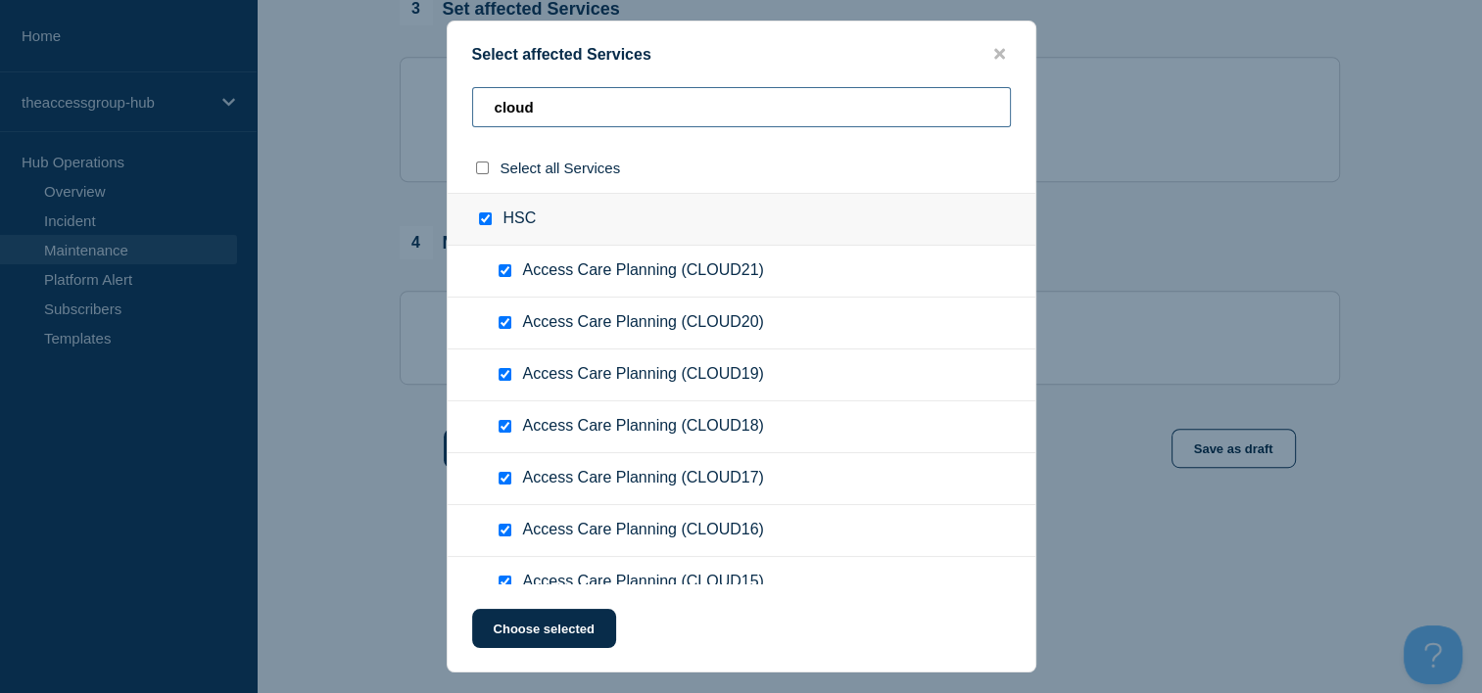
drag, startPoint x: 570, startPoint y: 101, endPoint x: 469, endPoint y: 98, distance: 100.9
click at [469, 98] on div "cloud" at bounding box center [742, 115] width 588 height 56
type input "c"
checkbox input "false"
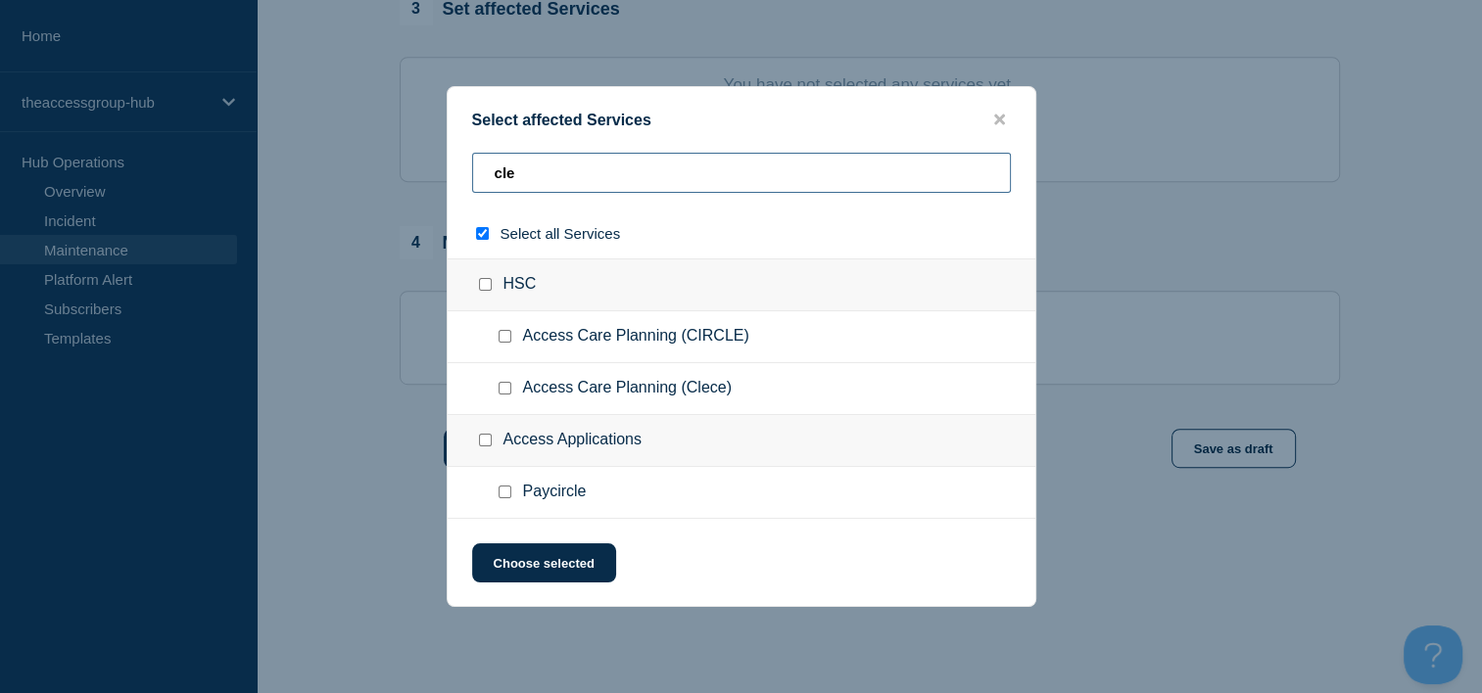
type input "clee"
checkbox input "true"
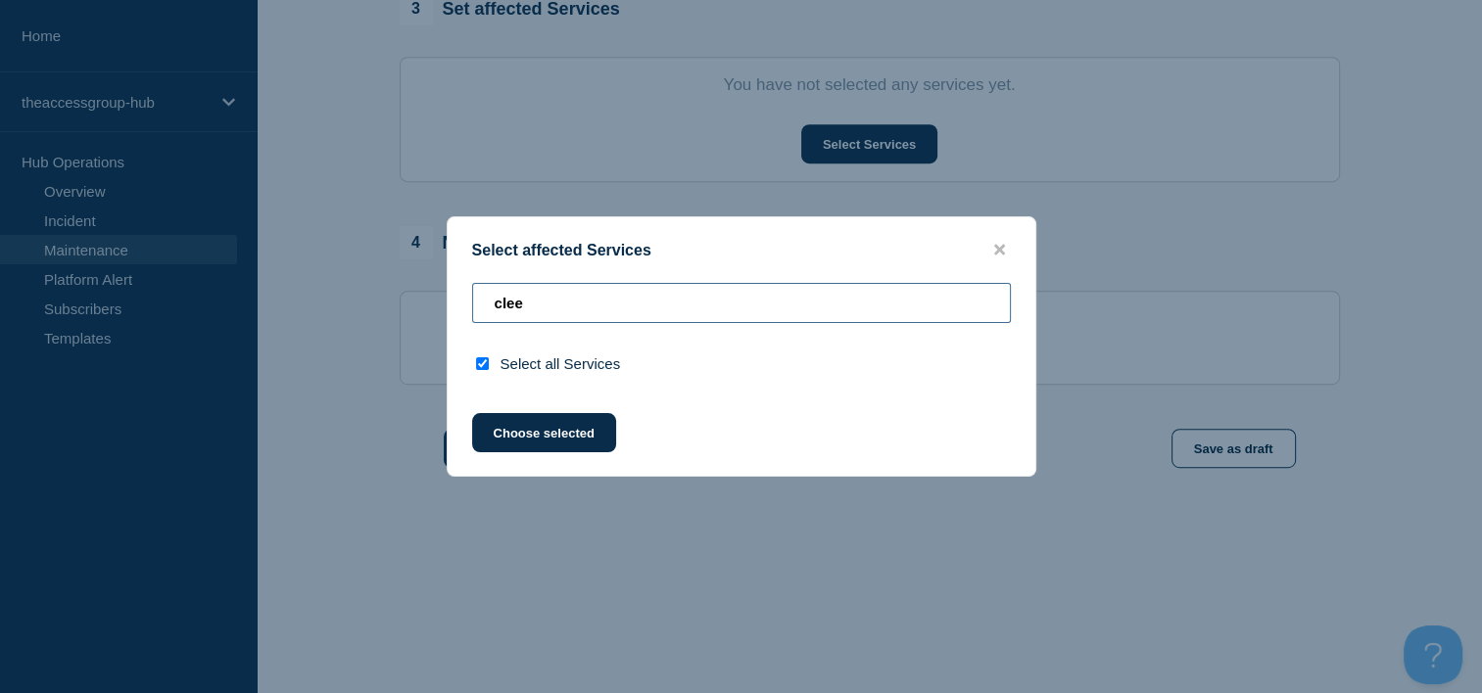
type input "cle"
checkbox input "false"
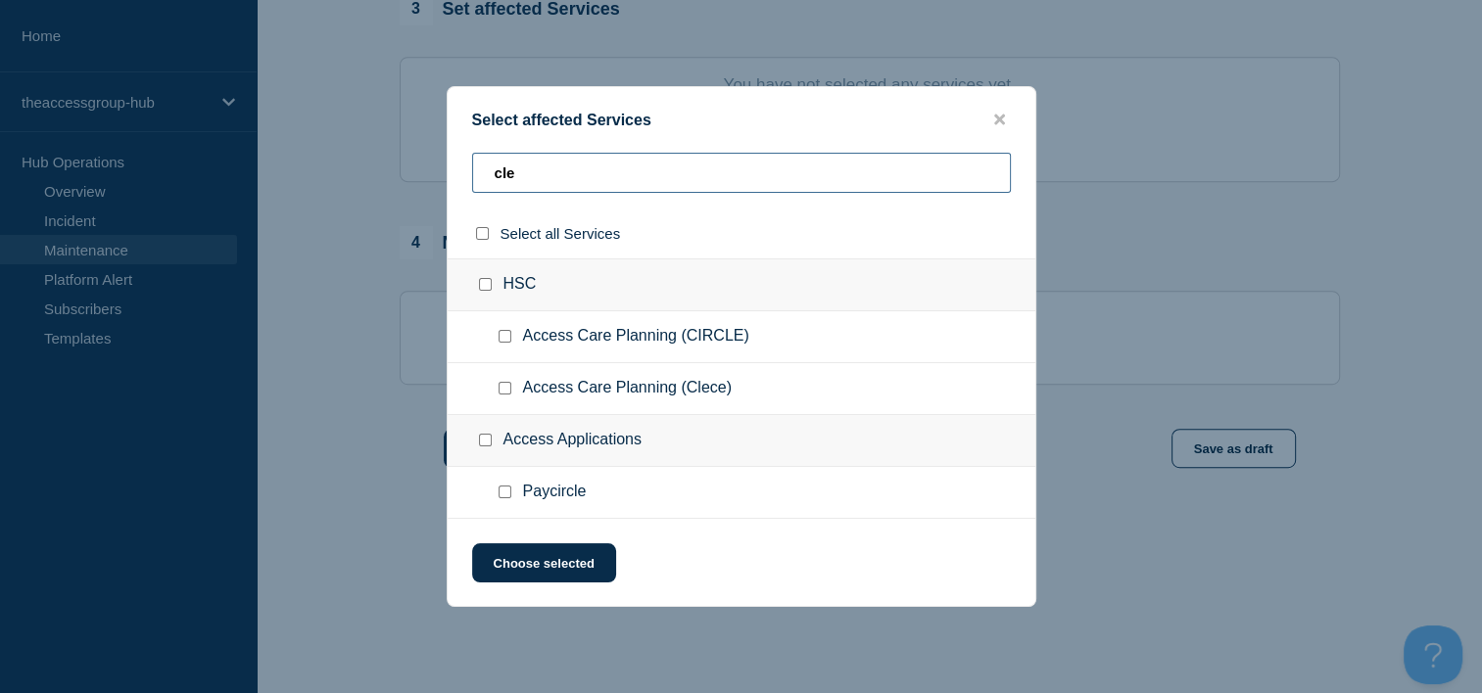
type input "cle"
click at [501, 339] on input "Access Care Planning (CIRCLE) checkbox" at bounding box center [504, 336] width 13 height 13
checkbox input "true"
click at [501, 388] on input "Access Care Planning (Clece) checkbox" at bounding box center [504, 388] width 13 height 13
checkbox input "true"
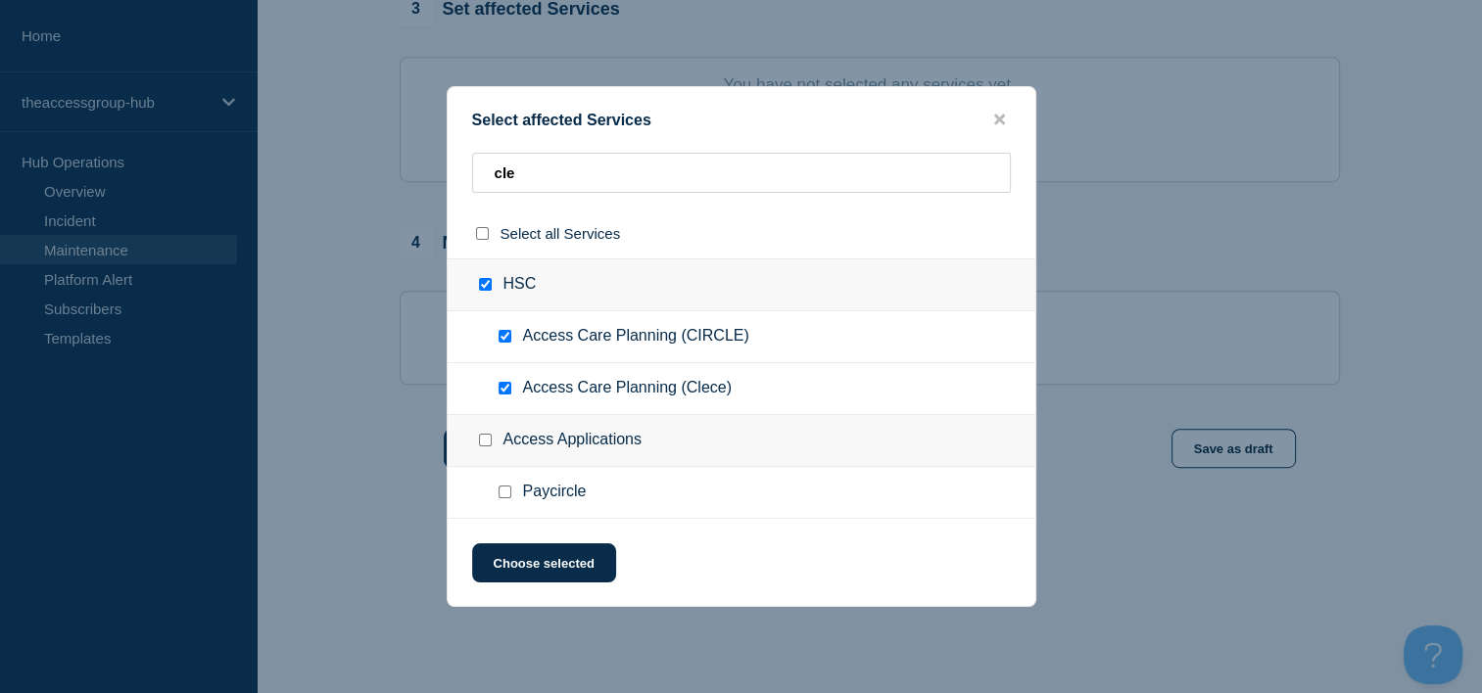
checkbox input "true"
drag, startPoint x: 490, startPoint y: 177, endPoint x: 462, endPoint y: 177, distance: 27.4
click at [462, 177] on div "cle" at bounding box center [742, 181] width 588 height 56
type input "b"
checkbox input "false"
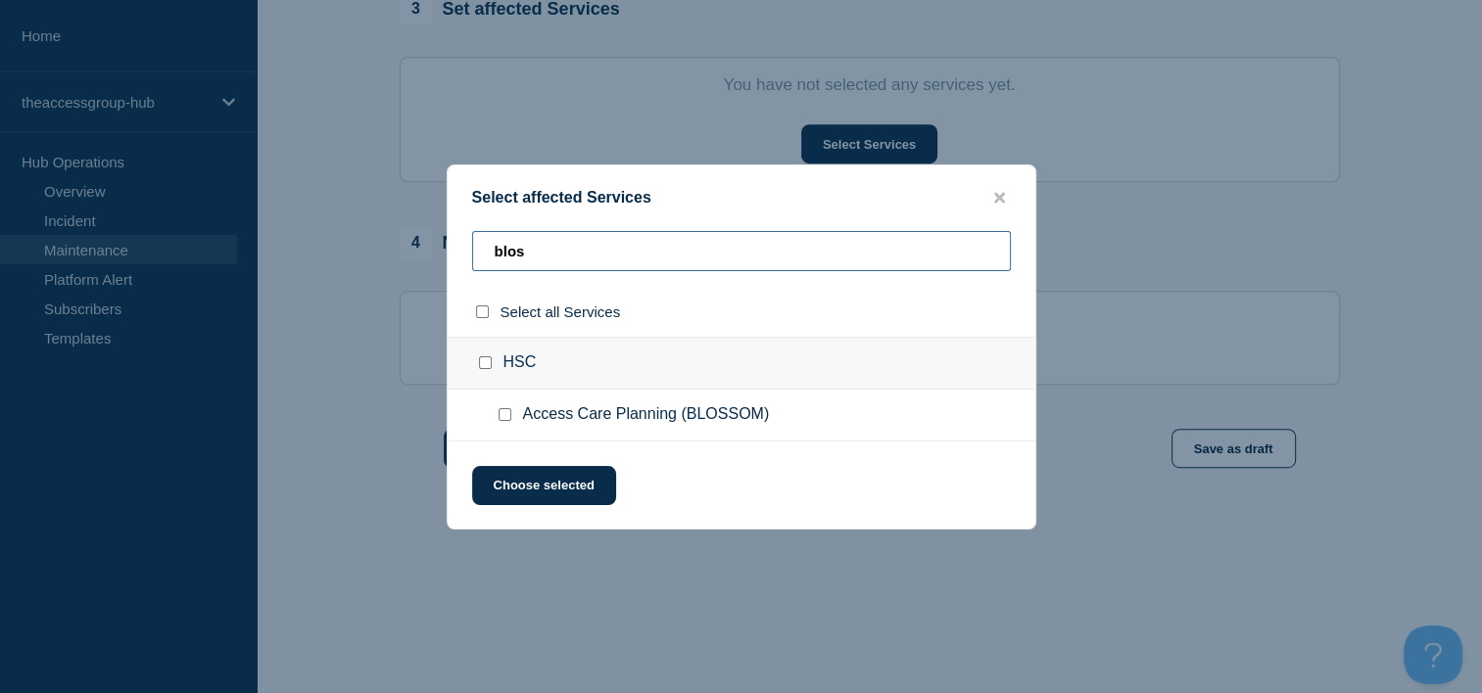
type input "blos"
click at [501, 415] on input "Access Care Planning (BLOSSOM) checkbox" at bounding box center [504, 414] width 13 height 13
checkbox input "true"
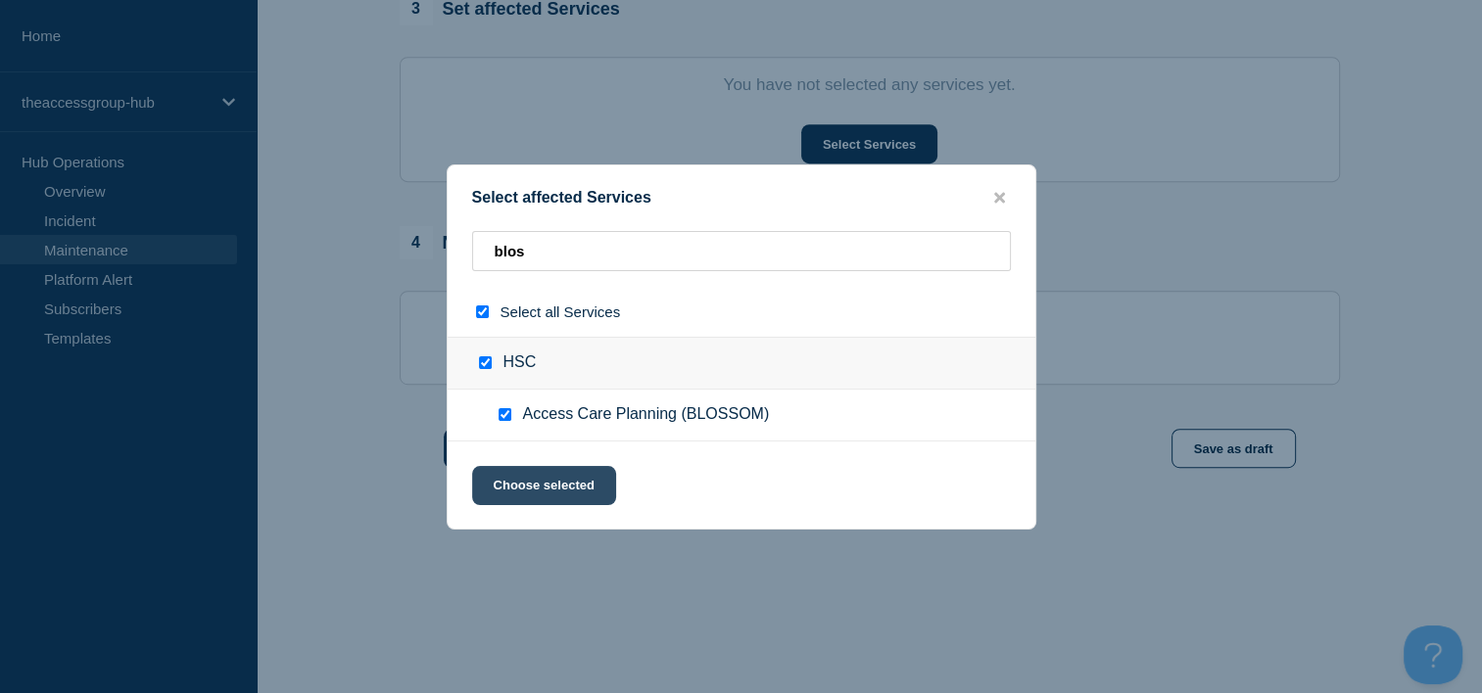
click at [565, 486] on button "Choose selected" at bounding box center [544, 485] width 144 height 39
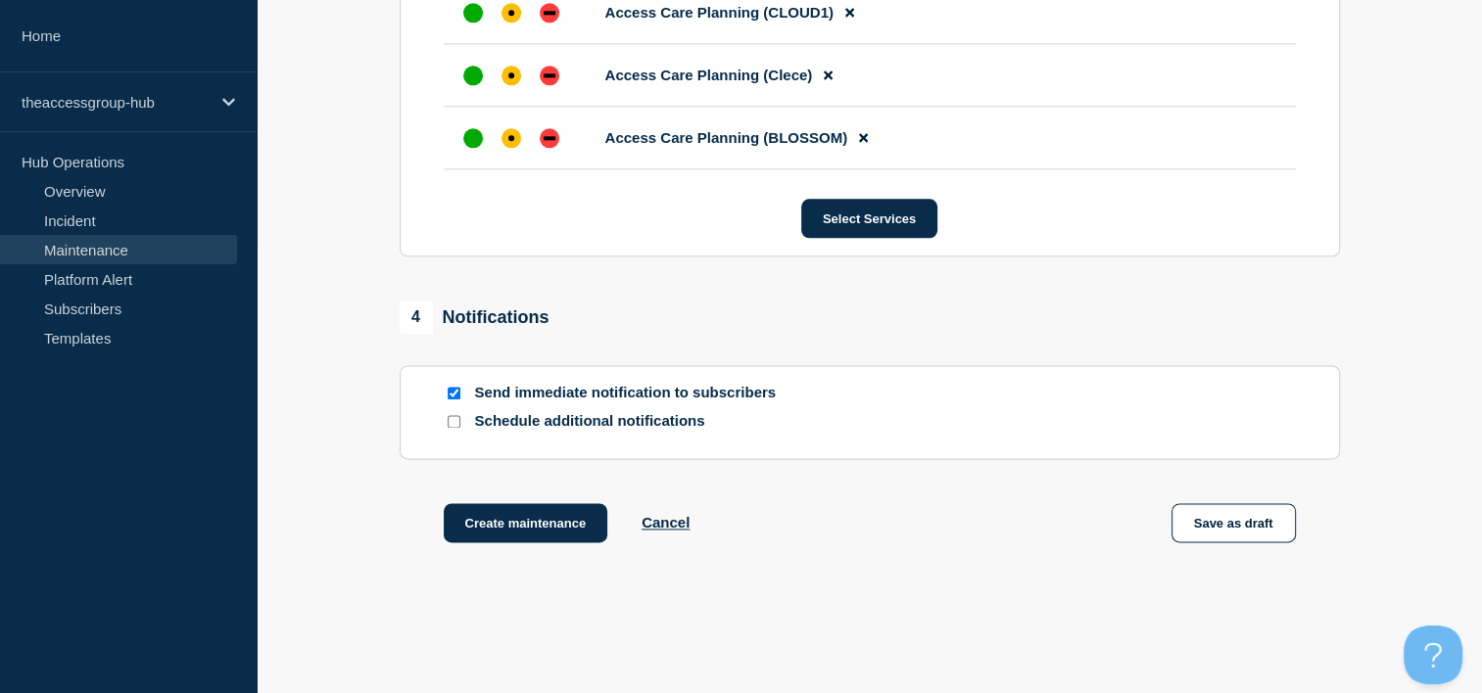
scroll to position [2489, 0]
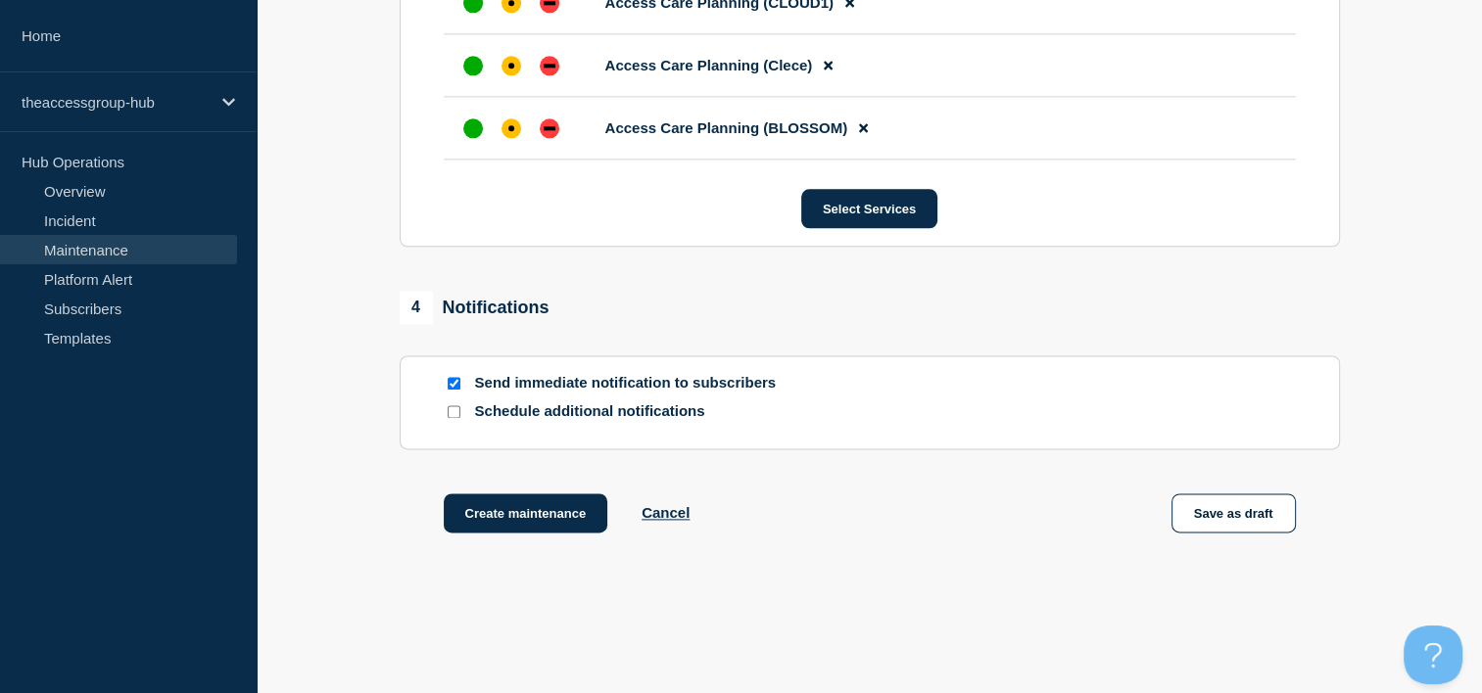
click at [448, 418] on input "Schedule additional notifications" at bounding box center [454, 411] width 13 height 13
checkbox input "true"
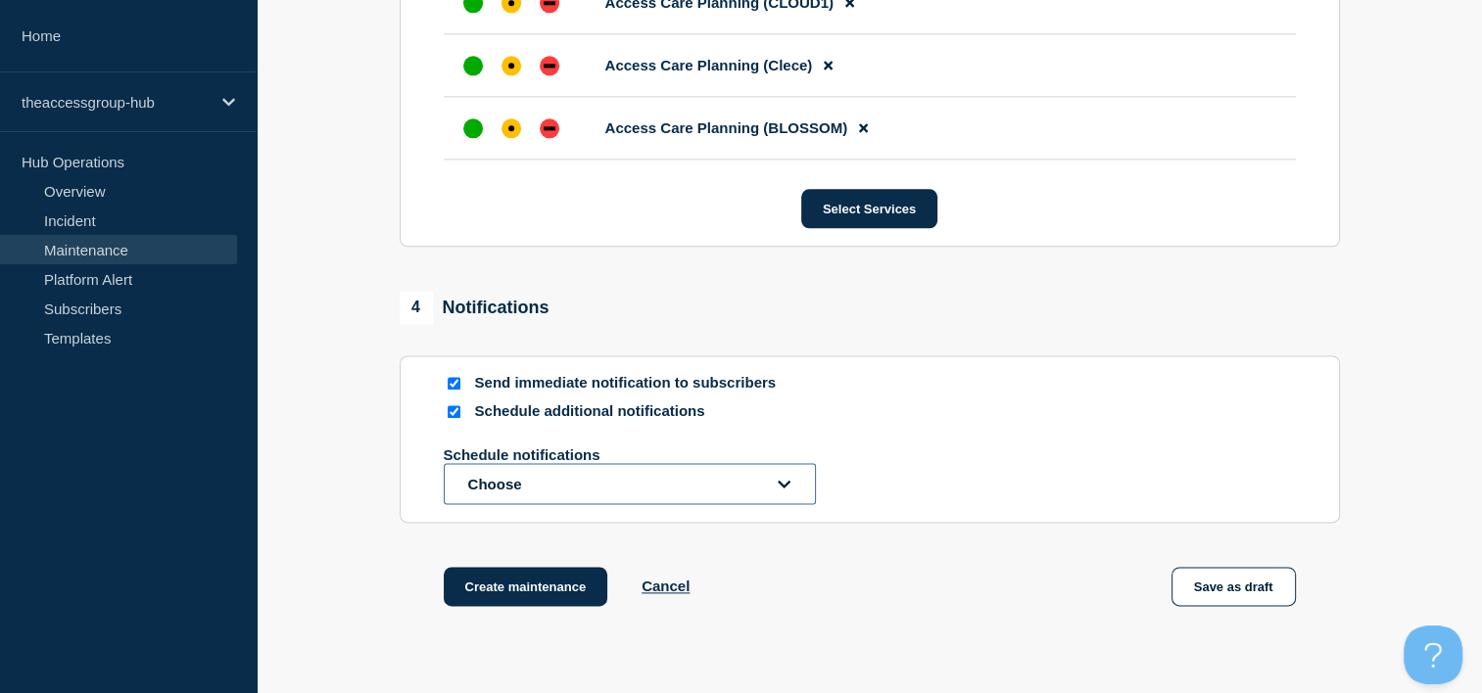
click at [694, 504] on button "Choose" at bounding box center [630, 483] width 372 height 41
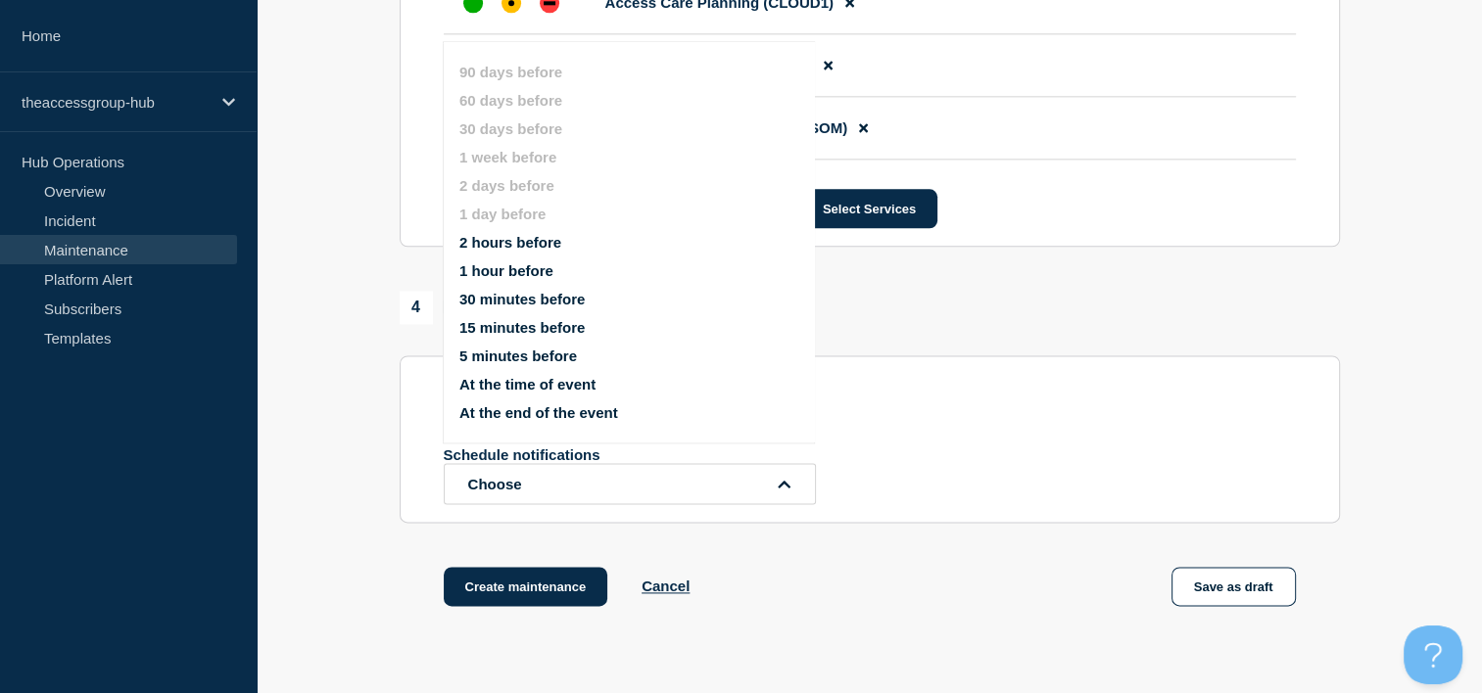
click at [556, 330] on button "15 minutes before" at bounding box center [521, 327] width 125 height 17
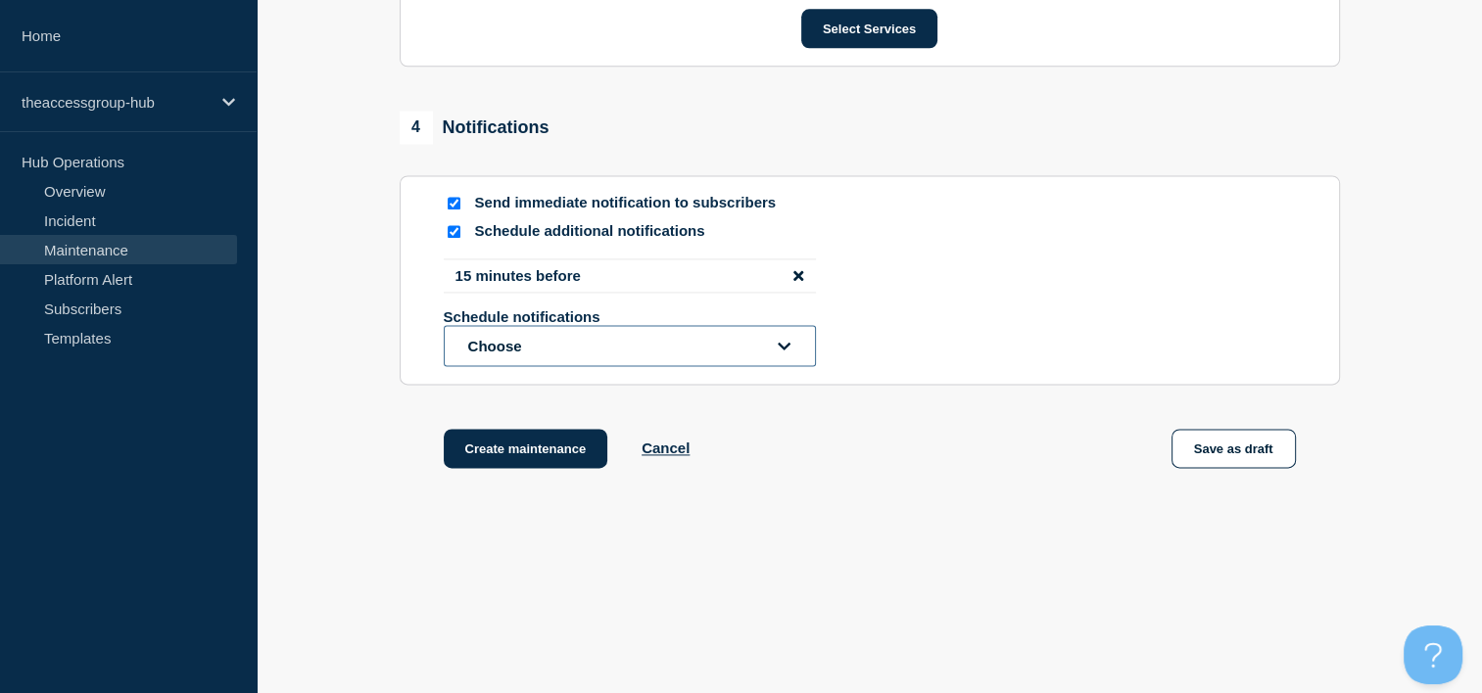
click at [779, 366] on button "Choose" at bounding box center [630, 345] width 372 height 41
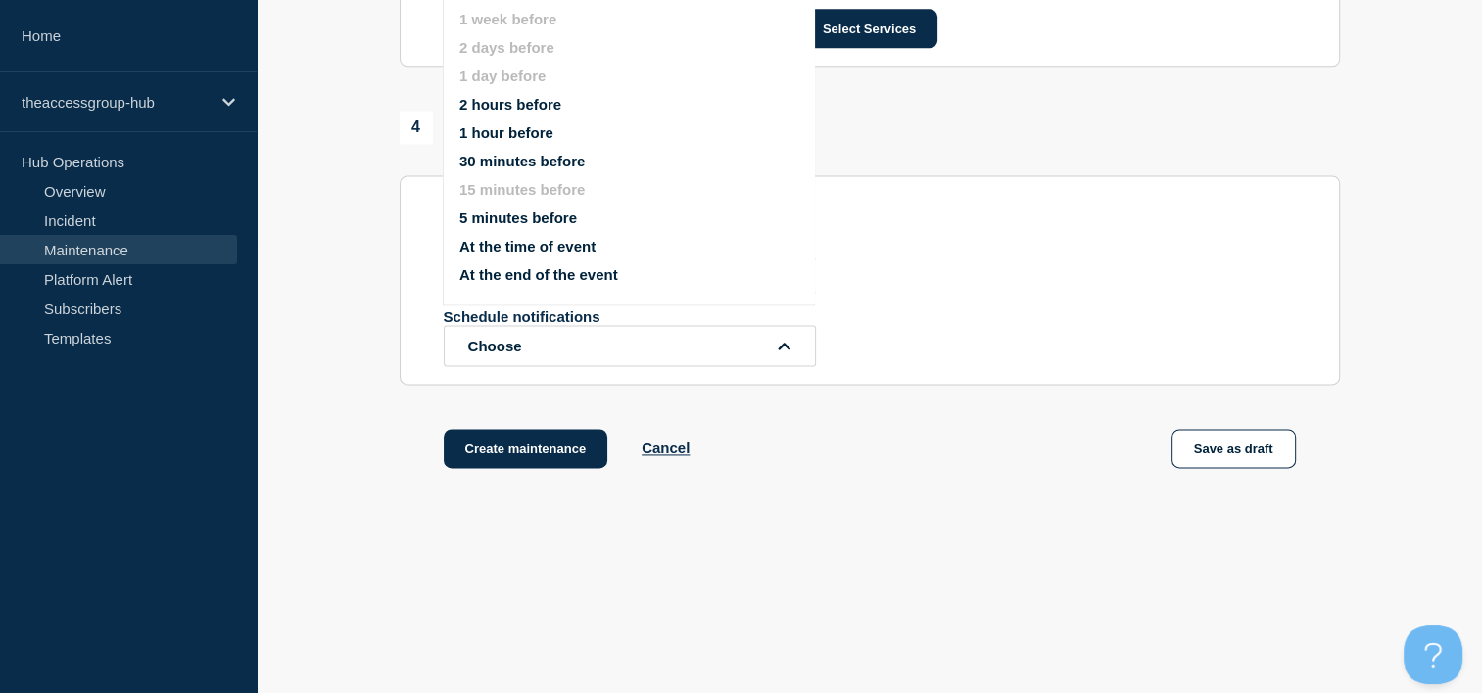
scroll to position [2577, 0]
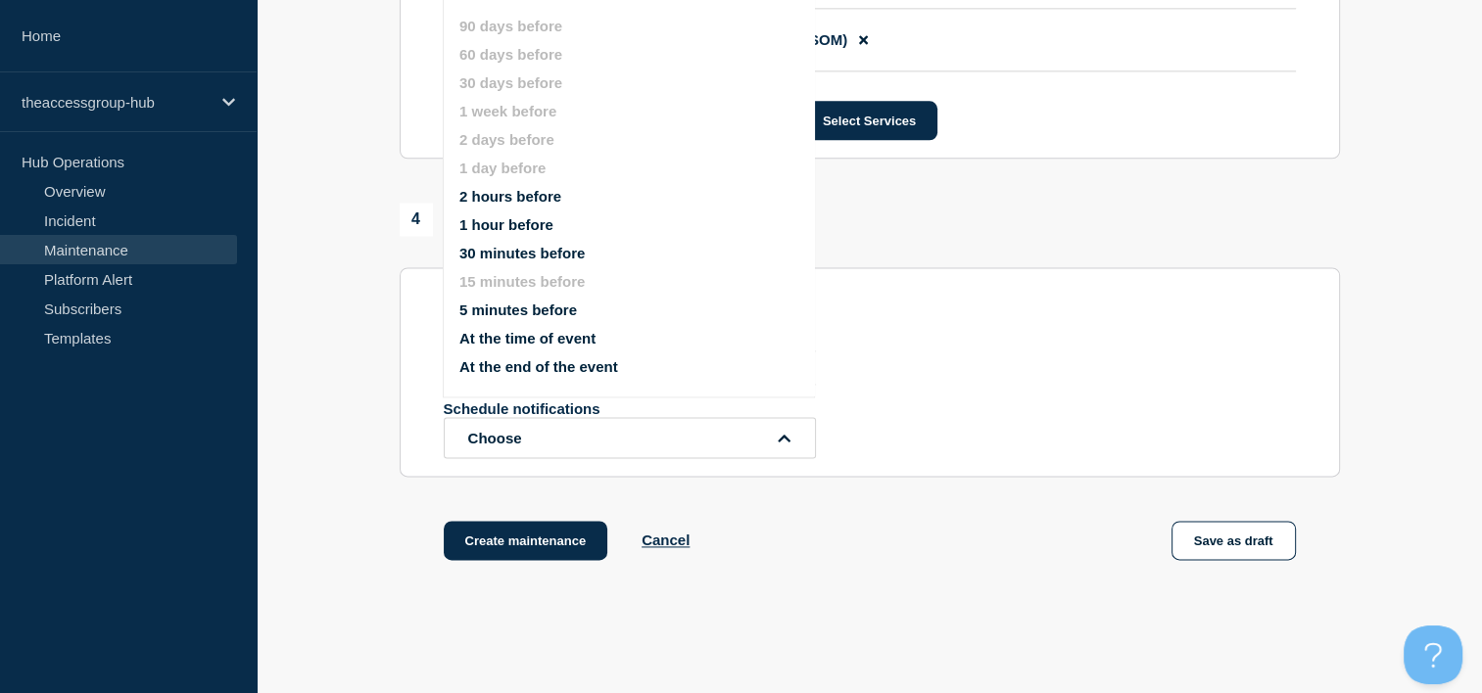
click at [517, 230] on button "1 hour before" at bounding box center [506, 224] width 94 height 17
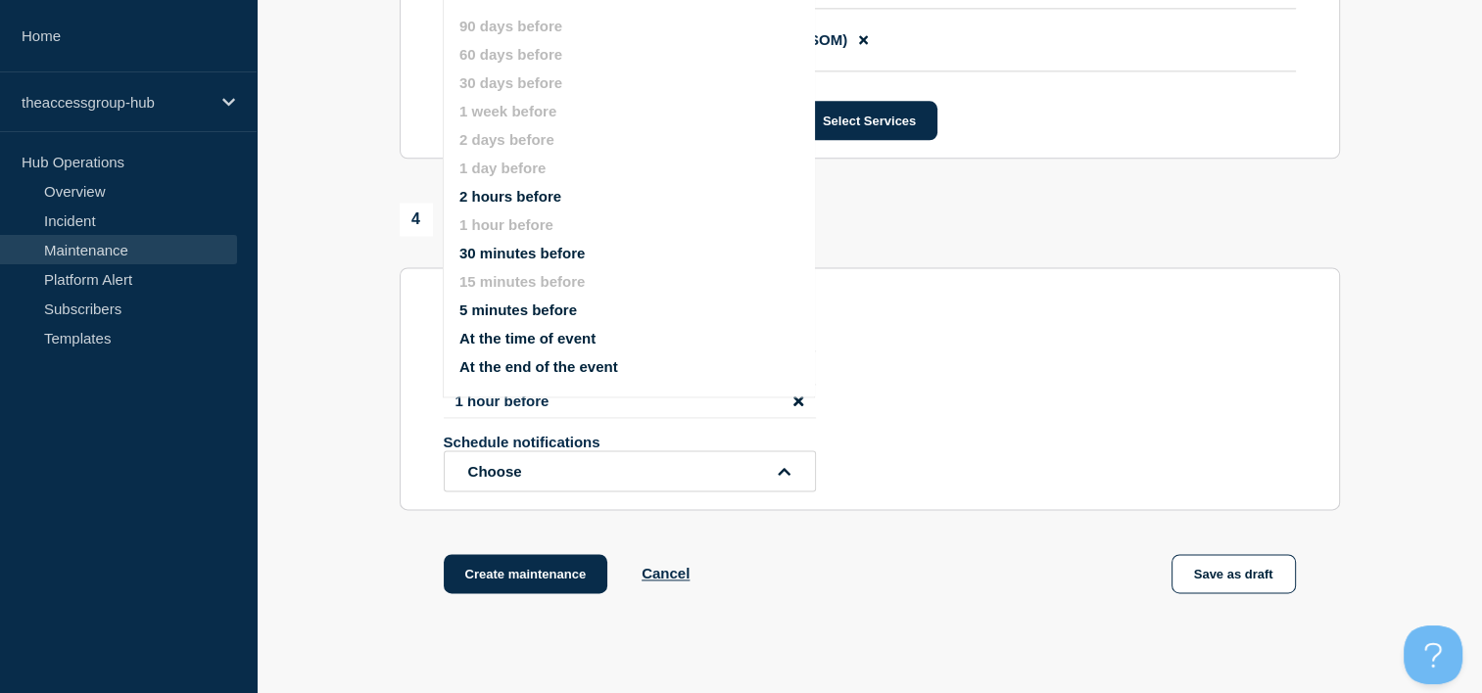
click at [971, 425] on div "15 minutes before 1 hour before Schedule notifications Choose 90 days before 60…" at bounding box center [870, 421] width 852 height 141
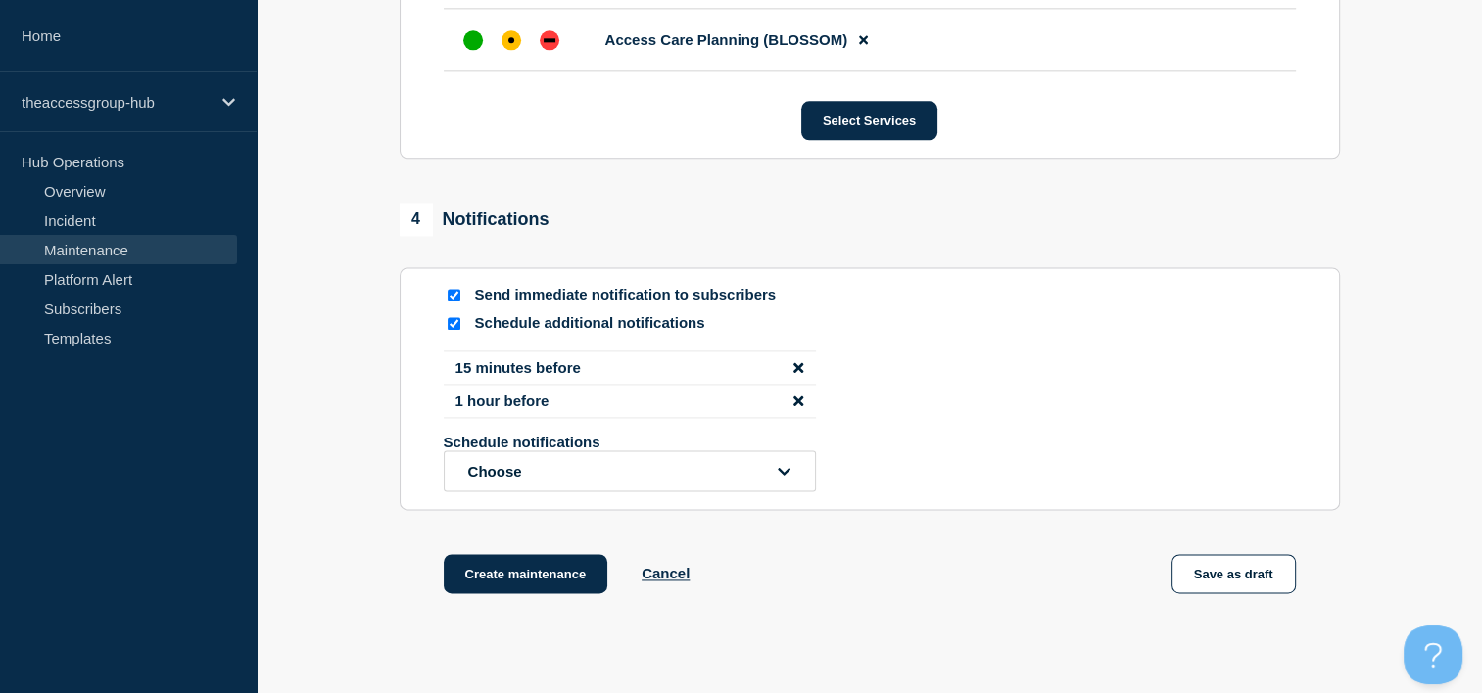
drag, startPoint x: 795, startPoint y: 388, endPoint x: 781, endPoint y: 399, distance: 17.4
click at [795, 375] on icon "disable notification 15 minutes before" at bounding box center [798, 367] width 10 height 15
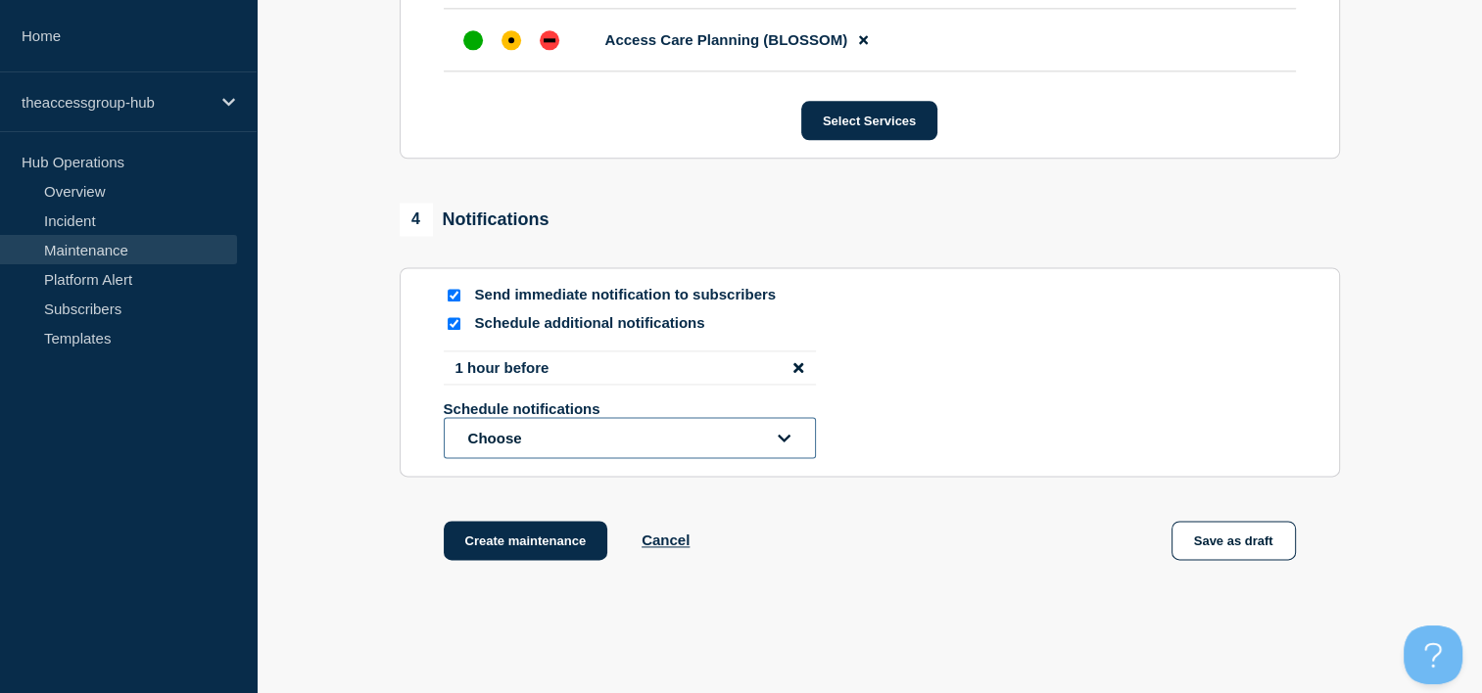
click at [779, 446] on icon "open dropdown" at bounding box center [784, 438] width 13 height 15
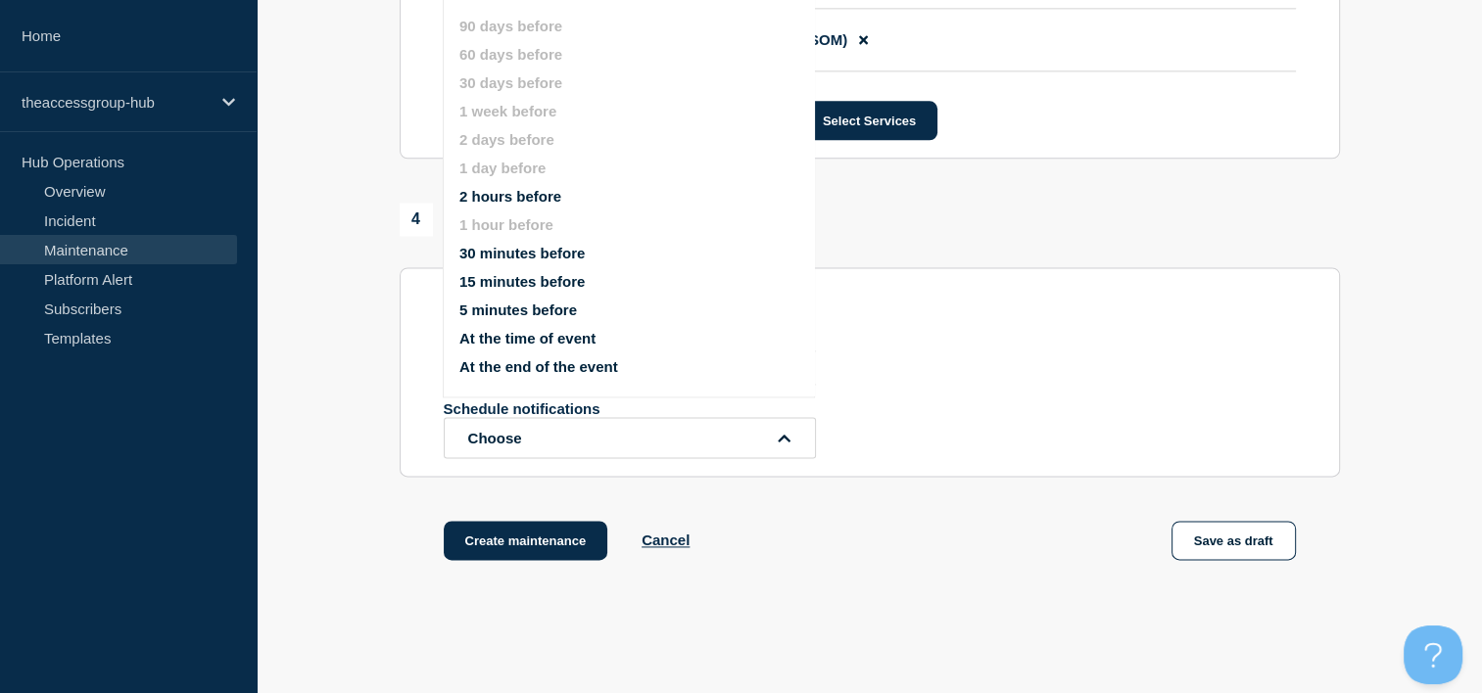
click at [549, 287] on button "15 minutes before" at bounding box center [521, 281] width 125 height 17
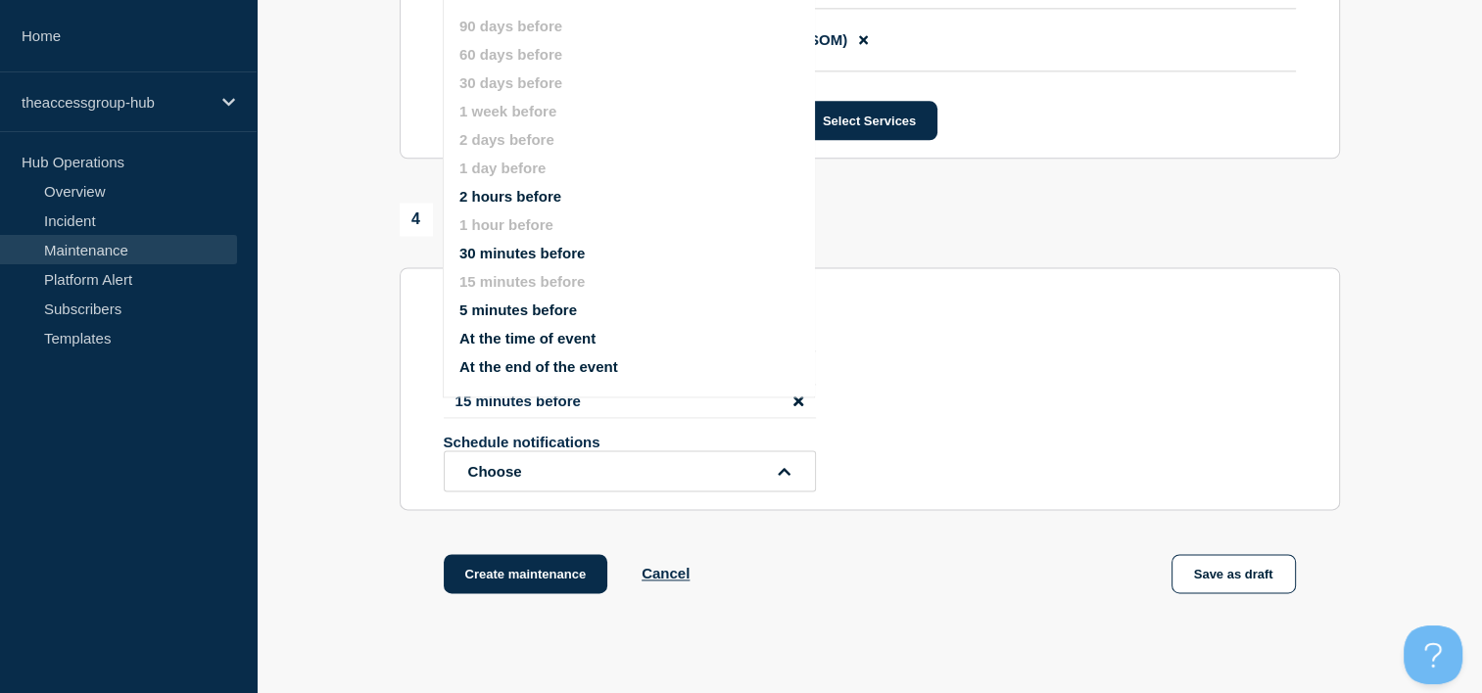
click at [401, 509] on section "Send immediate notification to subscribers Schedule additional notifications 1 …" at bounding box center [870, 388] width 940 height 243
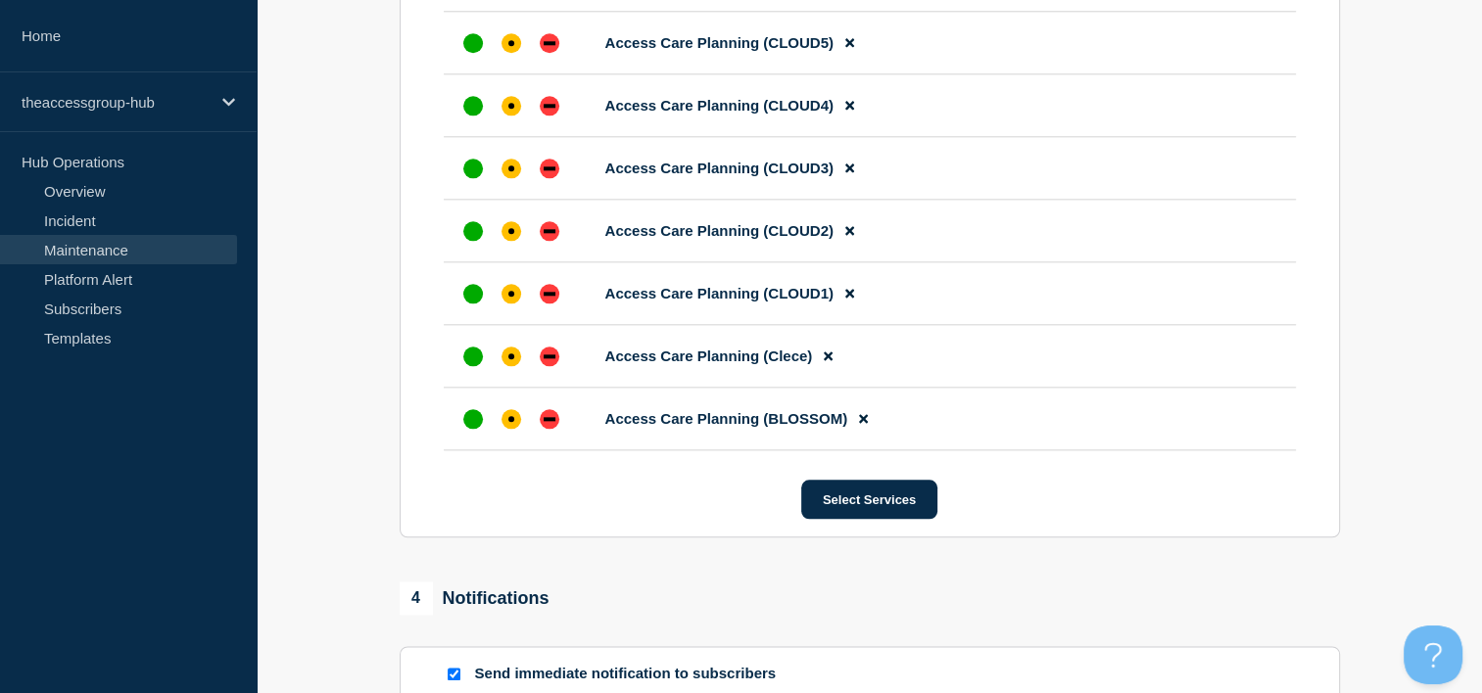
scroll to position [2479, 0]
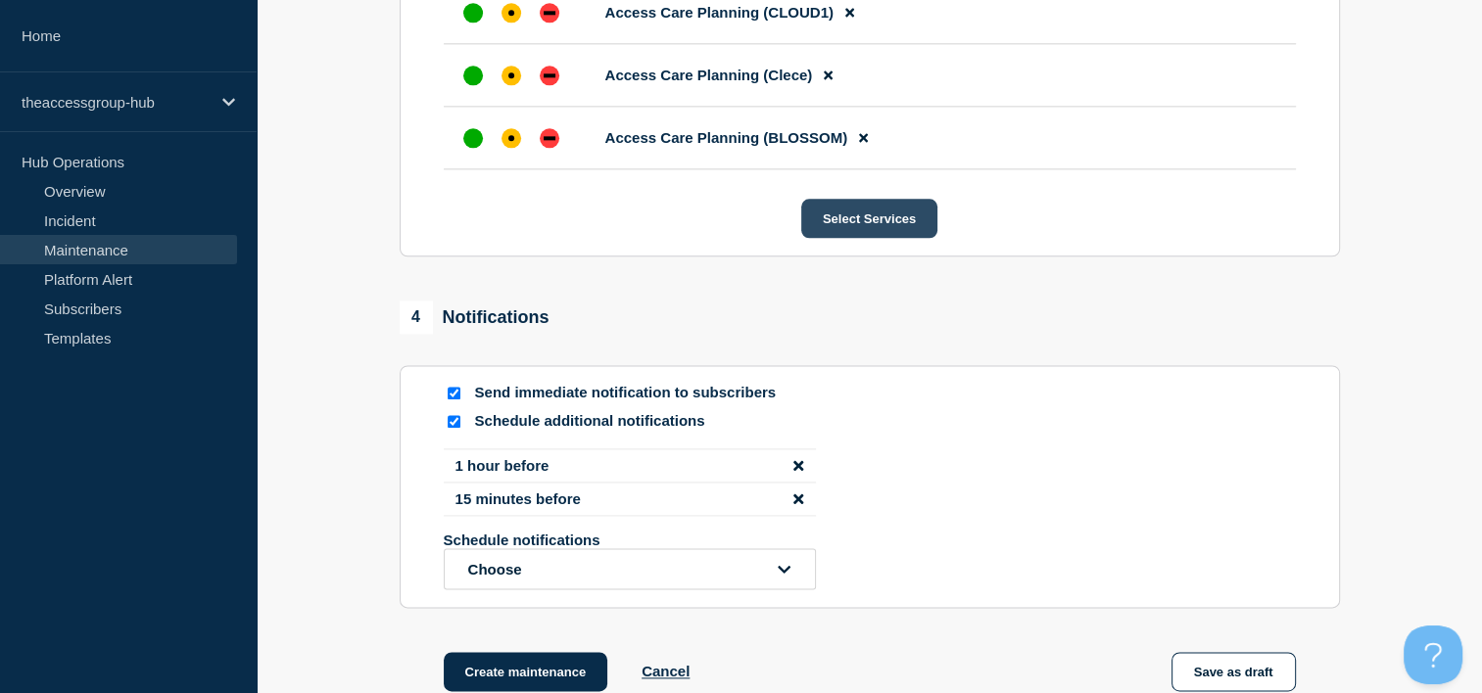
click at [862, 238] on button "Select Services" at bounding box center [869, 218] width 136 height 39
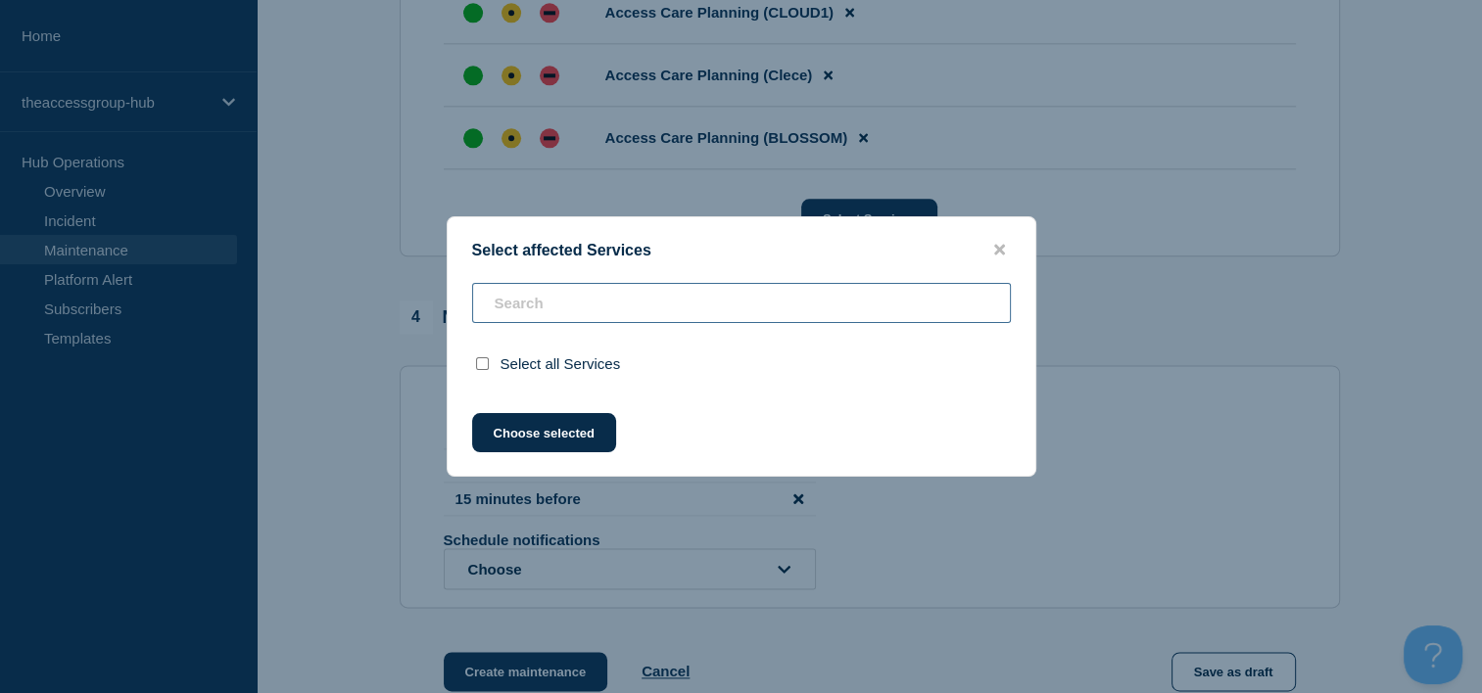
click at [635, 302] on input "text" at bounding box center [741, 303] width 539 height 40
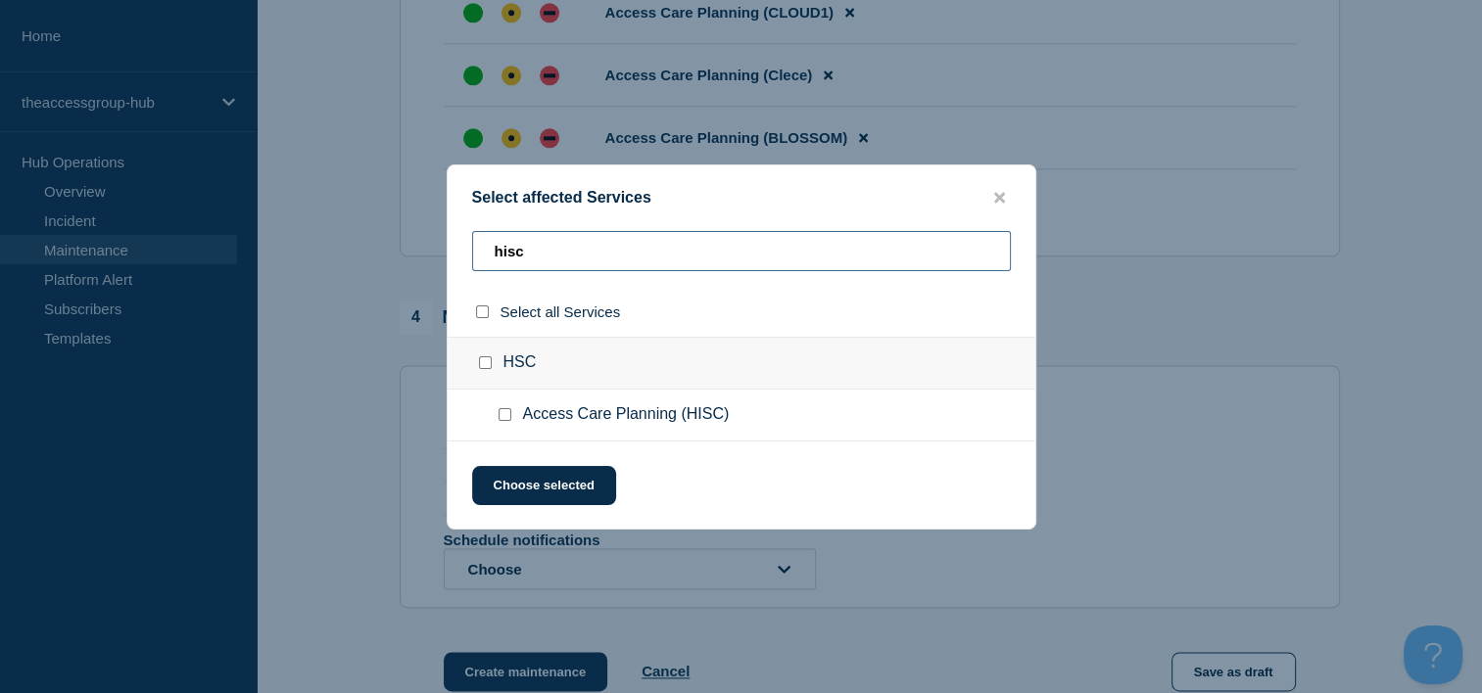
type input "hisc"
click at [505, 415] on input "Access Care Planning (HISC) checkbox" at bounding box center [504, 414] width 13 height 13
checkbox input "true"
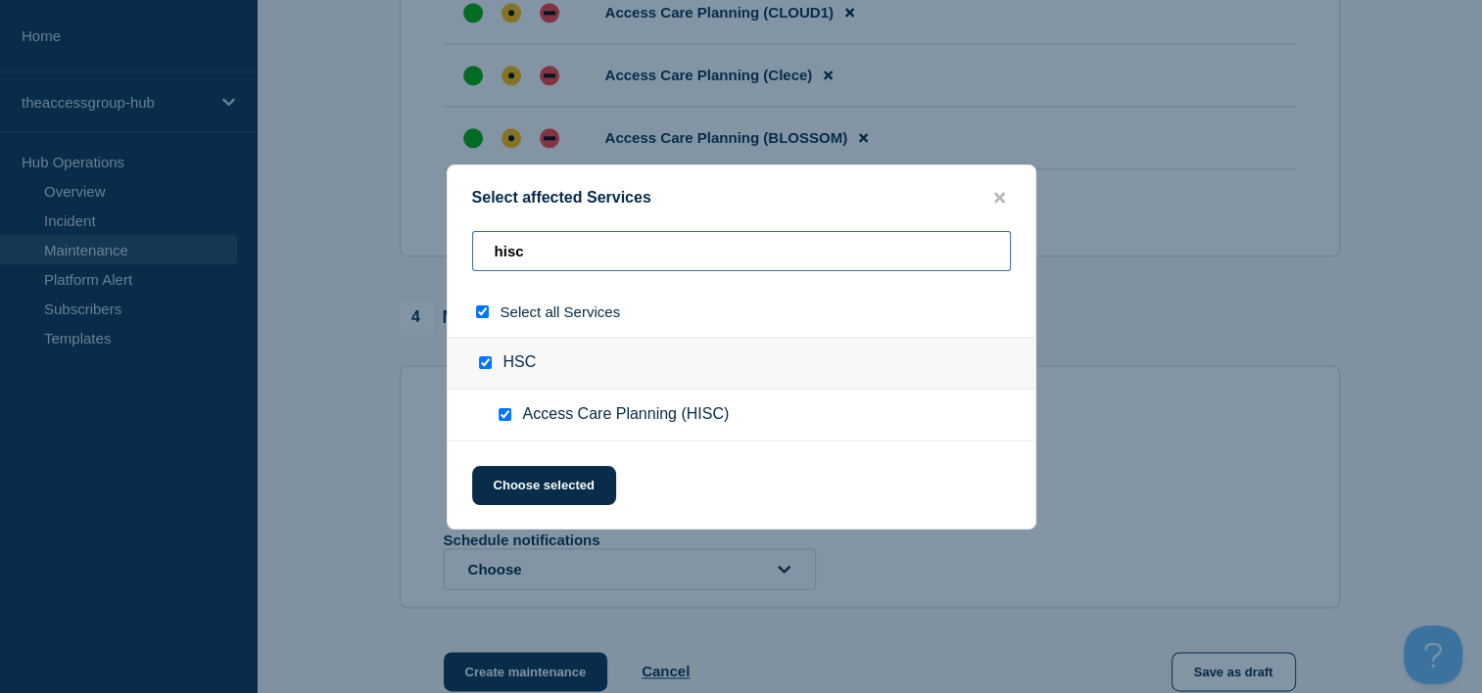
drag, startPoint x: 497, startPoint y: 254, endPoint x: 483, endPoint y: 255, distance: 14.7
click at [487, 254] on input "hisc" at bounding box center [741, 251] width 539 height 40
type input "c"
checkbox input "false"
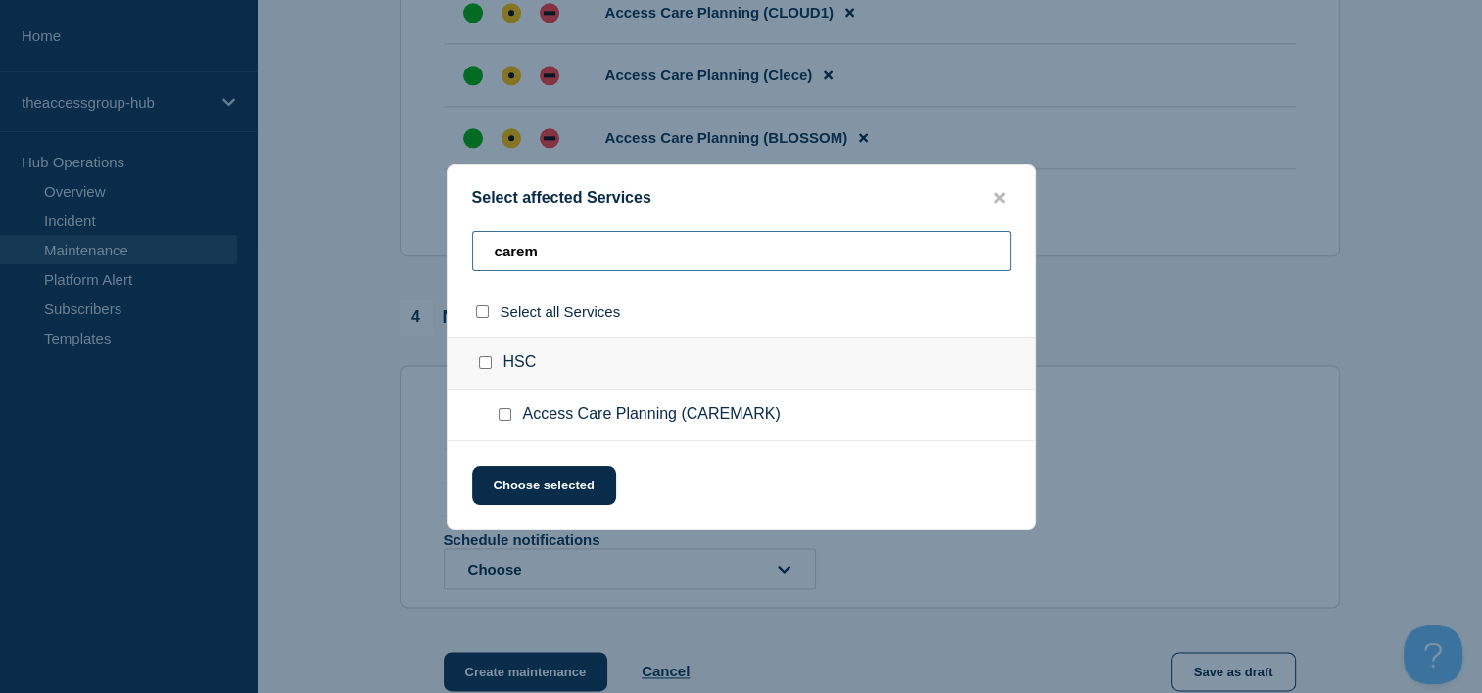
type input "carem"
click at [530, 413] on span "Access Care Planning (CAREMARK)" at bounding box center [652, 415] width 258 height 20
click at [501, 411] on input "Access Care Planning (CAREMARK) checkbox" at bounding box center [504, 414] width 13 height 13
checkbox input "true"
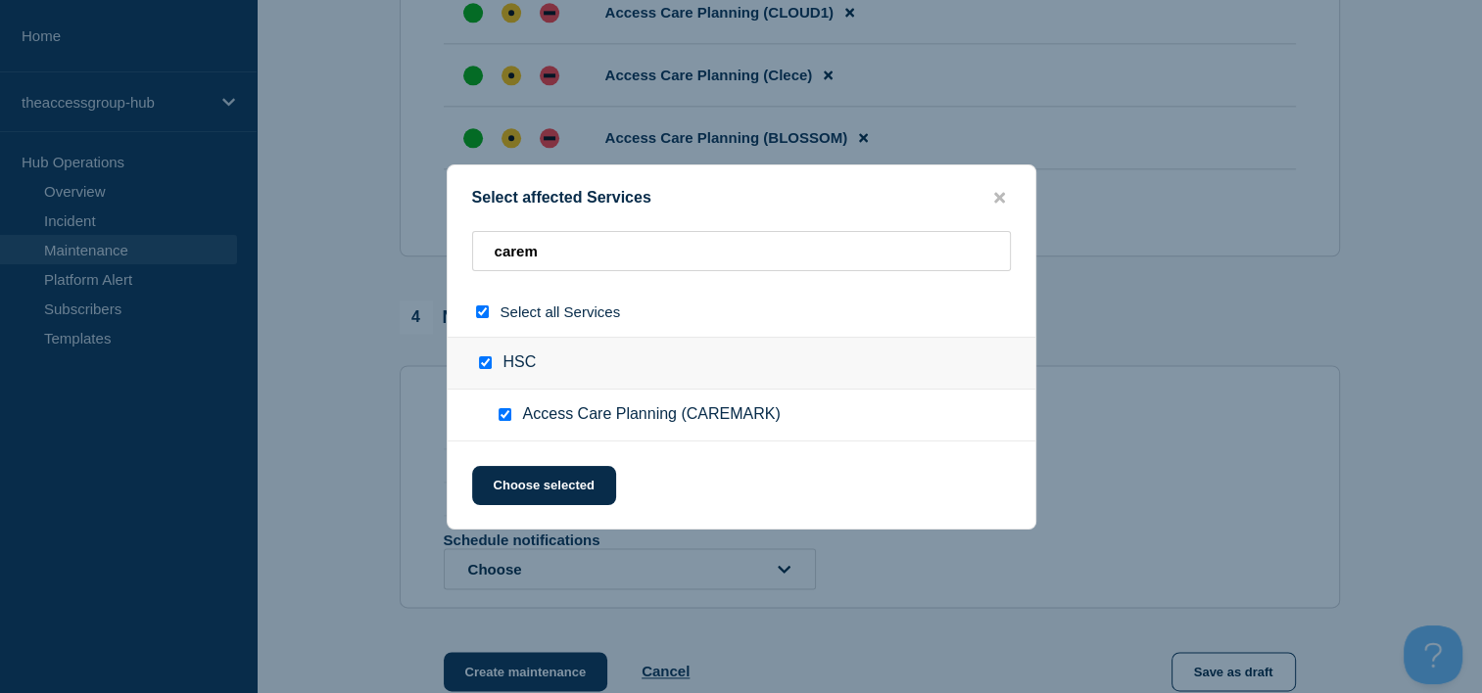
checkbox input "true"
click at [527, 497] on button "Choose selected" at bounding box center [544, 485] width 144 height 39
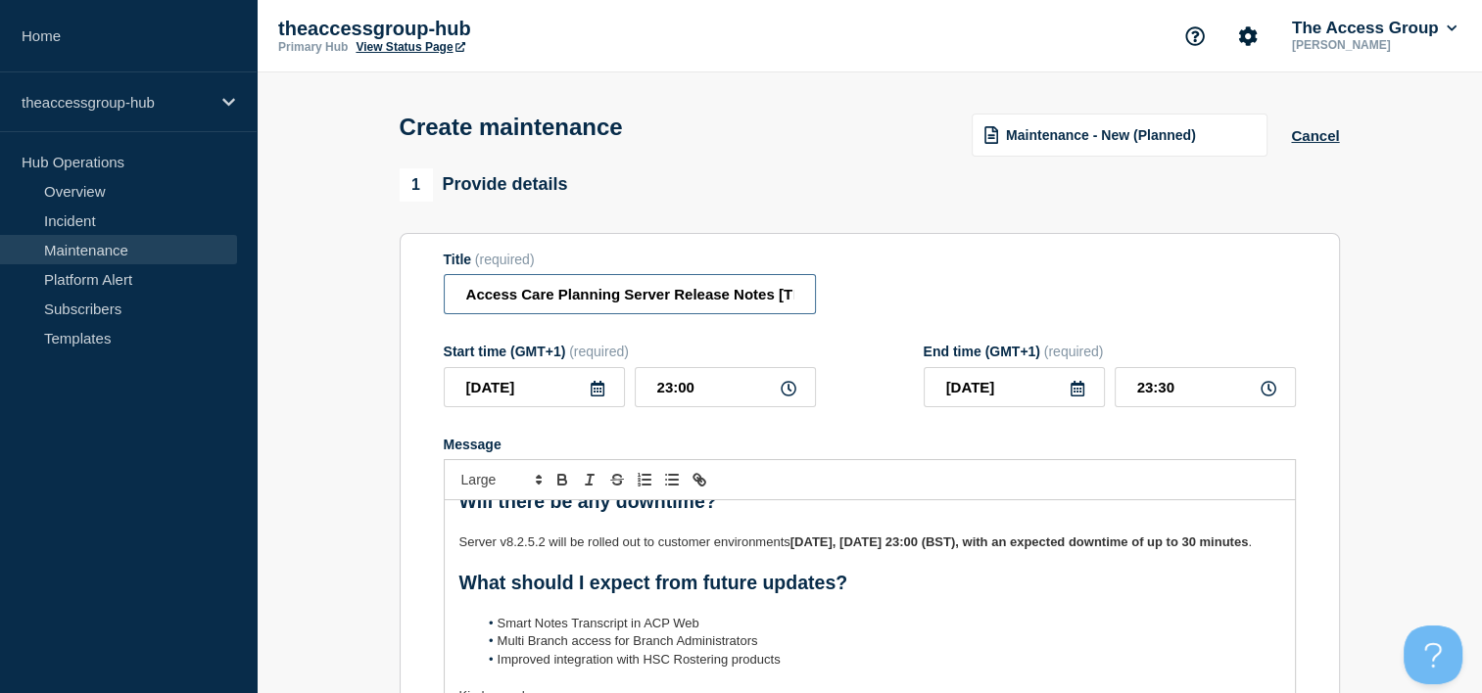
scroll to position [0, 30]
drag, startPoint x: 718, startPoint y: 289, endPoint x: 897, endPoint y: 283, distance: 179.3
click at [897, 283] on div "Title (required) Access Care Planning Server Release Notes [TECHNICAL_ID]" at bounding box center [870, 284] width 852 height 64
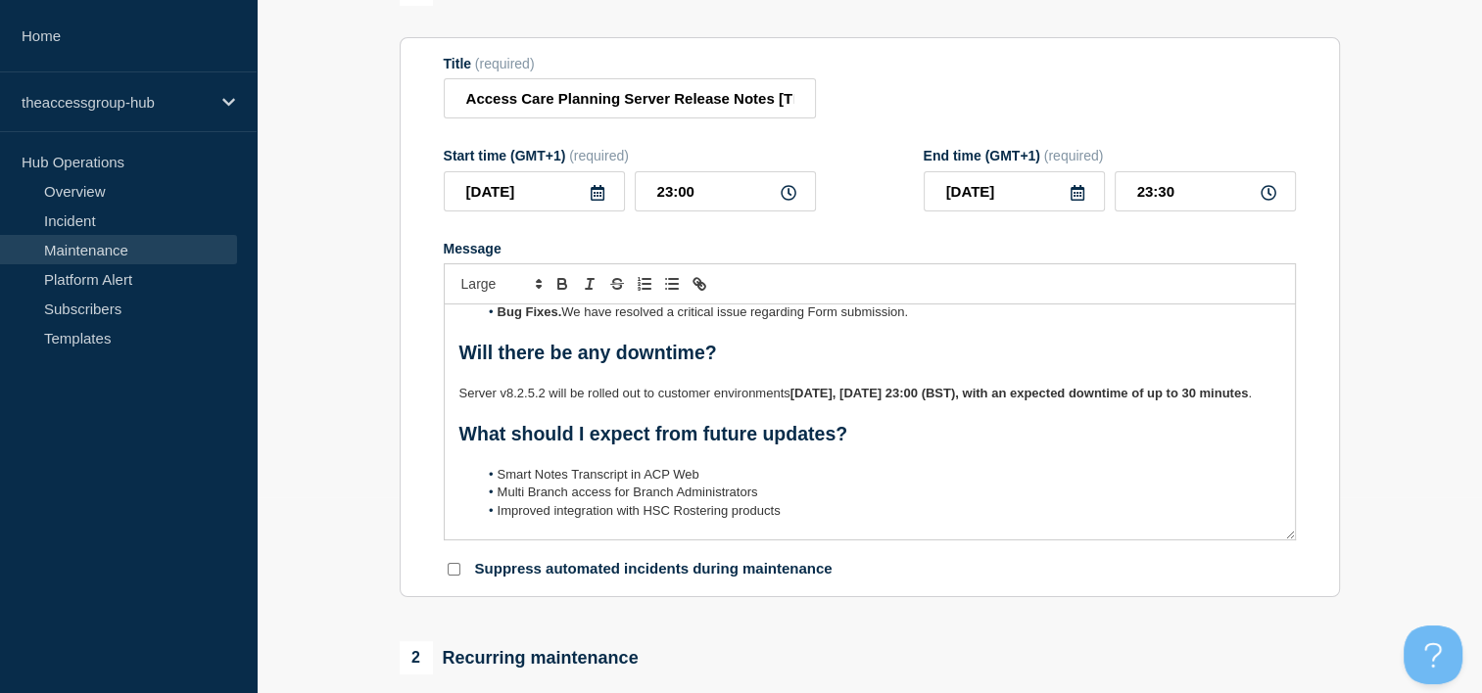
scroll to position [206, 0]
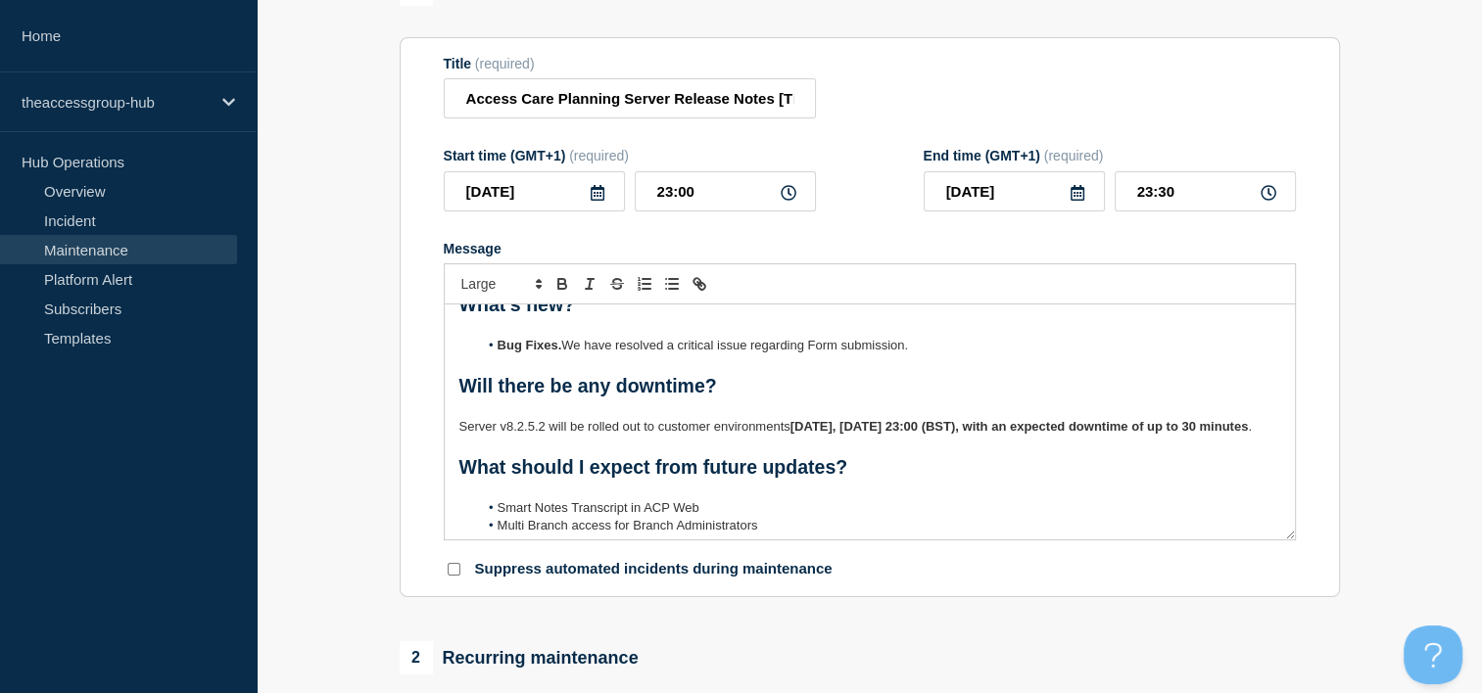
click at [1078, 201] on icon at bounding box center [1077, 193] width 14 height 16
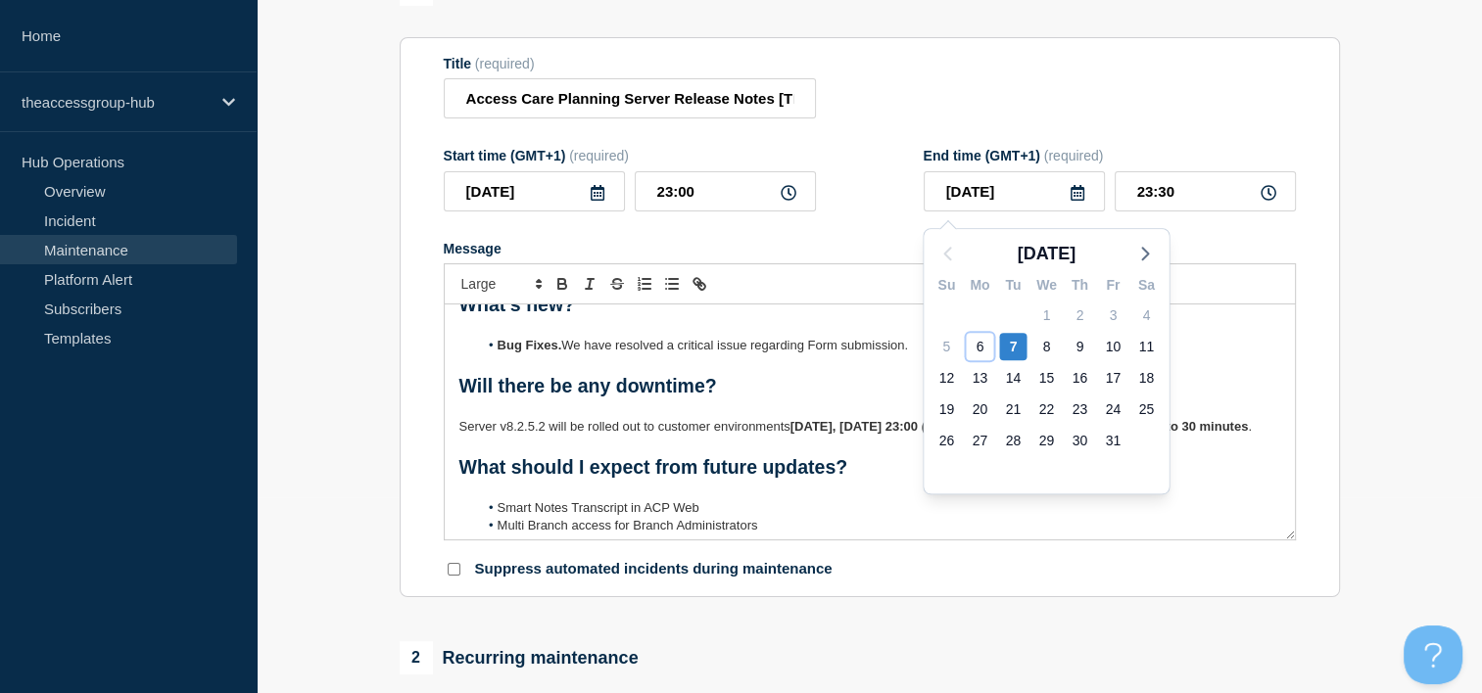
drag, startPoint x: 969, startPoint y: 343, endPoint x: 980, endPoint y: 347, distance: 11.5
click at [969, 341] on div "6" at bounding box center [979, 346] width 27 height 27
type input "[DATE]"
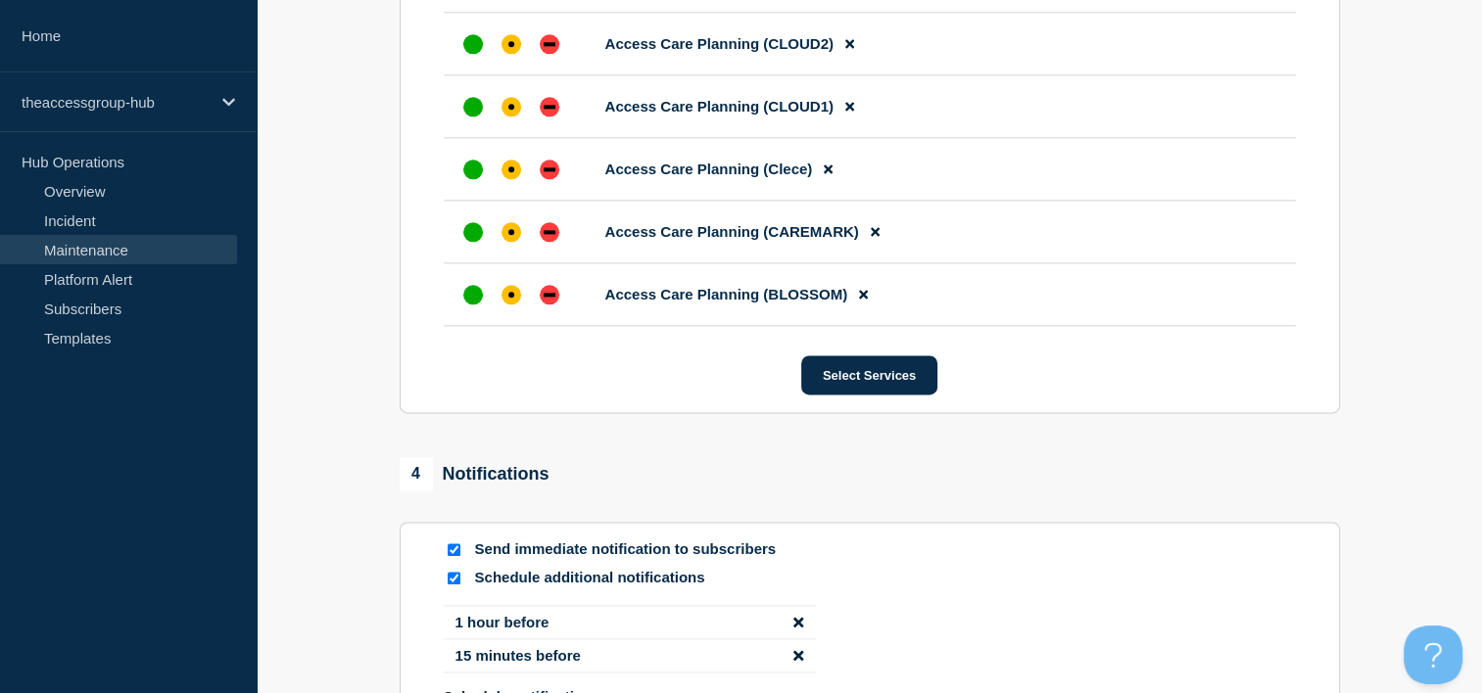
scroll to position [2859, 0]
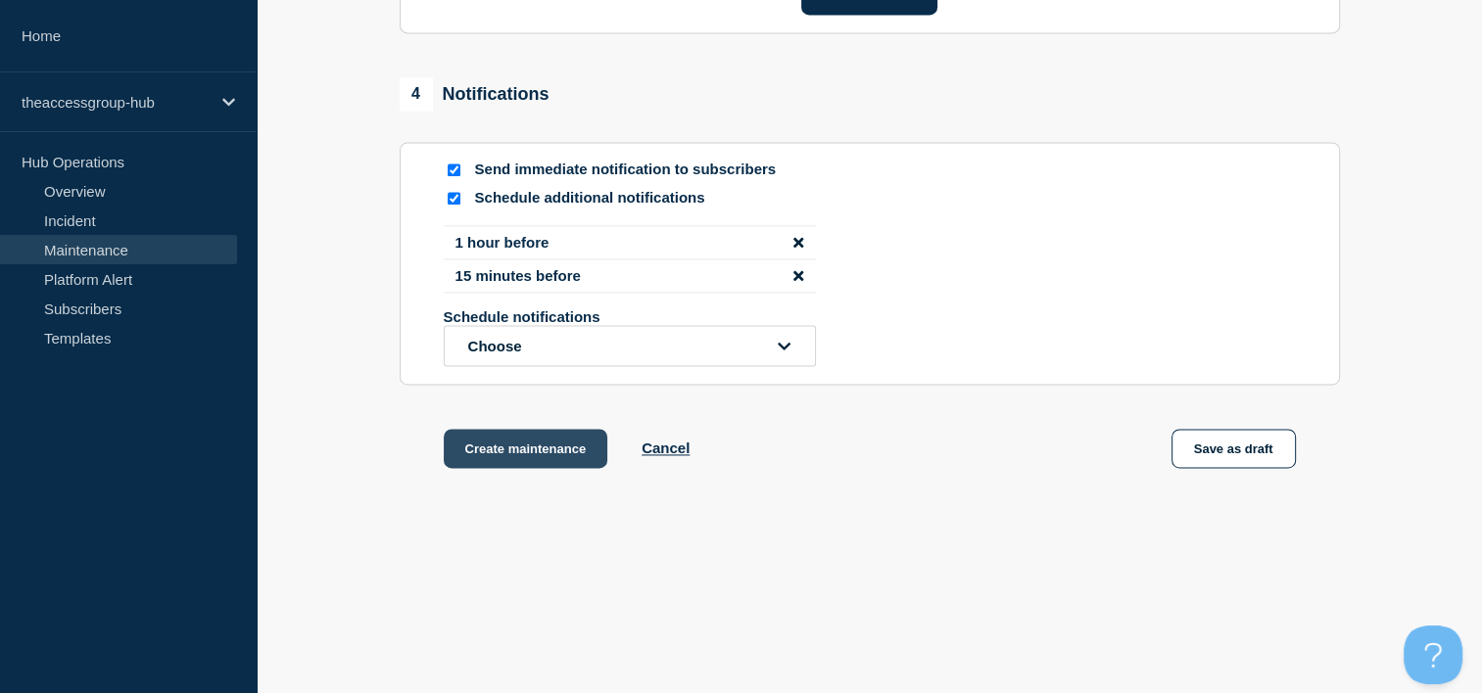
click at [526, 456] on button "Create maintenance" at bounding box center [526, 448] width 165 height 39
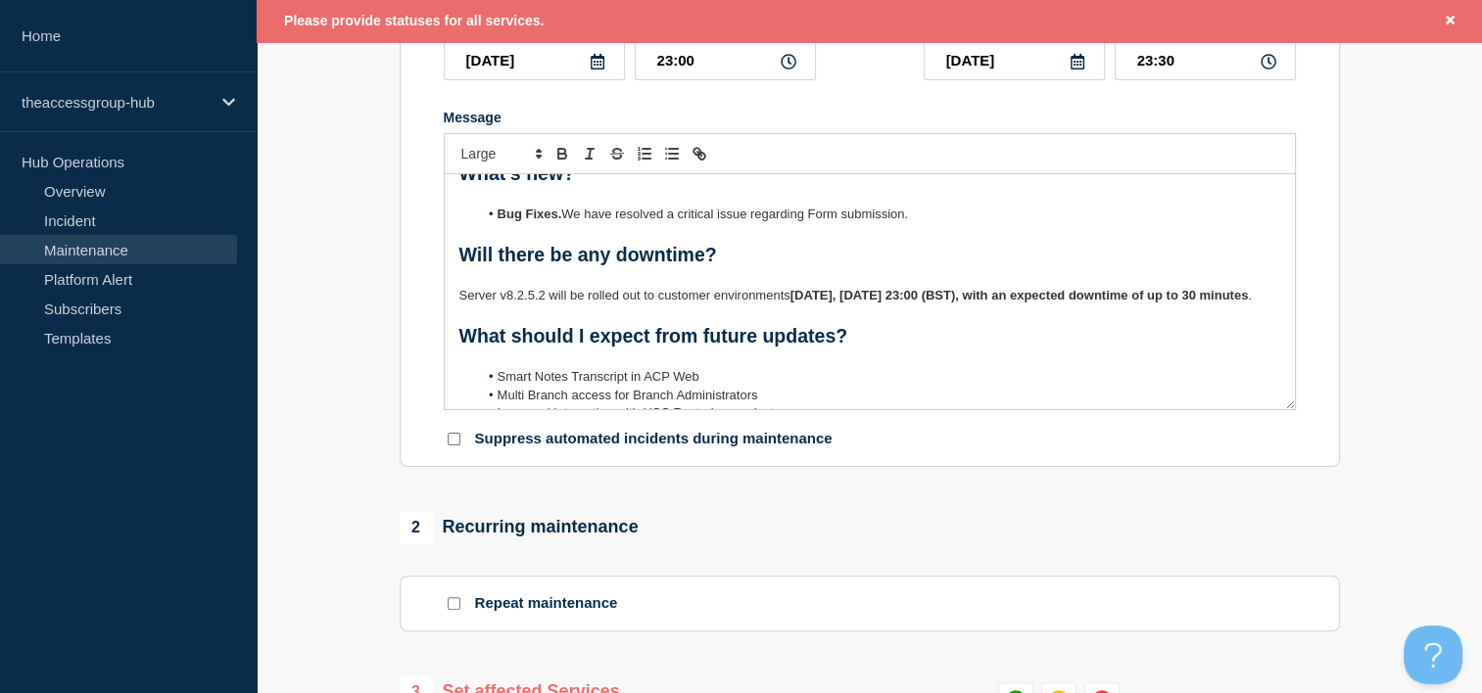
scroll to position [760, 0]
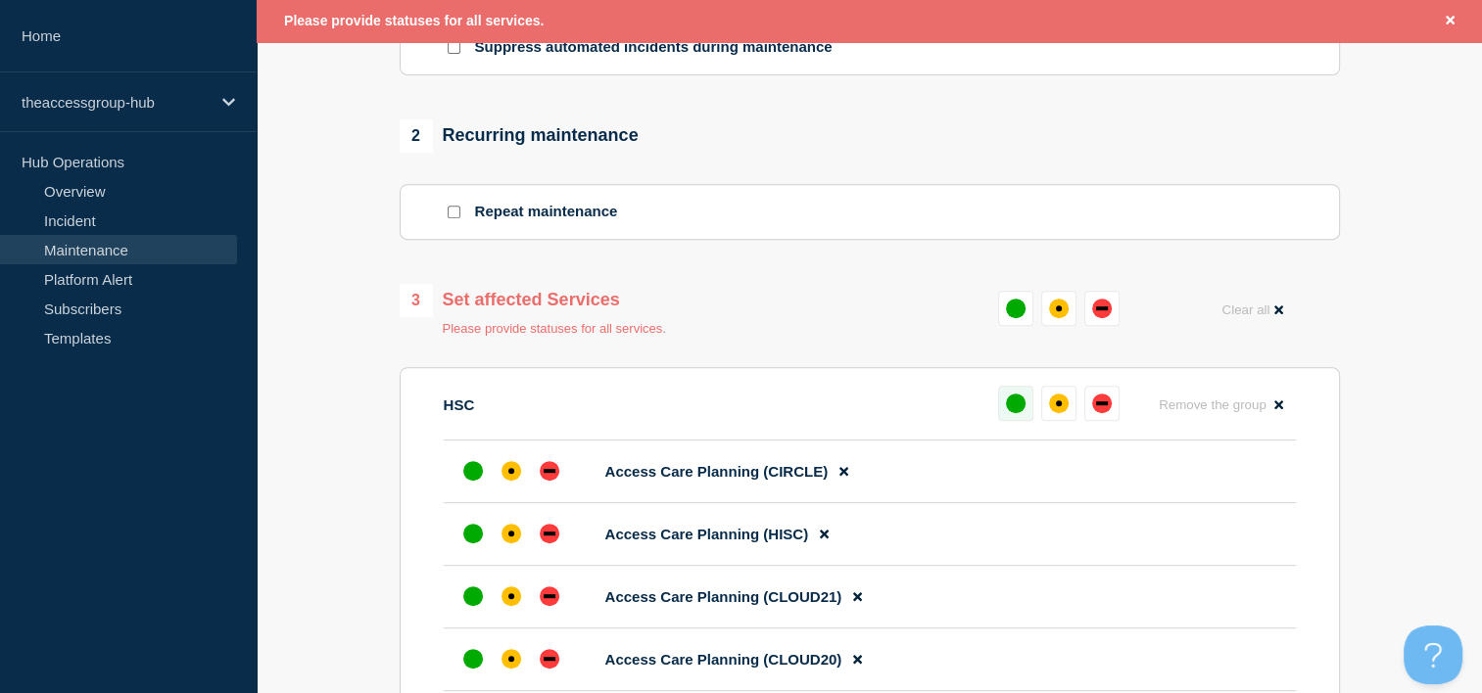
click at [1011, 406] on div "up" at bounding box center [1016, 404] width 20 height 20
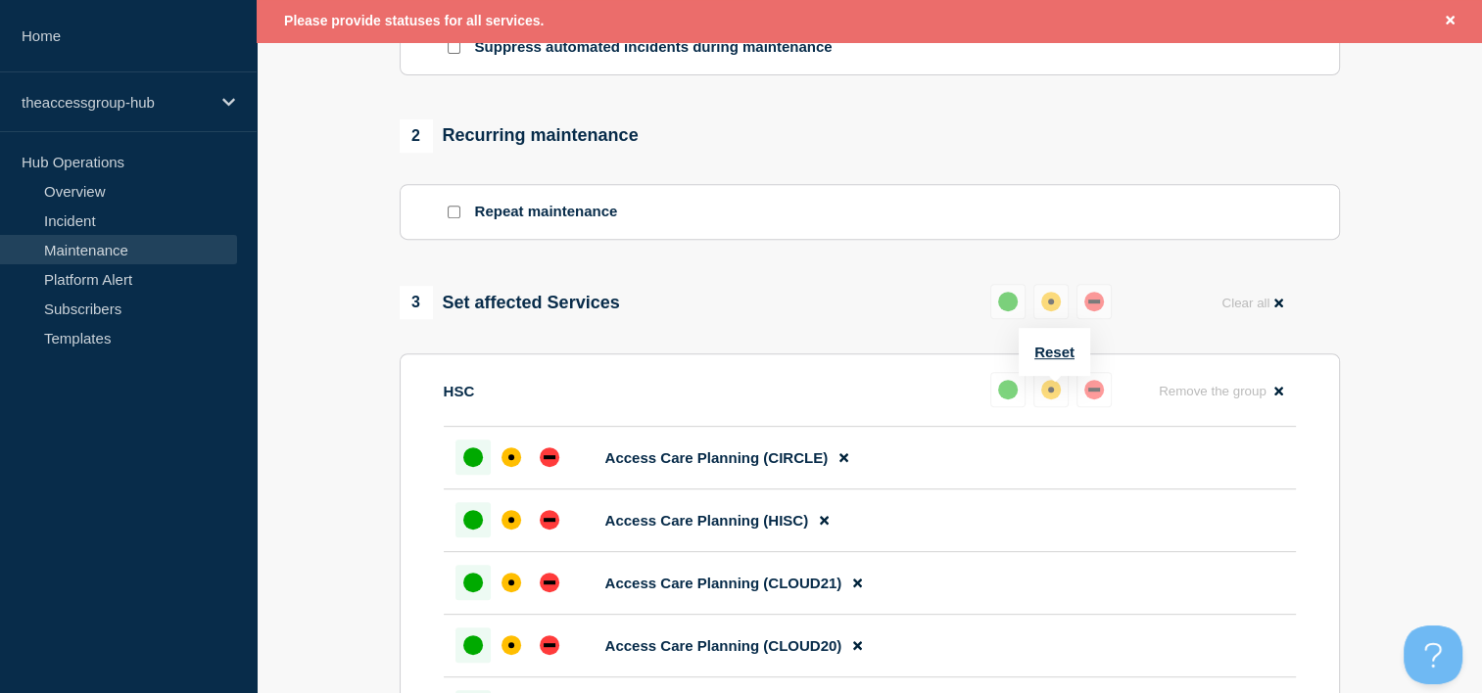
click at [1042, 400] on div "affected" at bounding box center [1051, 390] width 20 height 20
click at [1057, 317] on button at bounding box center [1050, 301] width 35 height 35
click at [1054, 305] on div "affected" at bounding box center [1051, 302] width 20 height 20
click at [1054, 306] on div "affected" at bounding box center [1051, 302] width 20 height 20
click at [1088, 304] on div "down" at bounding box center [1094, 302] width 12 height 4
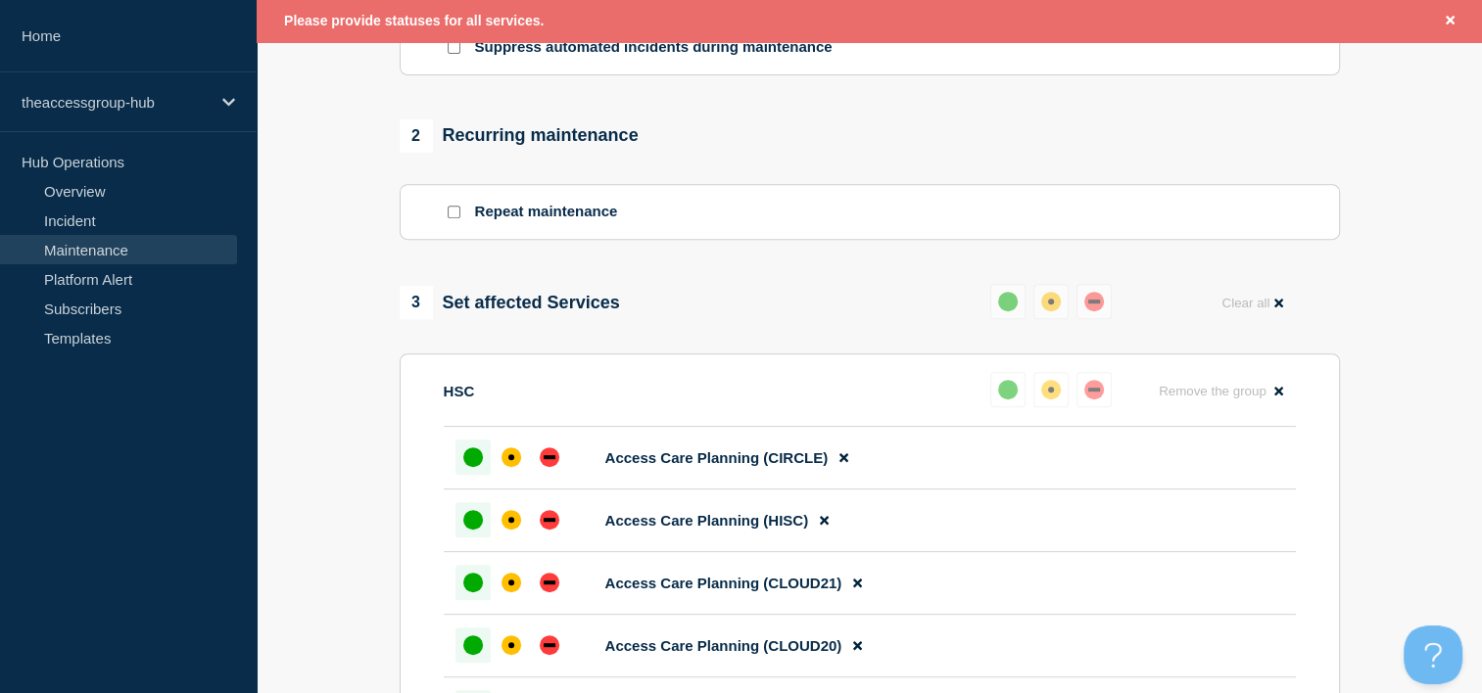
click at [1058, 309] on div "affected" at bounding box center [1051, 302] width 20 height 20
click at [501, 467] on div "affected" at bounding box center [511, 458] width 20 height 20
click at [501, 529] on div "affected" at bounding box center [511, 520] width 20 height 20
click at [510, 588] on div "affected" at bounding box center [511, 583] width 20 height 20
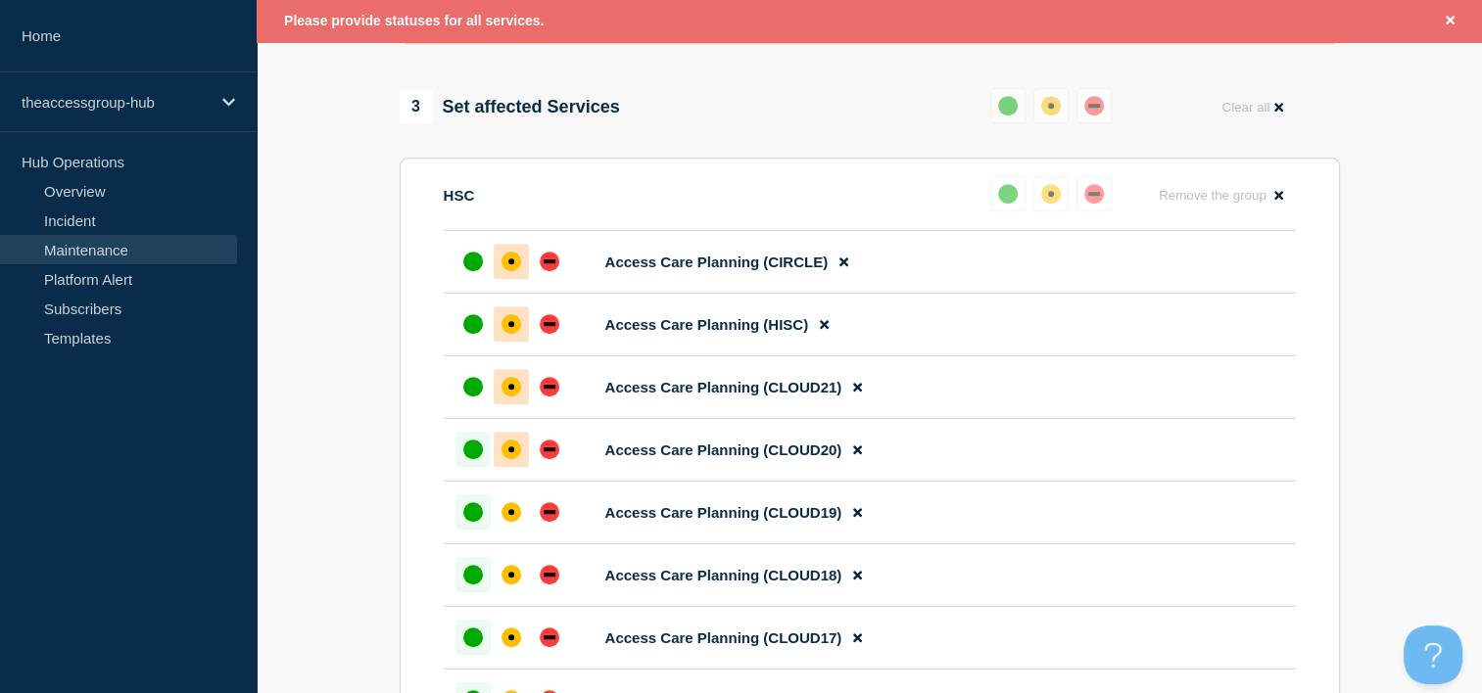
click at [511, 452] on div "affected" at bounding box center [511, 450] width 6 height 6
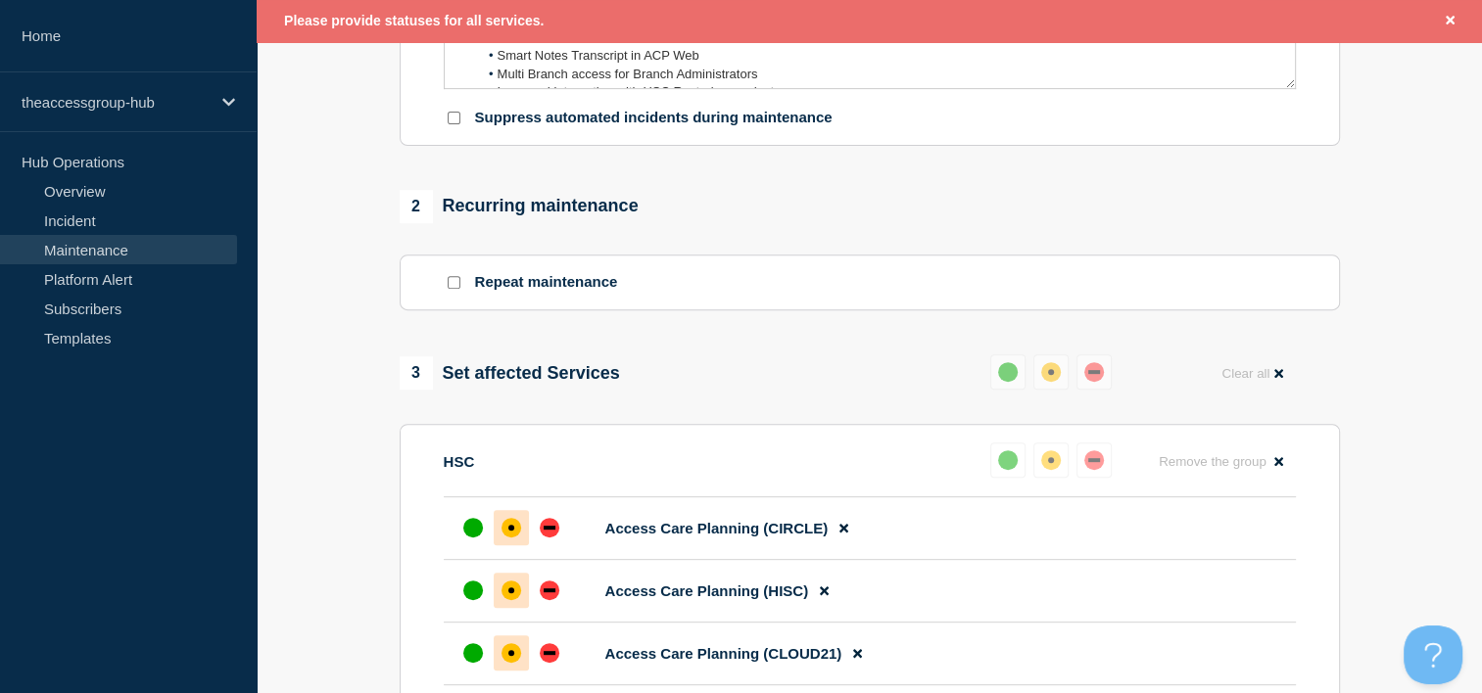
scroll to position [956, 0]
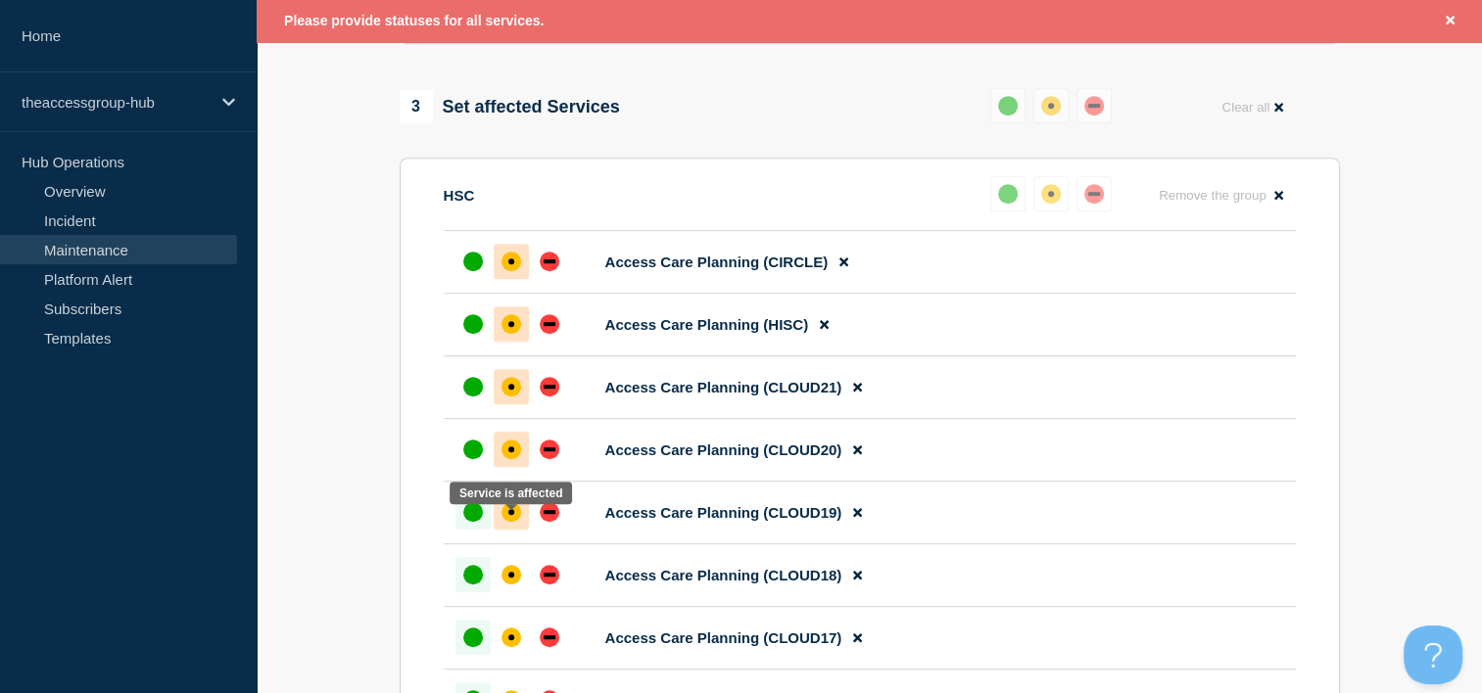
click at [502, 521] on div "affected" at bounding box center [511, 512] width 20 height 20
click at [517, 585] on div "affected" at bounding box center [511, 575] width 20 height 20
click at [509, 640] on div "affected" at bounding box center [511, 638] width 6 height 6
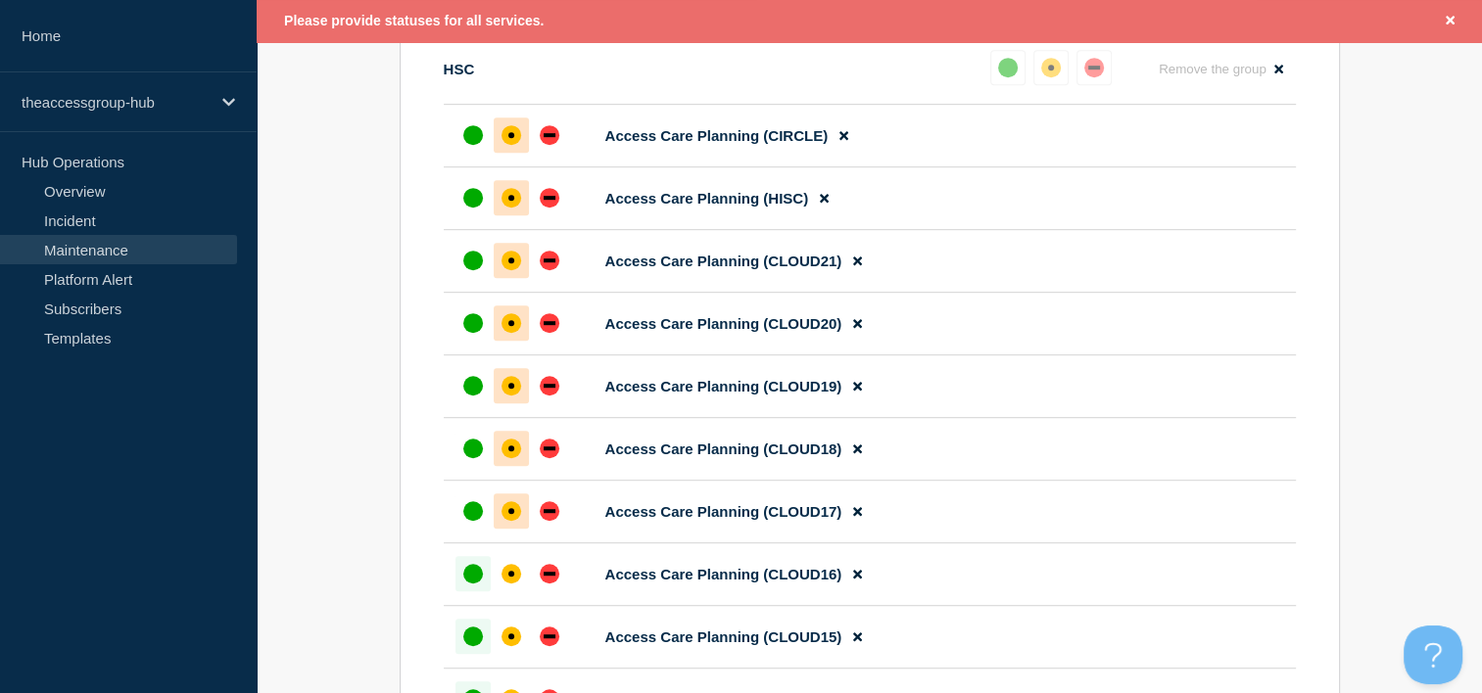
scroll to position [1250, 0]
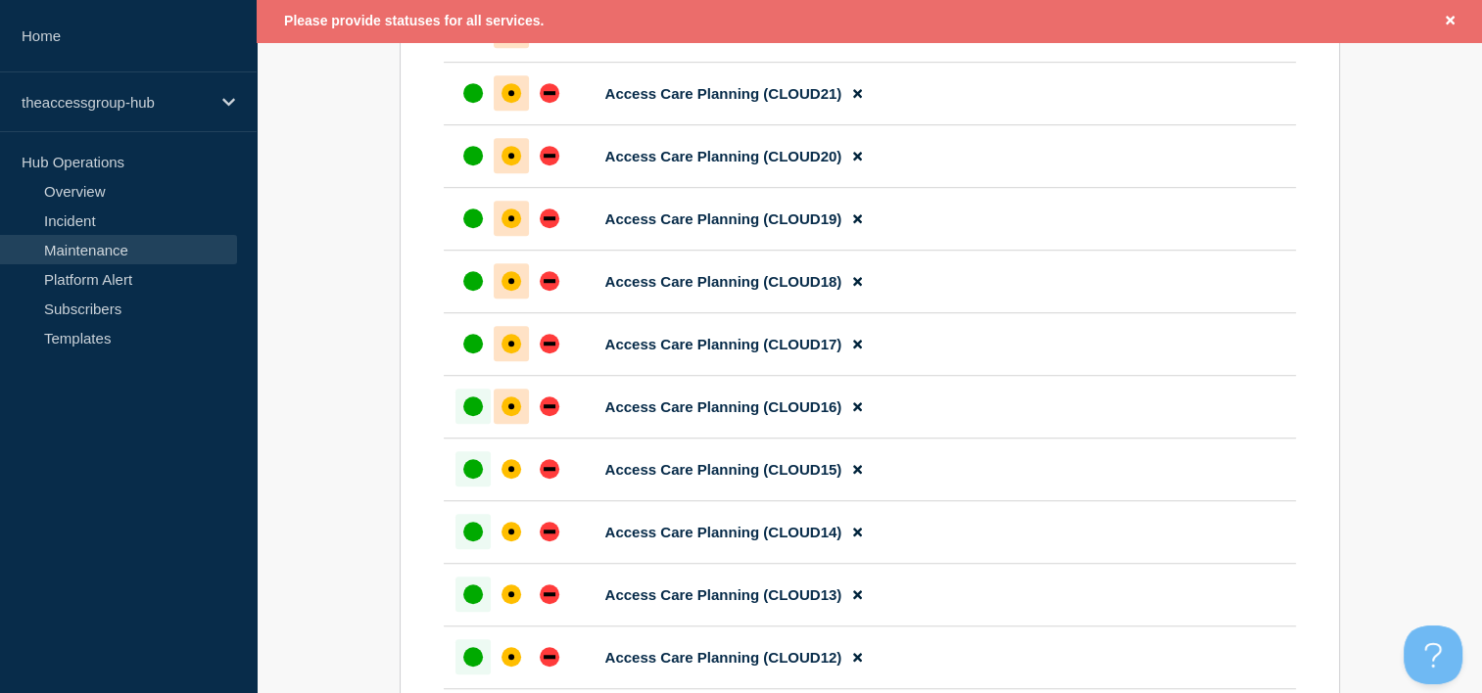
click at [512, 409] on div "affected" at bounding box center [511, 406] width 6 height 6
click at [506, 479] on div "affected" at bounding box center [511, 469] width 20 height 20
click at [505, 542] on div "affected" at bounding box center [511, 532] width 20 height 20
click at [505, 604] on div "affected" at bounding box center [511, 595] width 20 height 20
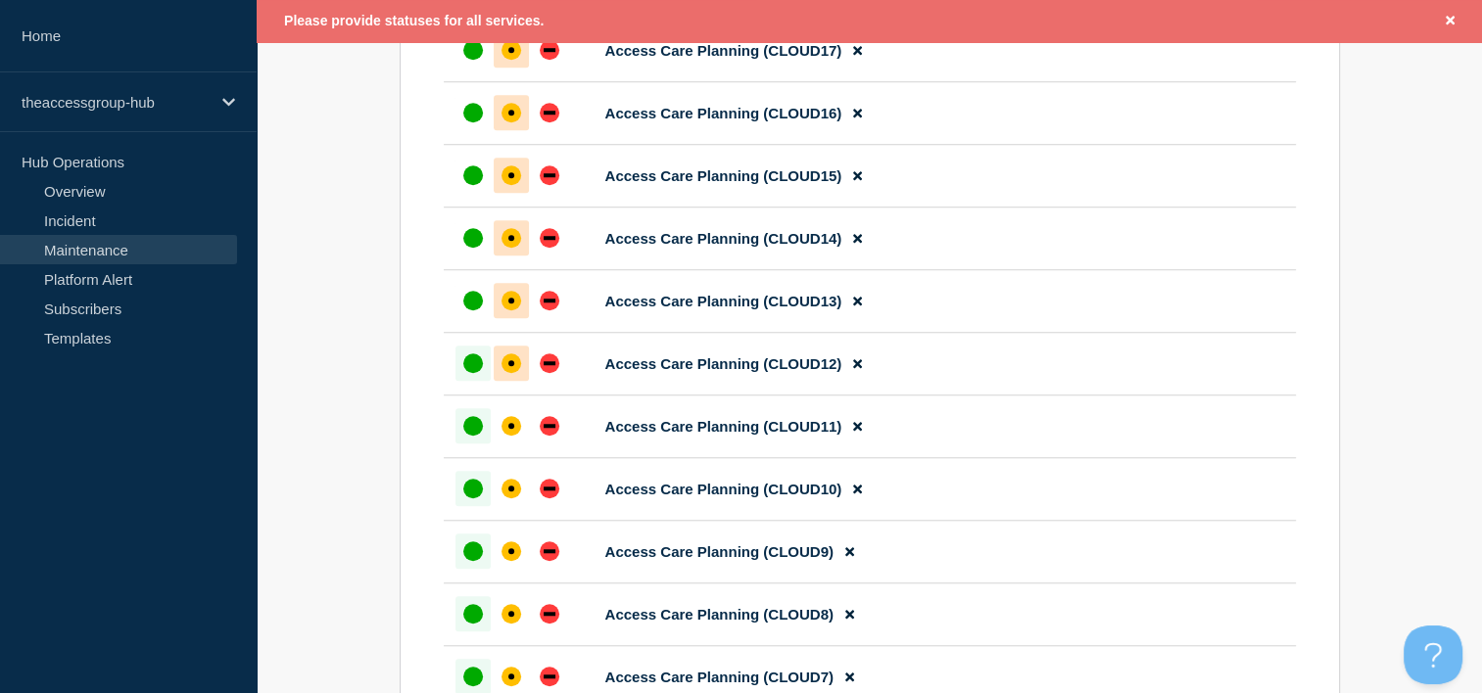
click at [512, 381] on div at bounding box center [511, 363] width 35 height 35
click at [509, 429] on div "affected" at bounding box center [511, 426] width 6 height 6
click at [509, 498] on div "affected" at bounding box center [511, 489] width 20 height 20
click at [509, 554] on div "affected" at bounding box center [511, 551] width 6 height 6
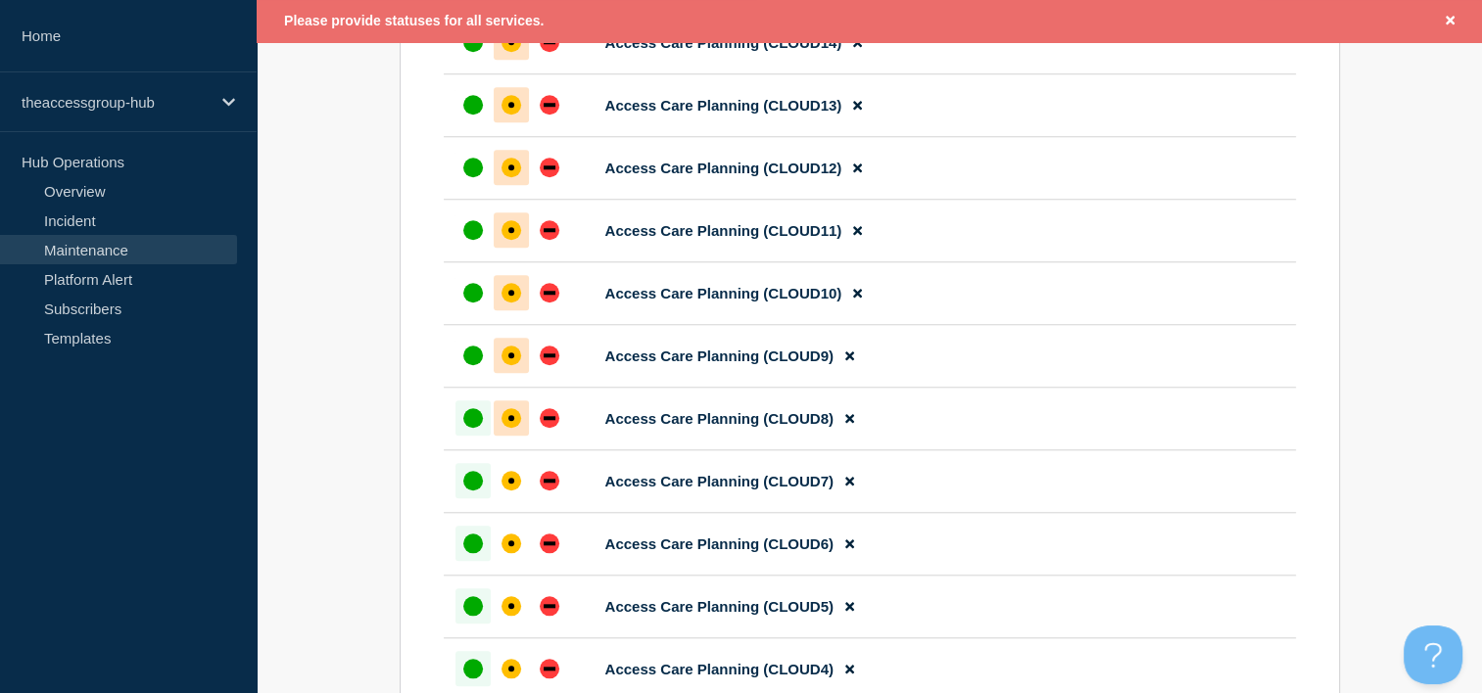
click at [509, 421] on div "affected" at bounding box center [511, 418] width 6 height 6
click at [510, 493] on div at bounding box center [511, 480] width 35 height 35
drag, startPoint x: 506, startPoint y: 546, endPoint x: 505, endPoint y: 558, distance: 11.8
click at [505, 547] on li "Access Care Planning (CLOUD6)" at bounding box center [870, 544] width 852 height 63
click at [507, 553] on div "affected" at bounding box center [511, 544] width 20 height 20
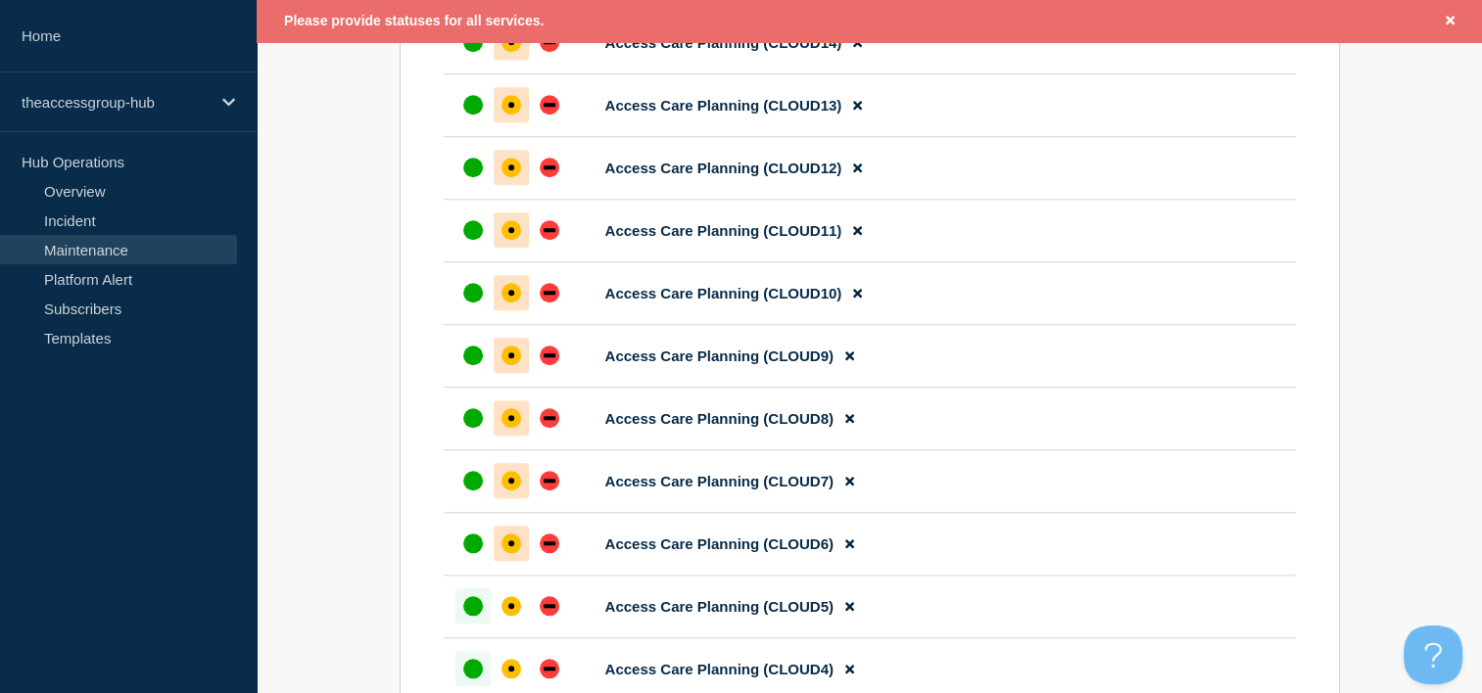
click at [512, 608] on li "Access Care Planning (CLOUD5)" at bounding box center [870, 607] width 852 height 63
click at [512, 623] on div at bounding box center [511, 606] width 35 height 35
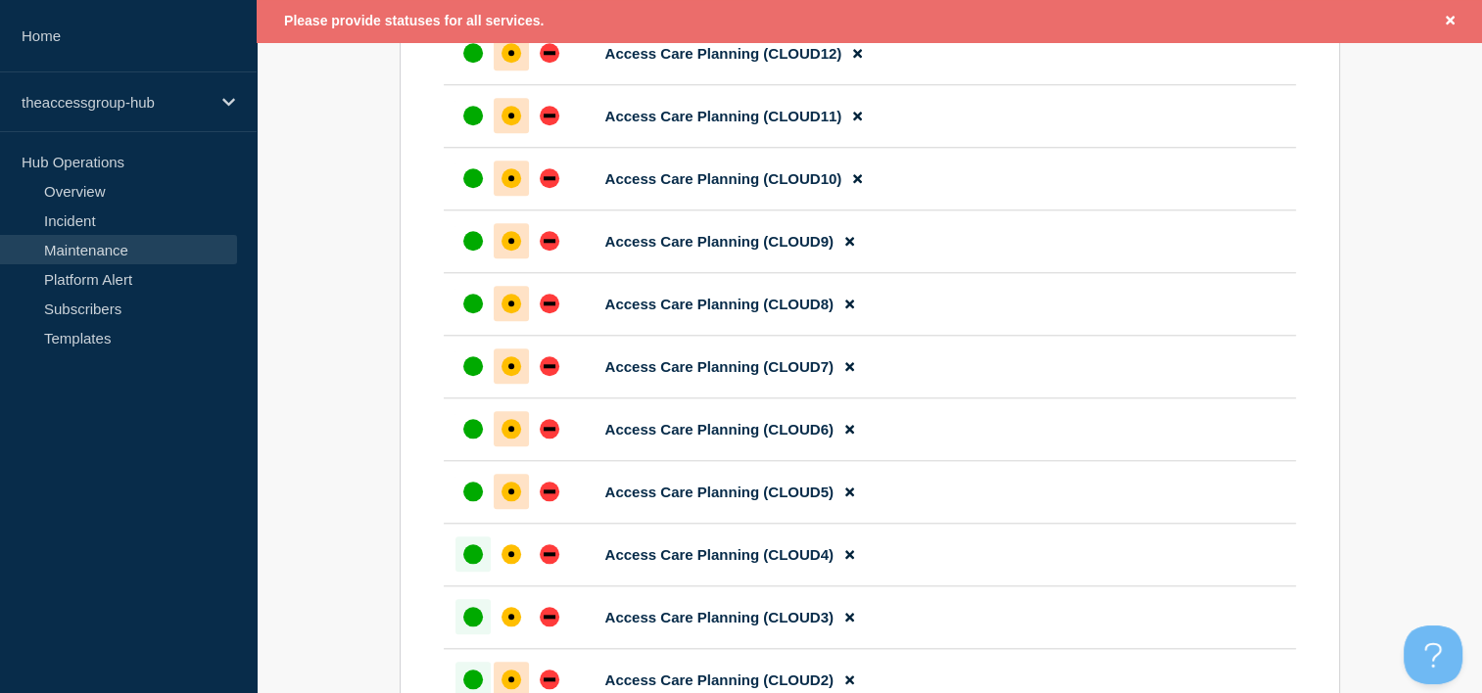
scroll to position [2033, 0]
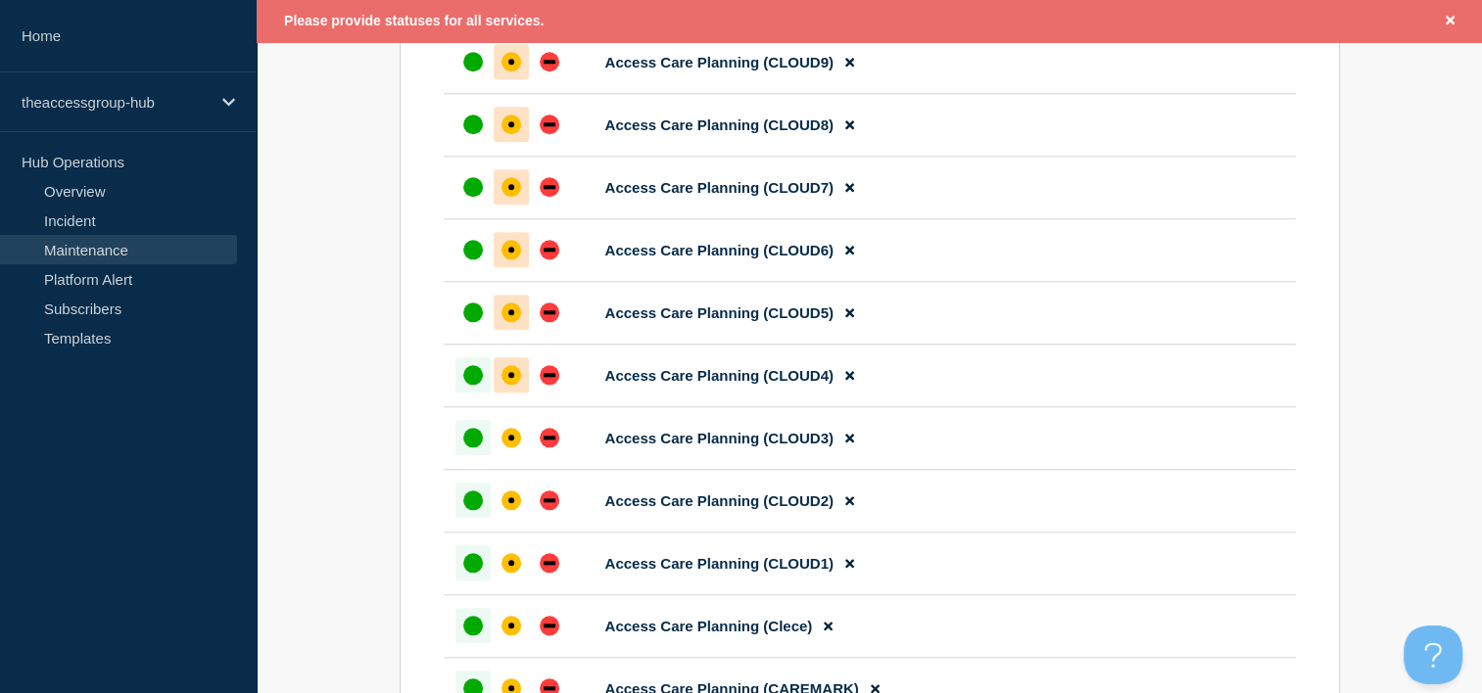
click at [505, 393] on div at bounding box center [511, 374] width 35 height 35
click at [509, 441] on div "affected" at bounding box center [511, 438] width 6 height 6
click at [509, 510] on div "affected" at bounding box center [511, 501] width 20 height 20
click at [509, 566] on div "affected" at bounding box center [511, 563] width 6 height 6
click at [505, 636] on div "affected" at bounding box center [511, 626] width 20 height 20
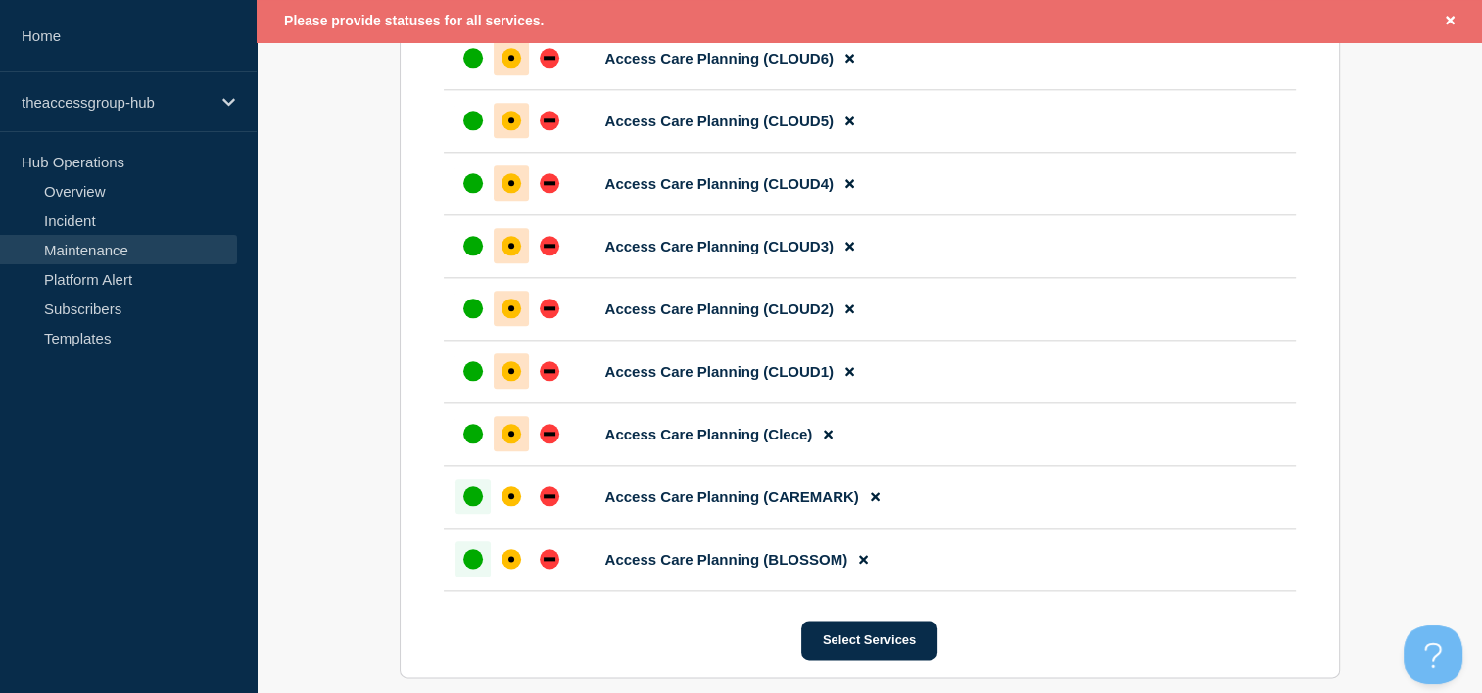
scroll to position [2229, 0]
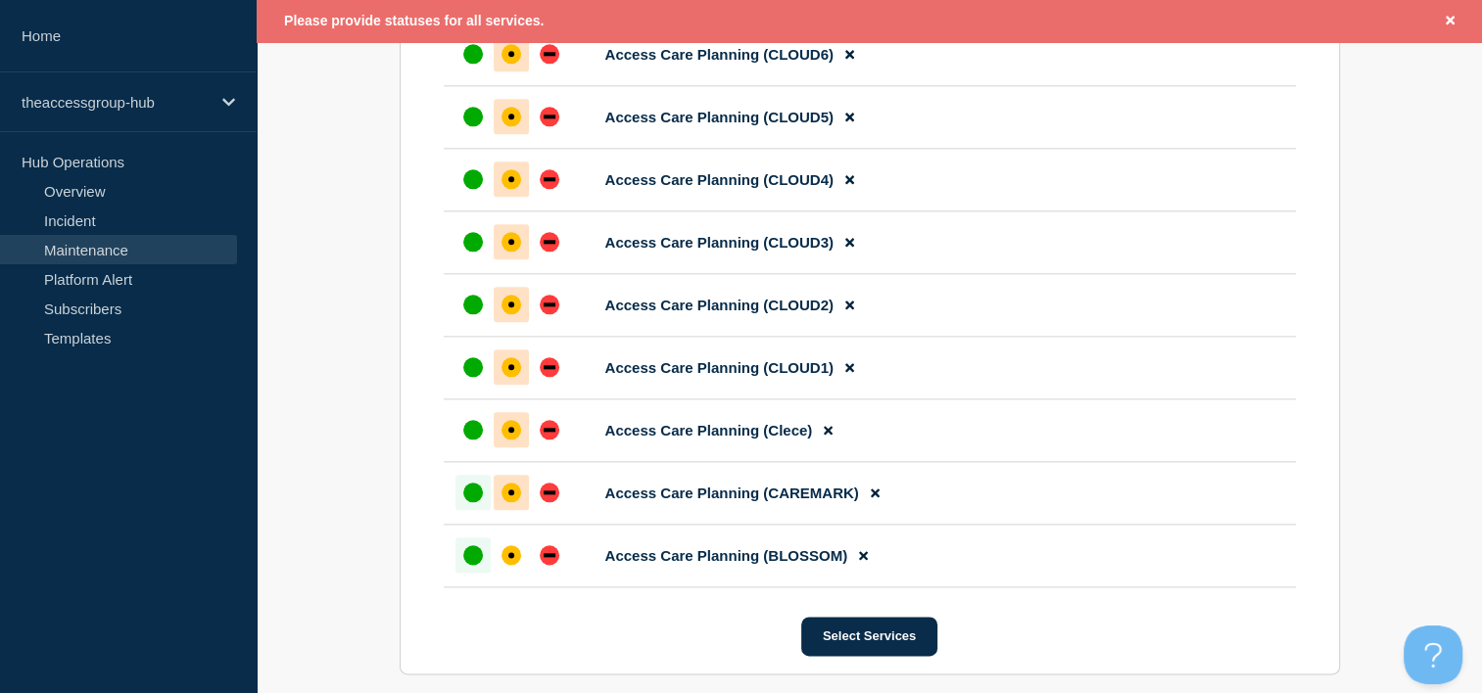
click at [502, 502] on div "affected" at bounding box center [511, 493] width 20 height 20
click at [504, 572] on div at bounding box center [511, 555] width 35 height 35
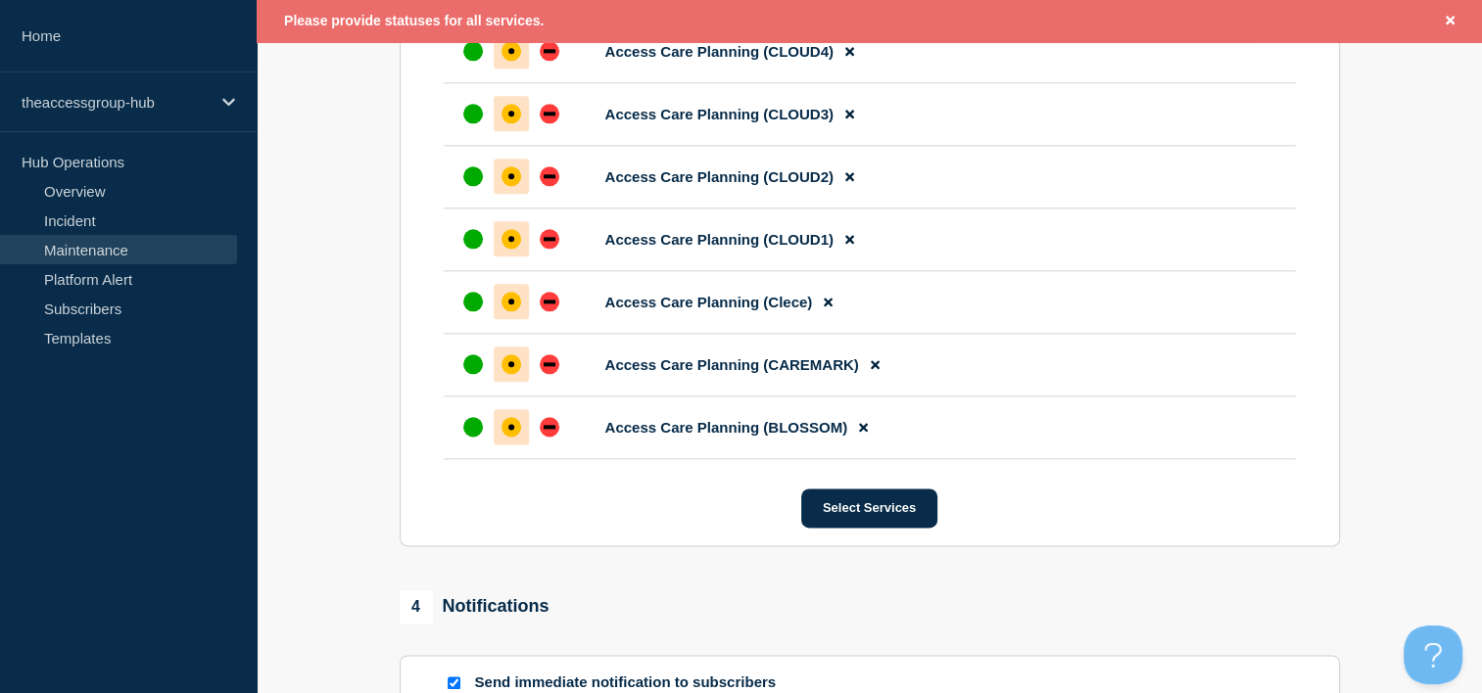
scroll to position [2816, 0]
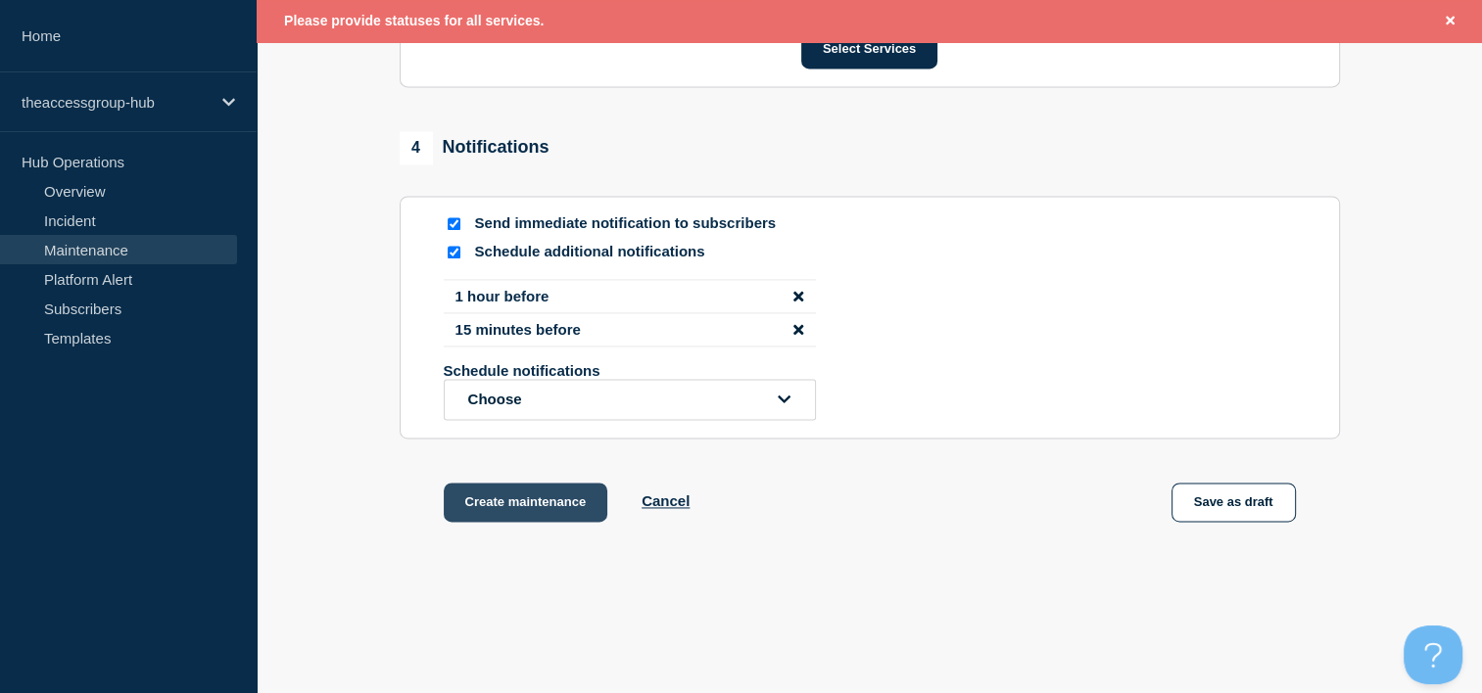
click at [547, 522] on button "Create maintenance" at bounding box center [526, 502] width 165 height 39
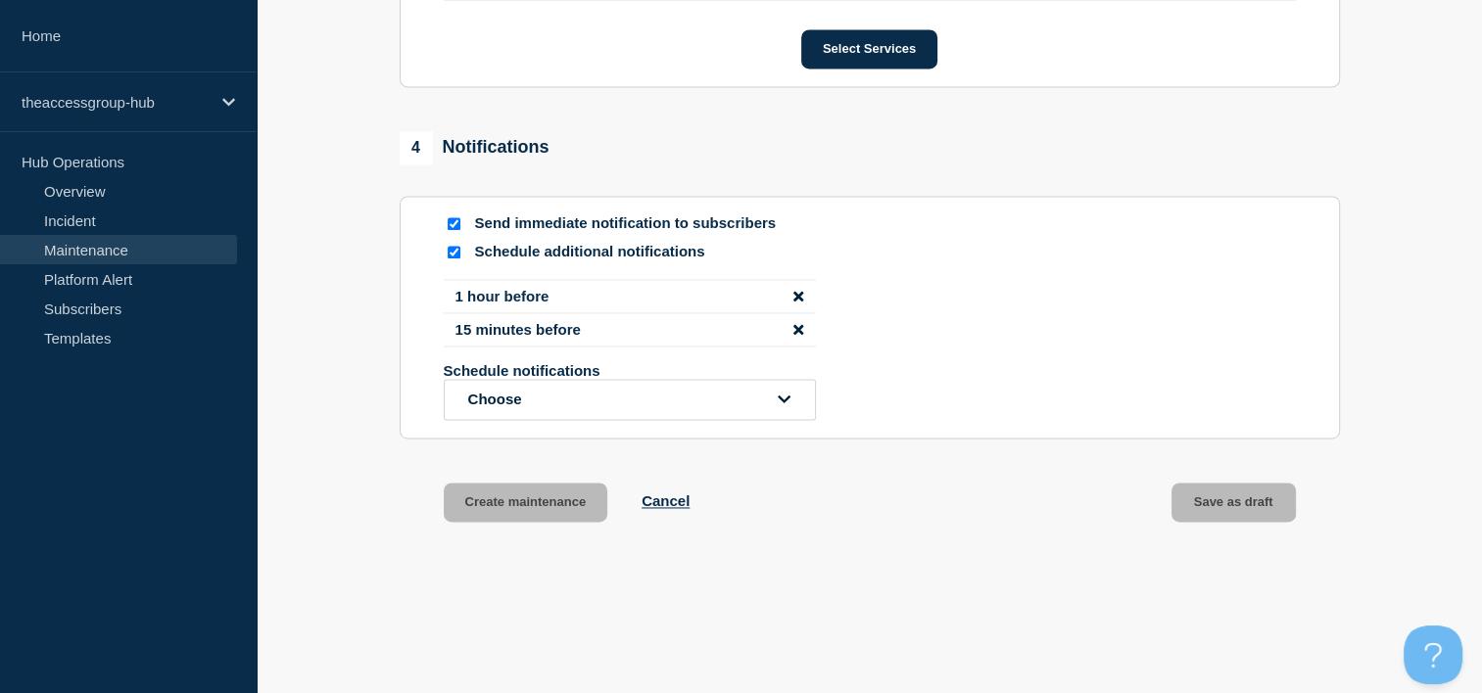
scroll to position [2774, 0]
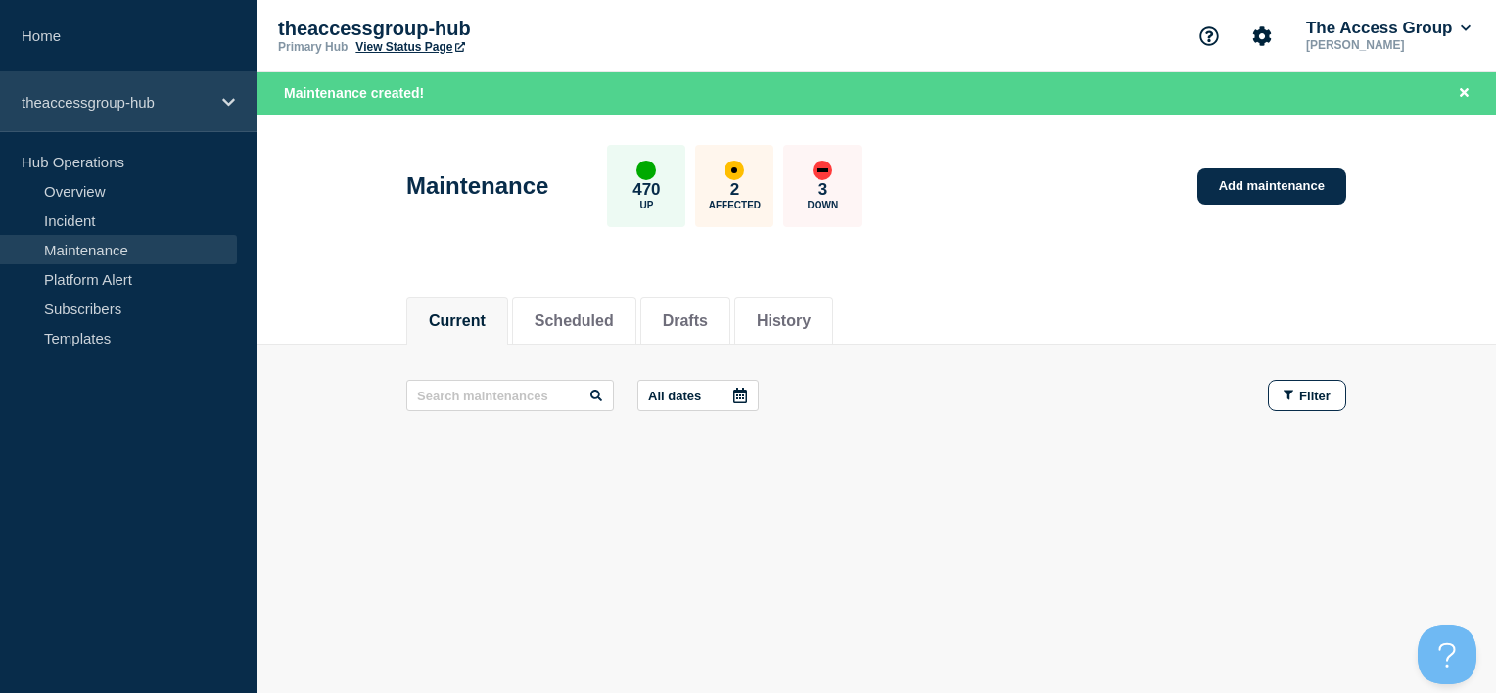
click at [186, 94] on p "theaccessgroup-hub" at bounding box center [116, 102] width 188 height 17
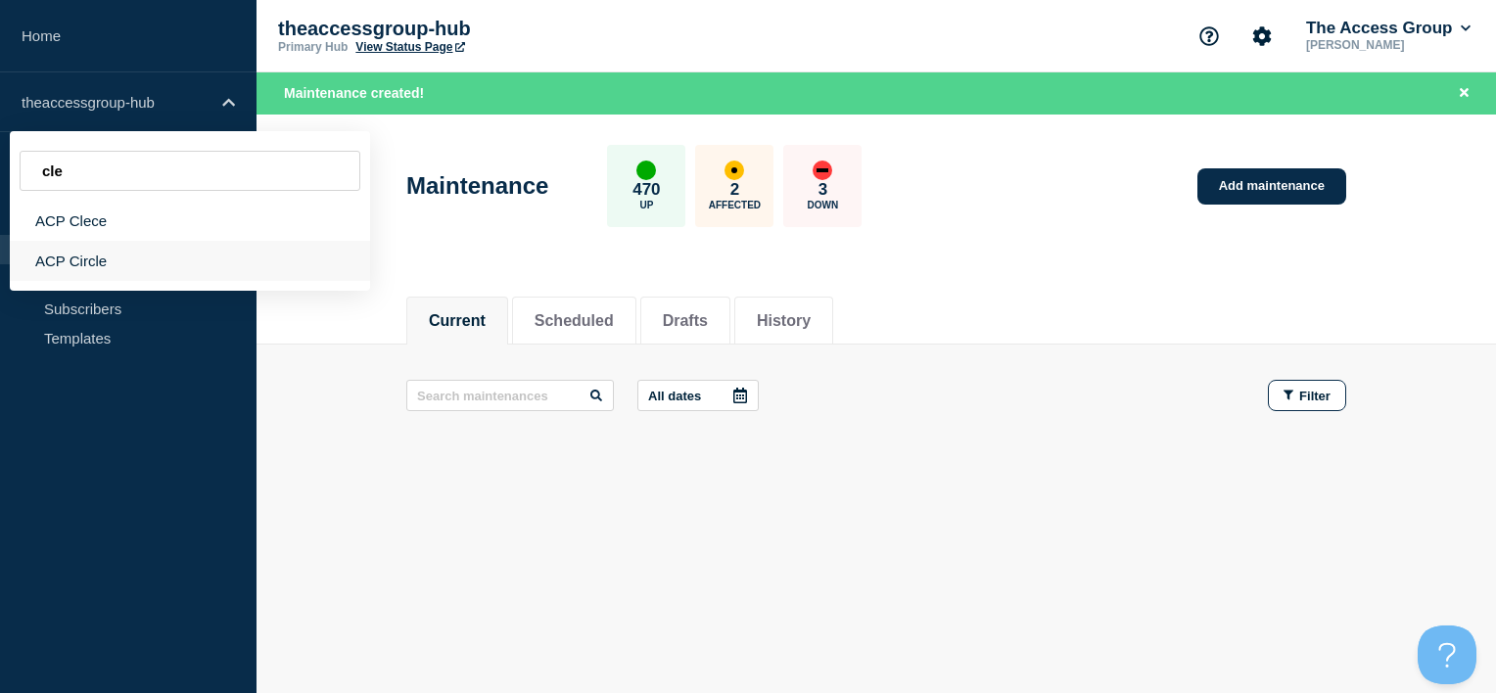
type input "cle"
click at [134, 265] on div "ACP Circle" at bounding box center [190, 261] width 360 height 40
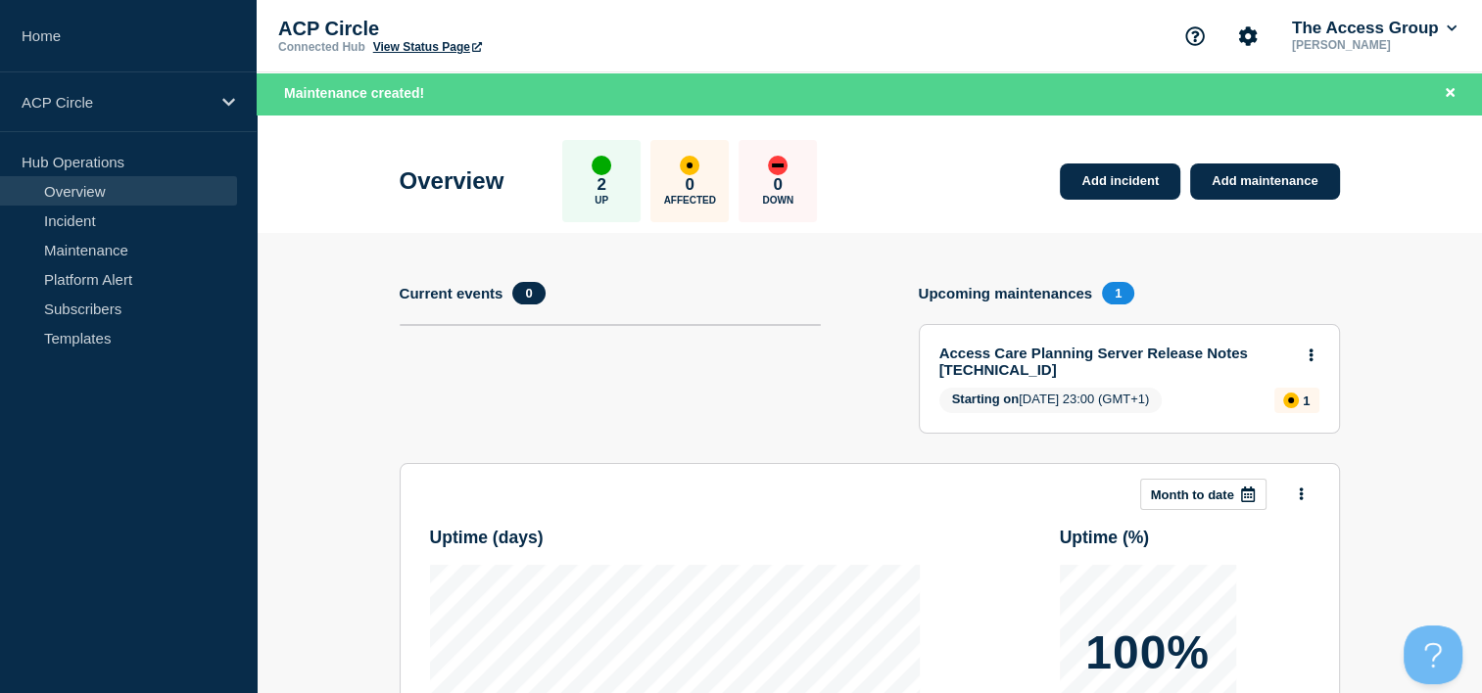
click at [432, 50] on link "View Status Page" at bounding box center [427, 47] width 109 height 14
